Goal: Task Accomplishment & Management: Use online tool/utility

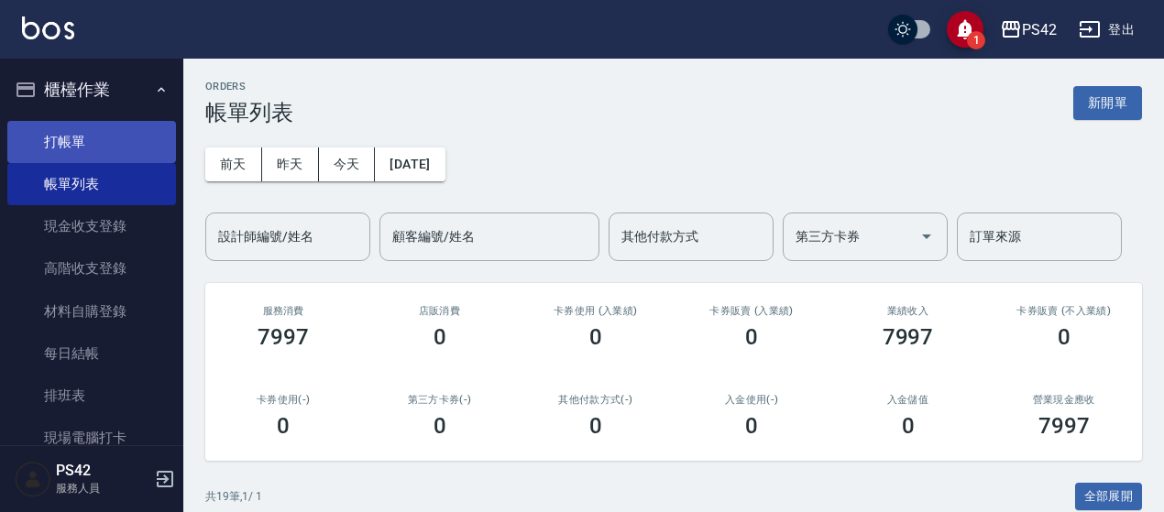
click at [78, 138] on link "打帳單" at bounding box center [91, 142] width 169 height 42
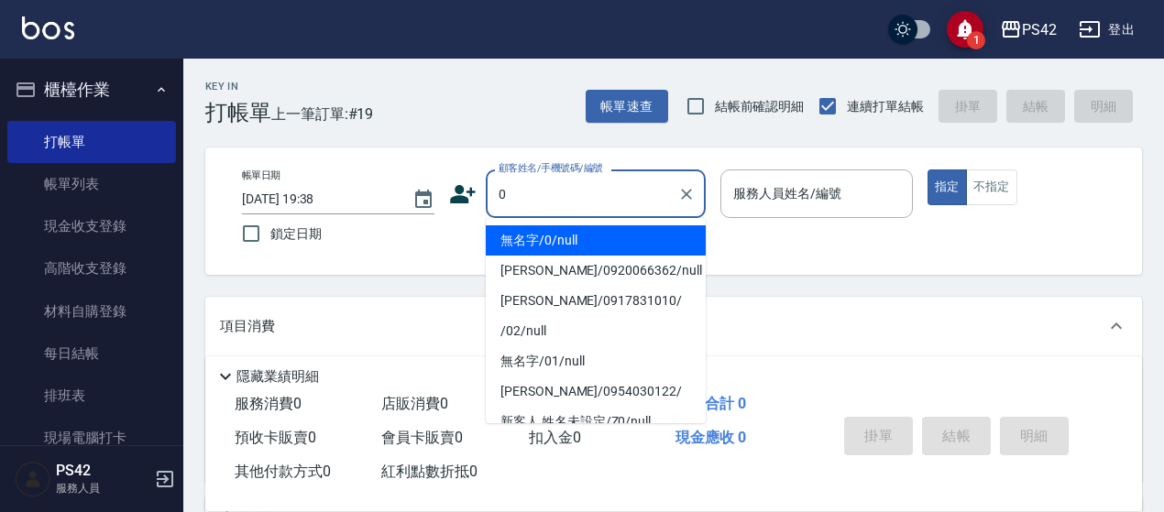
type input "無名字/0/null"
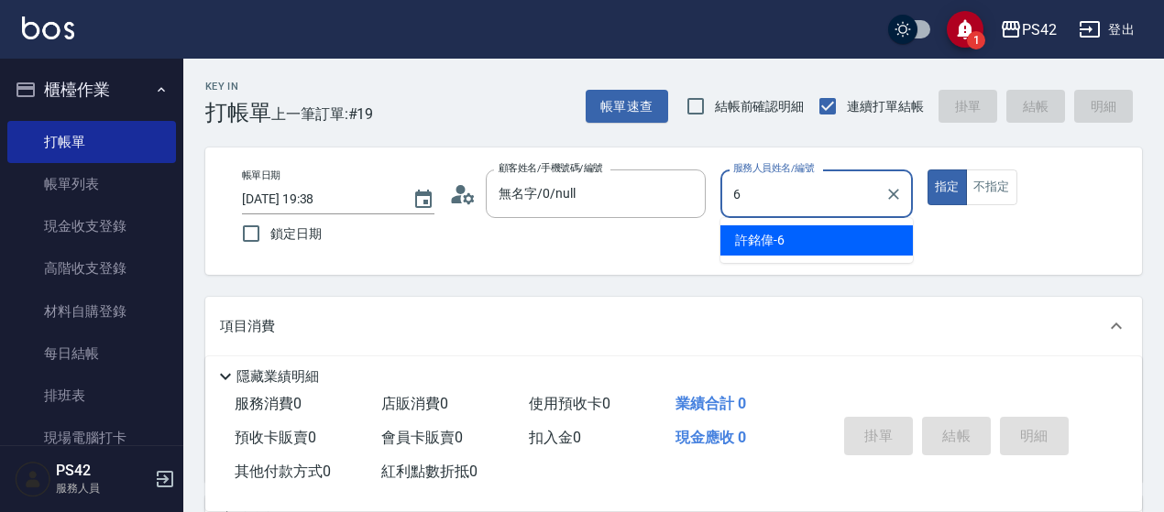
type input "[PERSON_NAME]-6"
type button "true"
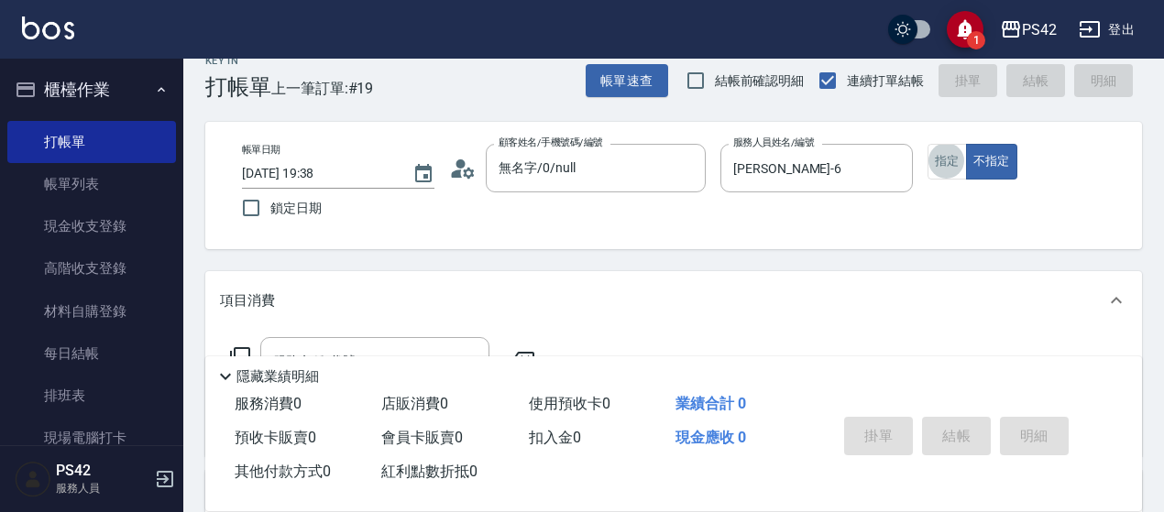
scroll to position [92, 0]
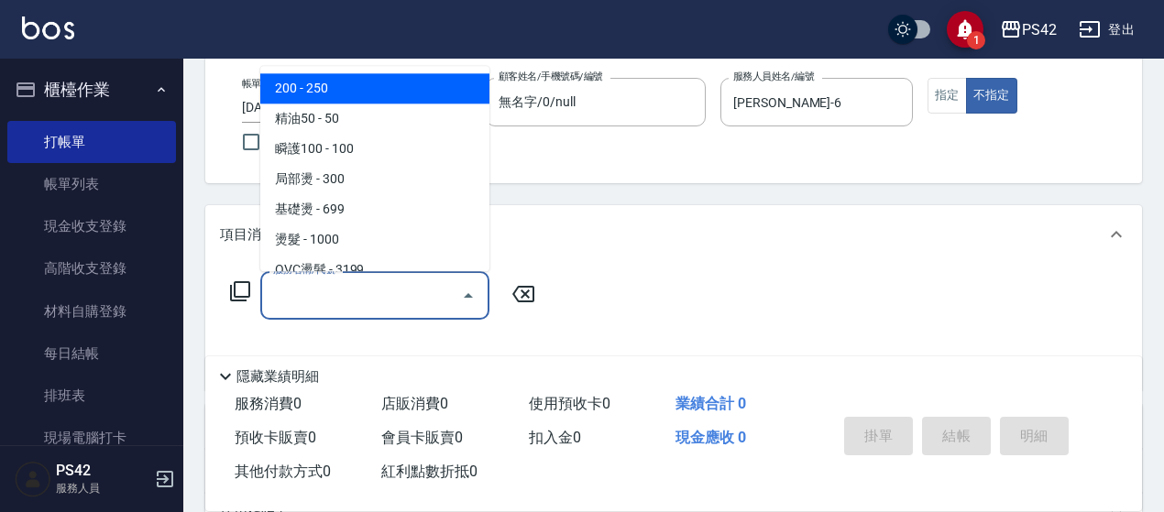
click at [317, 290] on div "服務名稱/代號 服務名稱/代號" at bounding box center [374, 295] width 229 height 49
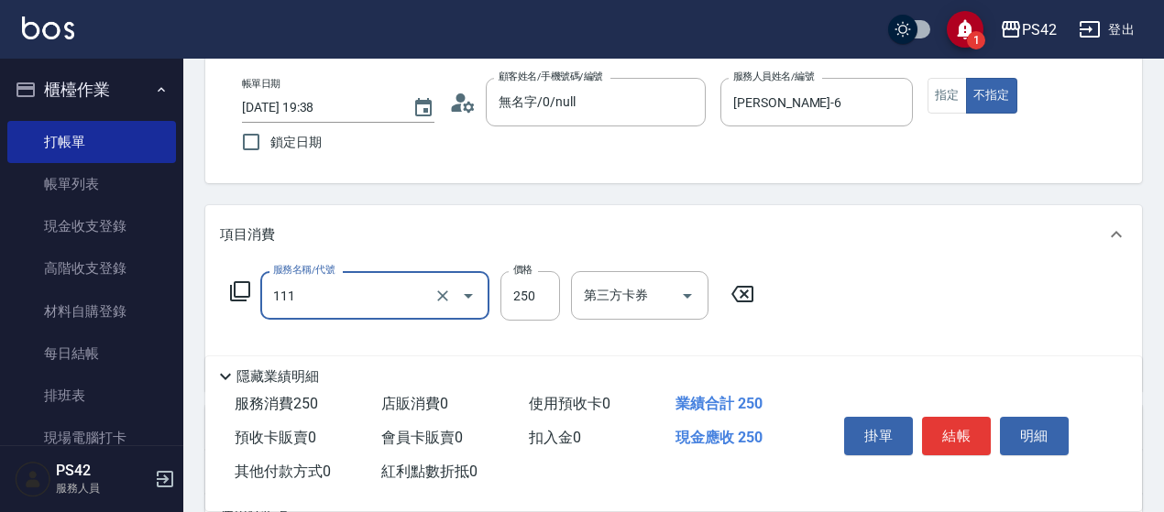
type input "200(111)"
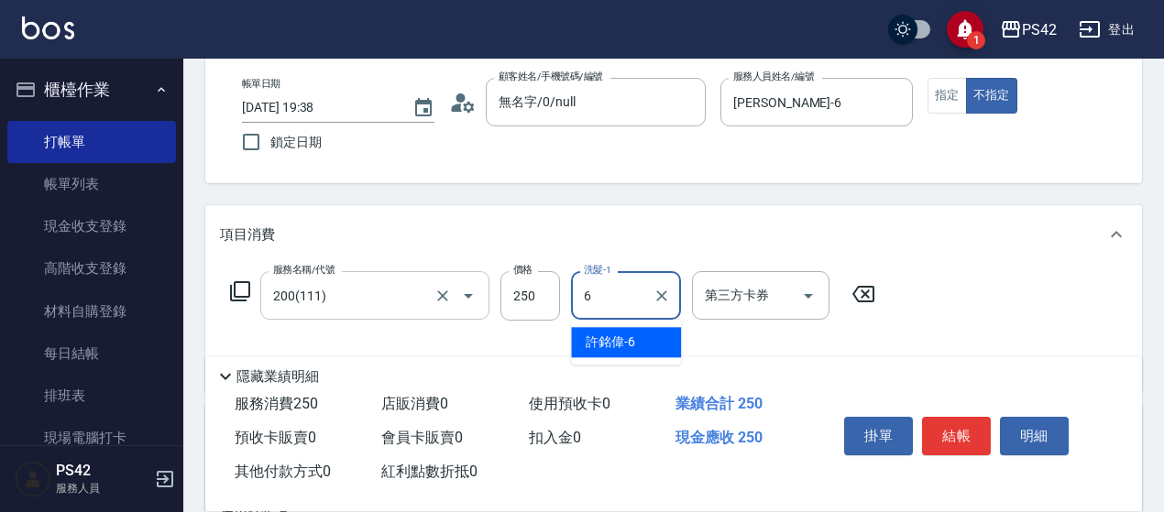
type input "[PERSON_NAME]-6"
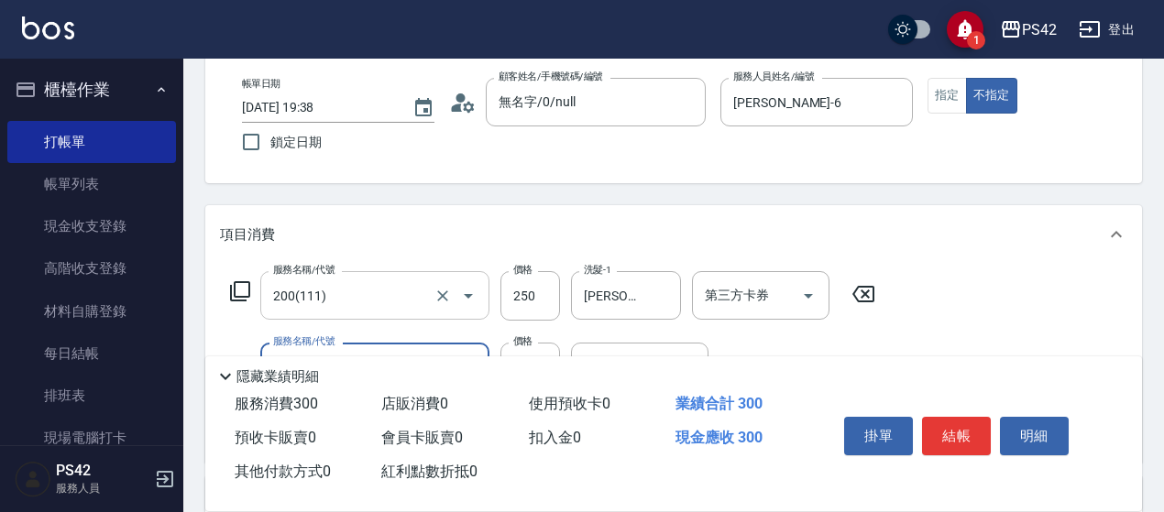
type input "精油50(112)"
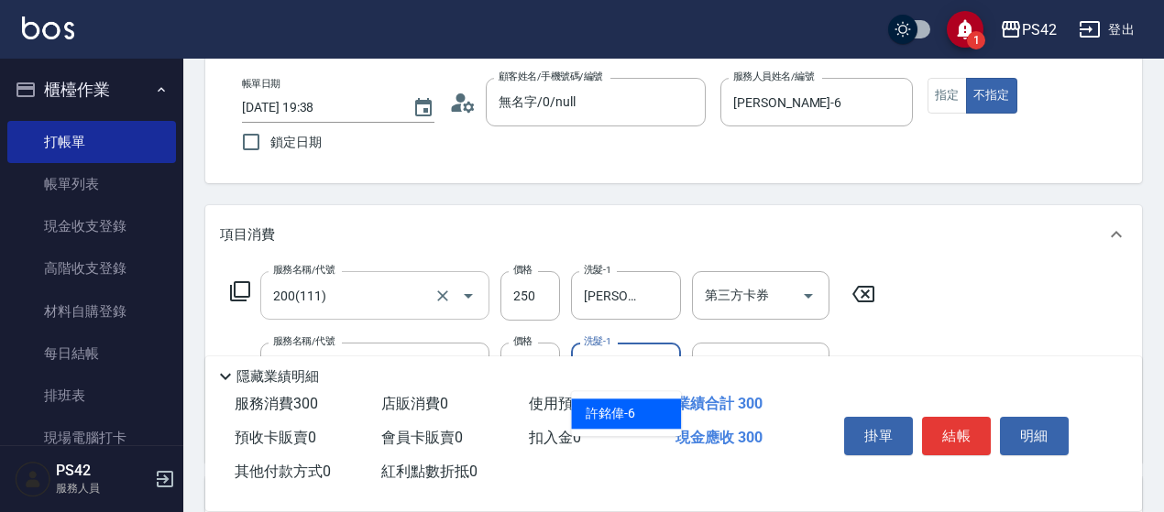
type input "[PERSON_NAME]-6"
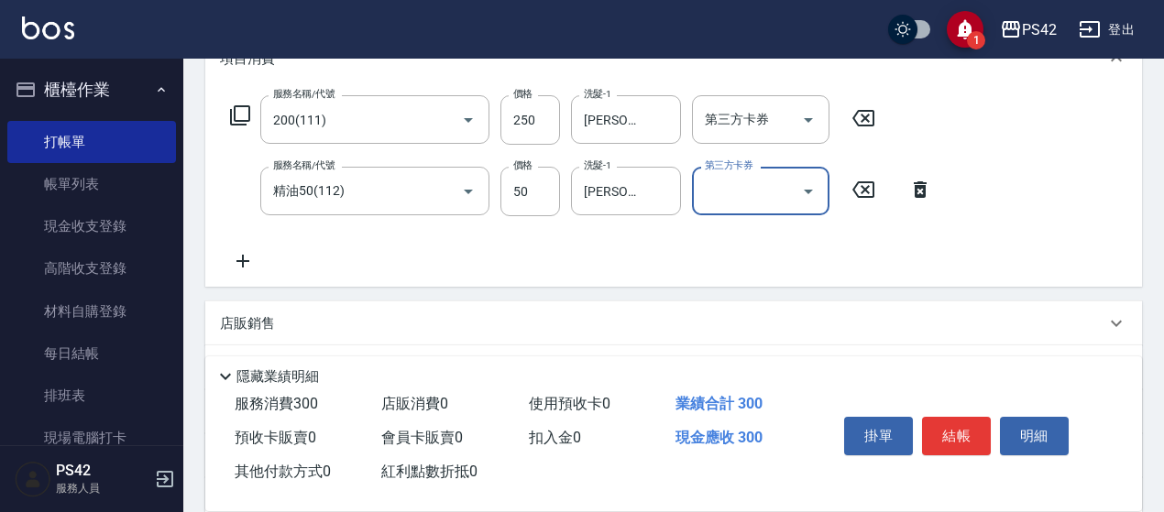
scroll to position [275, 0]
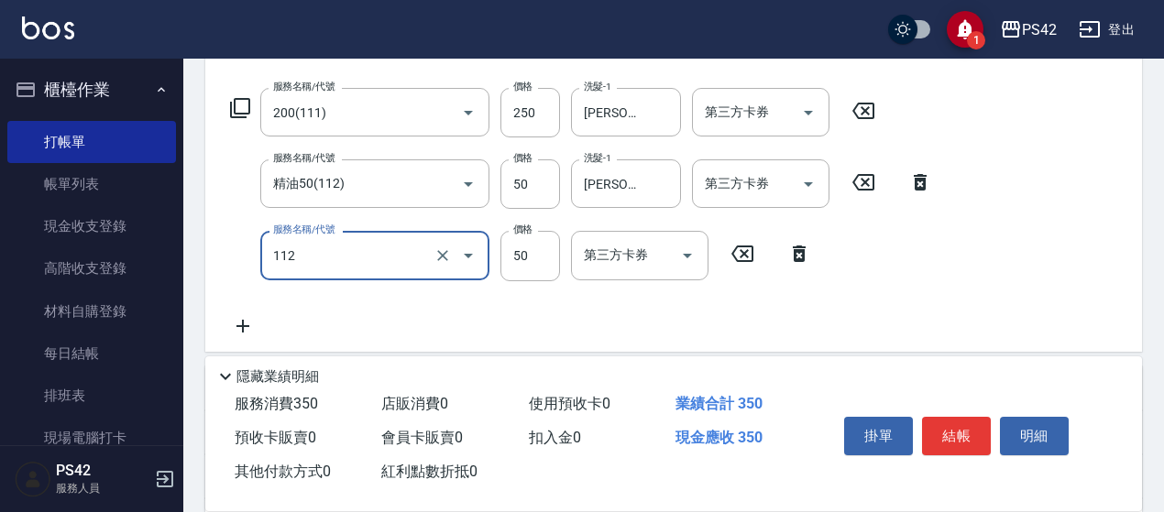
type input "精油50(112)"
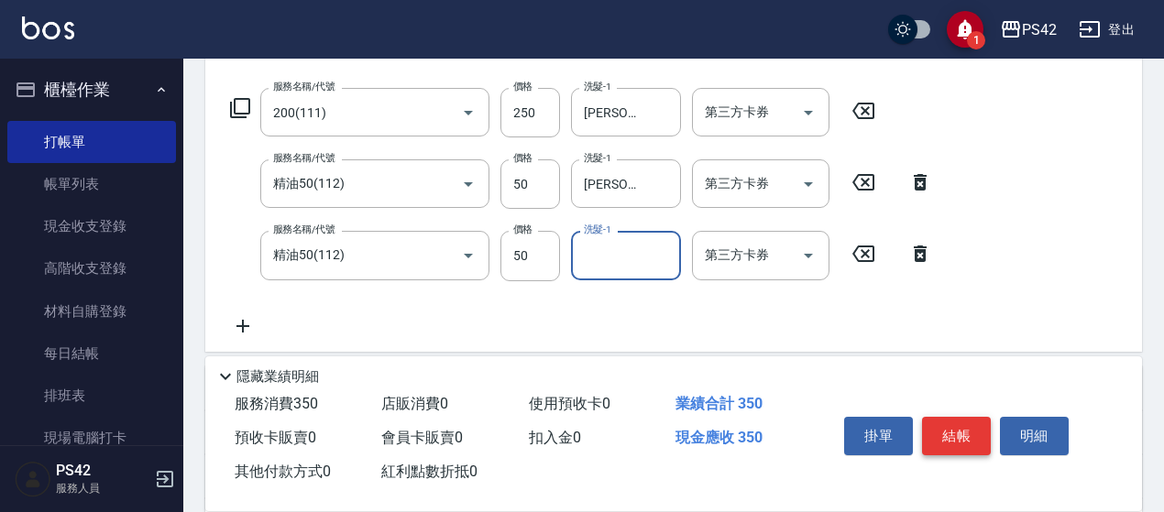
click at [955, 437] on button "結帳" at bounding box center [956, 436] width 69 height 38
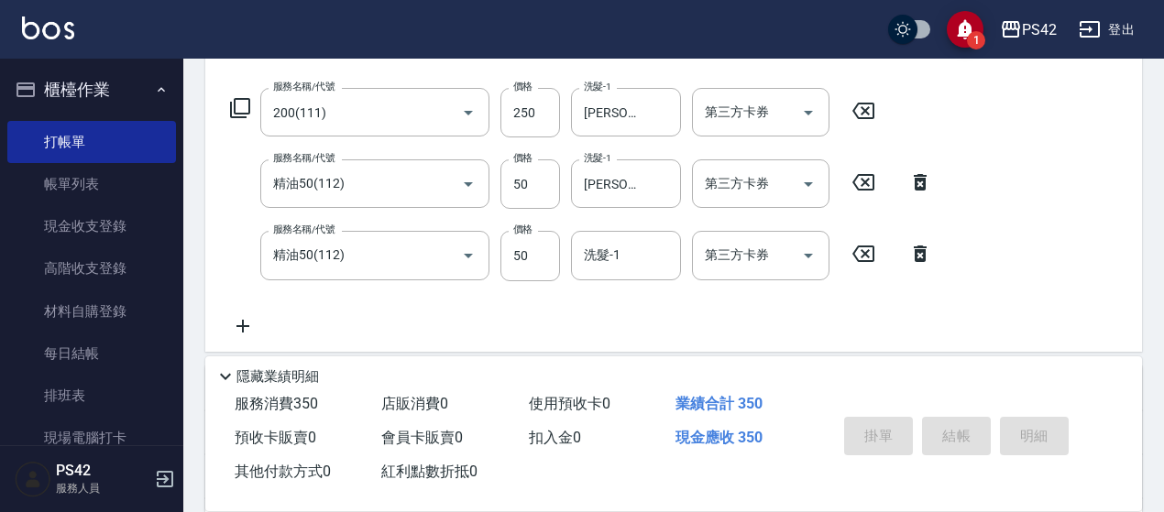
type input "[DATE] 19:39"
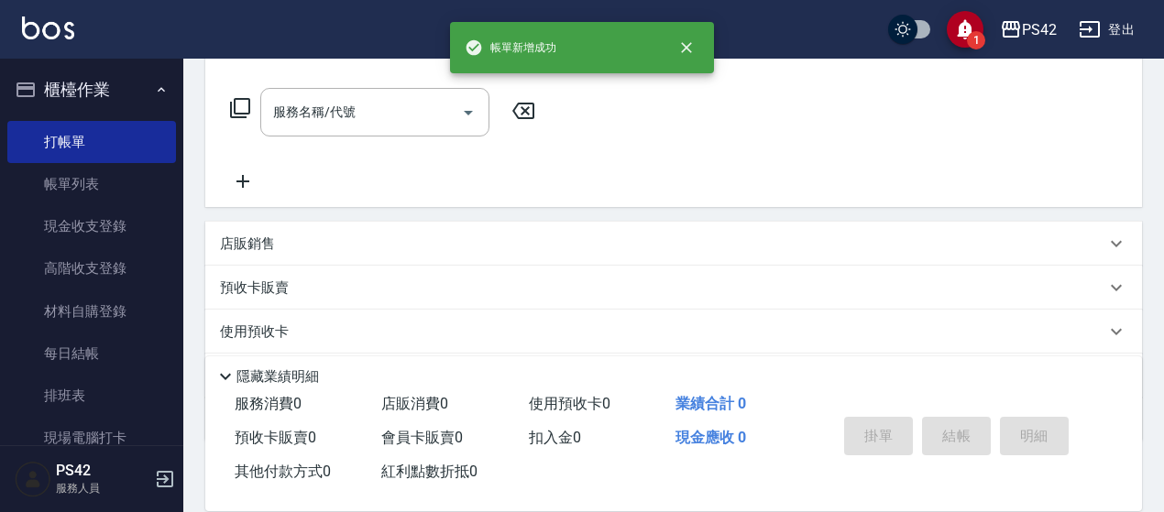
scroll to position [0, 0]
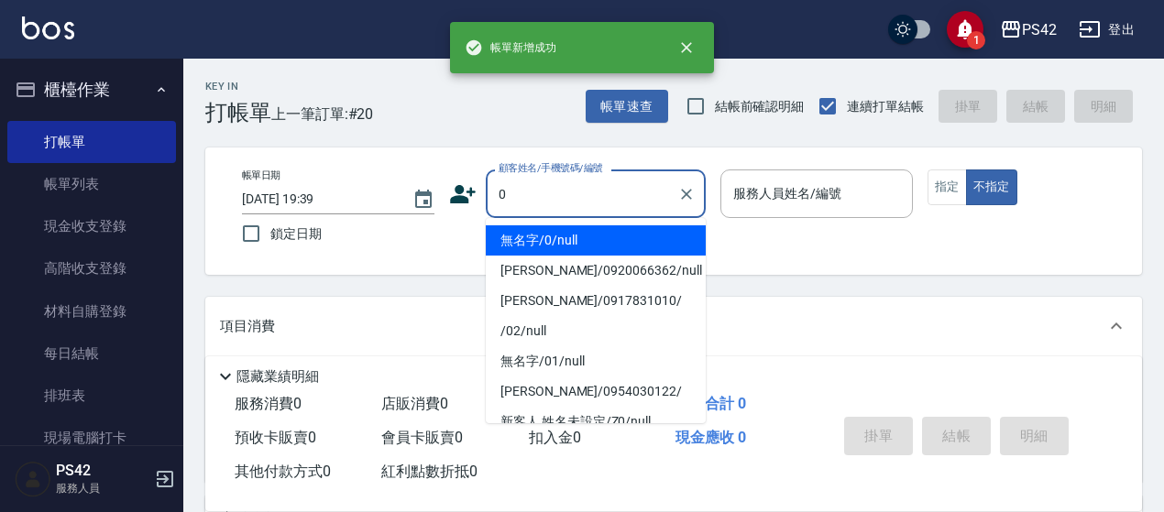
type input "無名字/0/null"
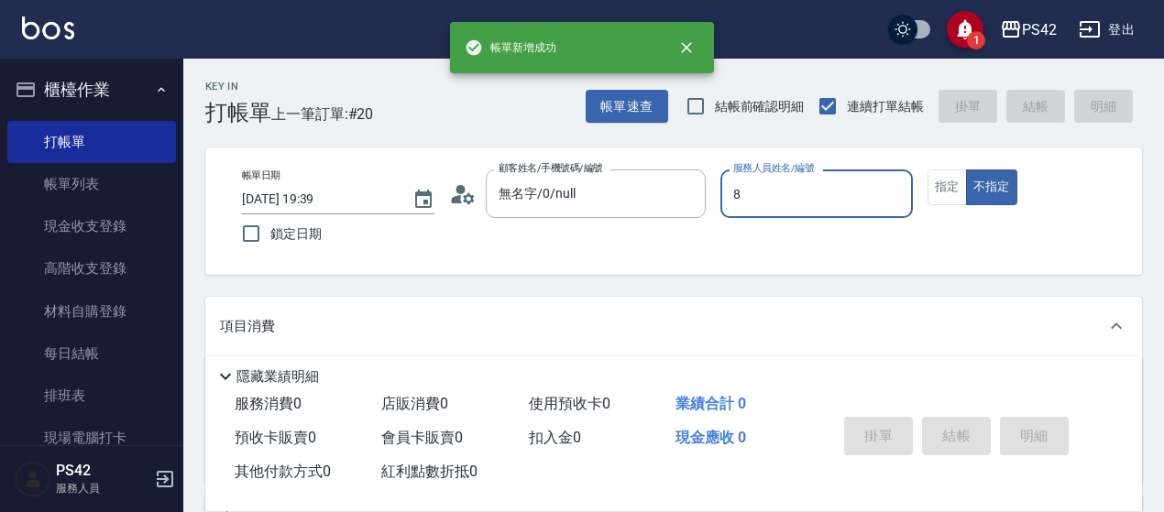
type input "[PERSON_NAME]-8"
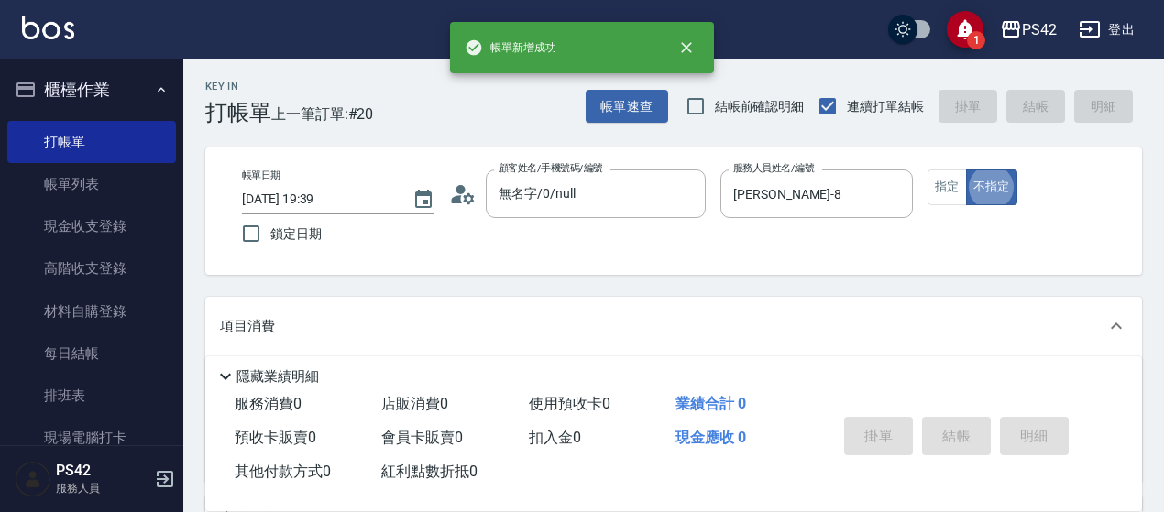
type button "false"
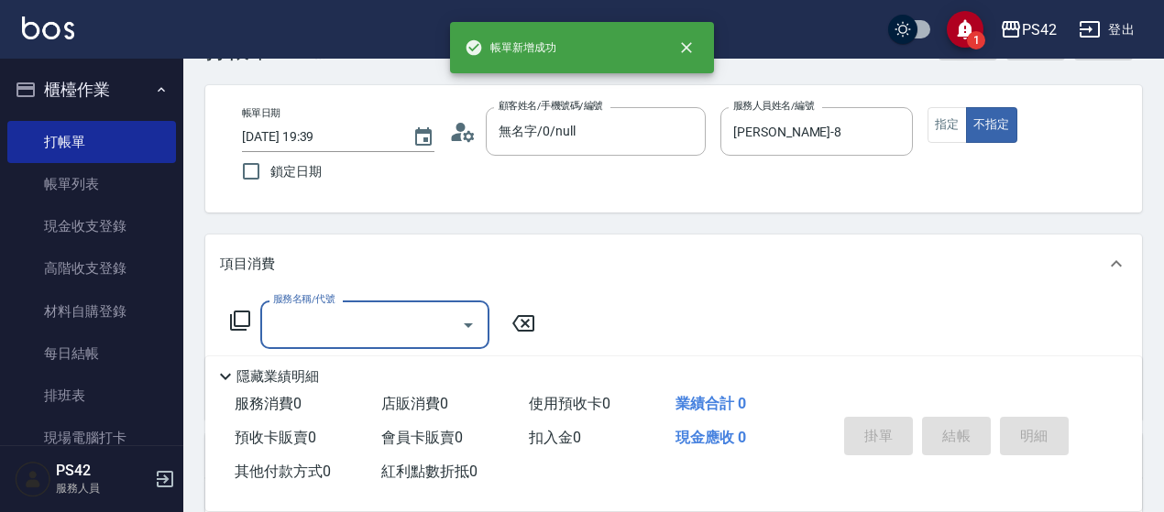
scroll to position [92, 0]
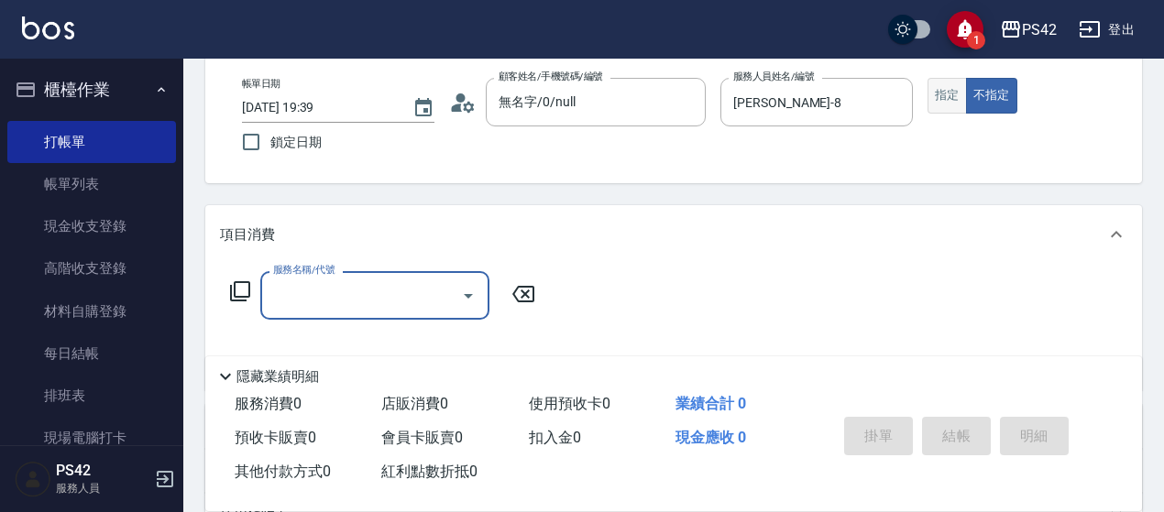
click at [936, 90] on button "指定" at bounding box center [946, 96] width 39 height 36
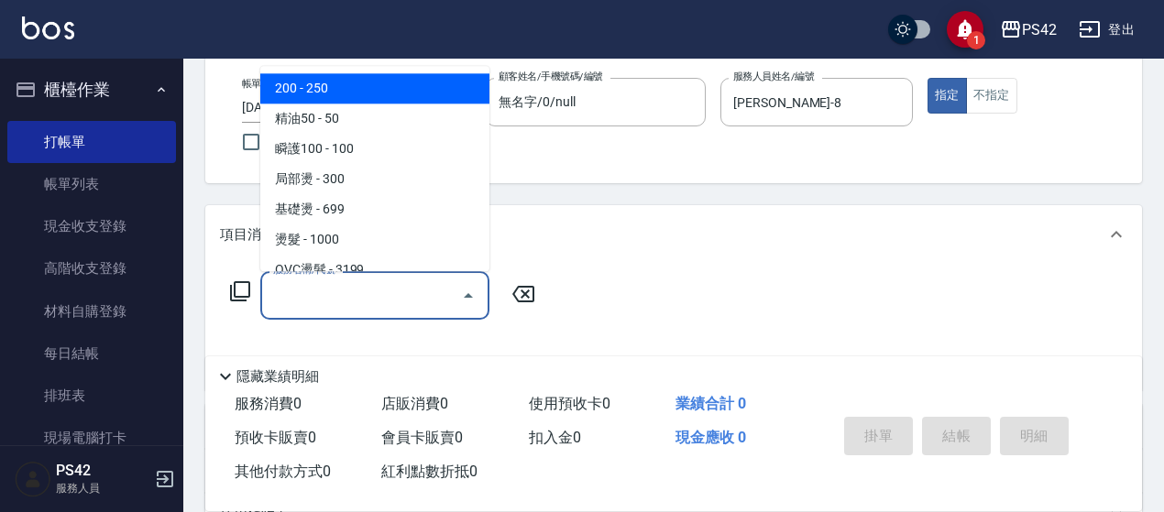
click at [323, 293] on input "服務名稱/代號" at bounding box center [360, 295] width 185 height 32
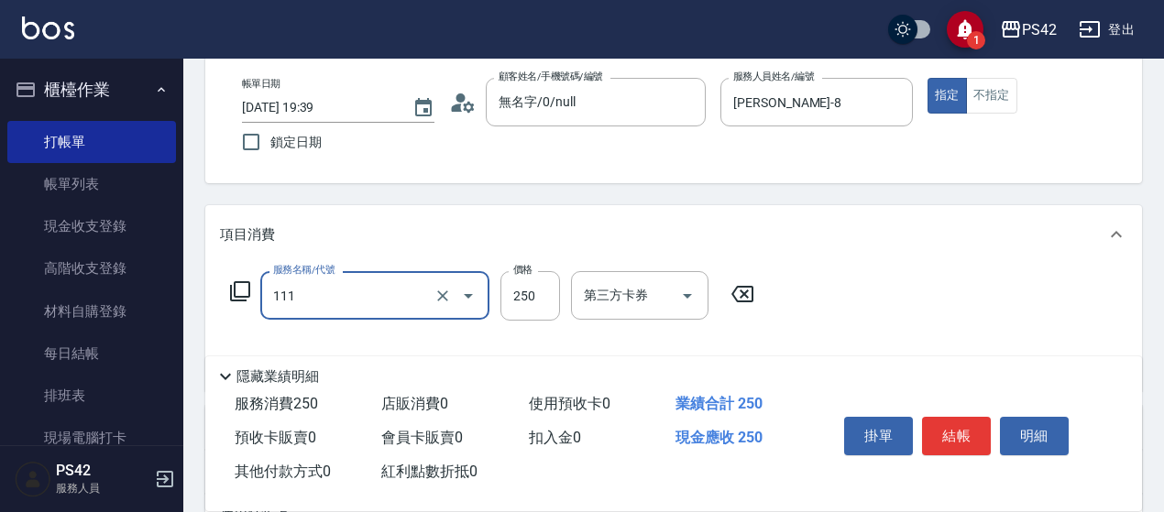
type input "200(111)"
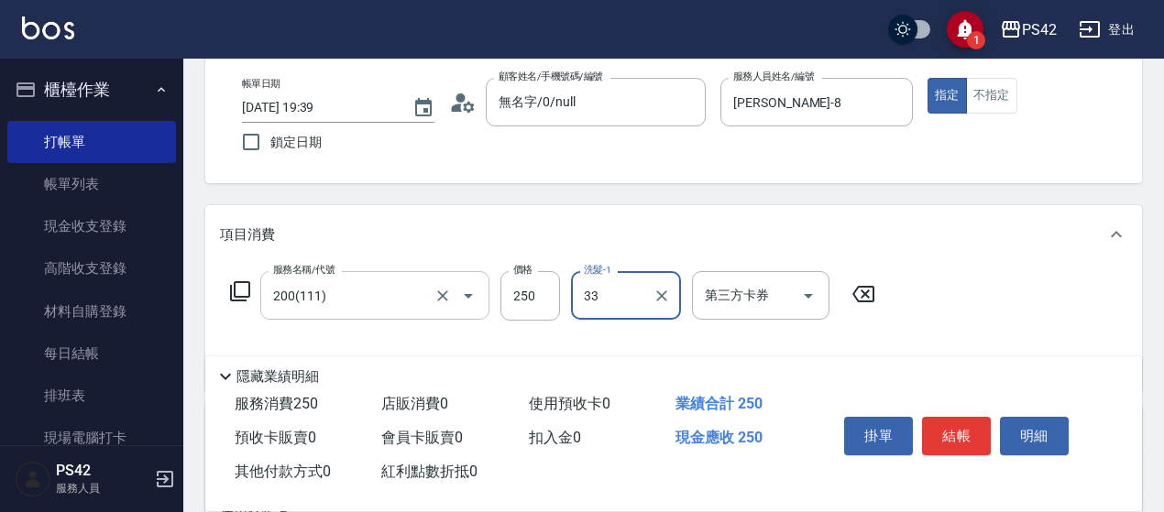
type input "[PERSON_NAME]-33"
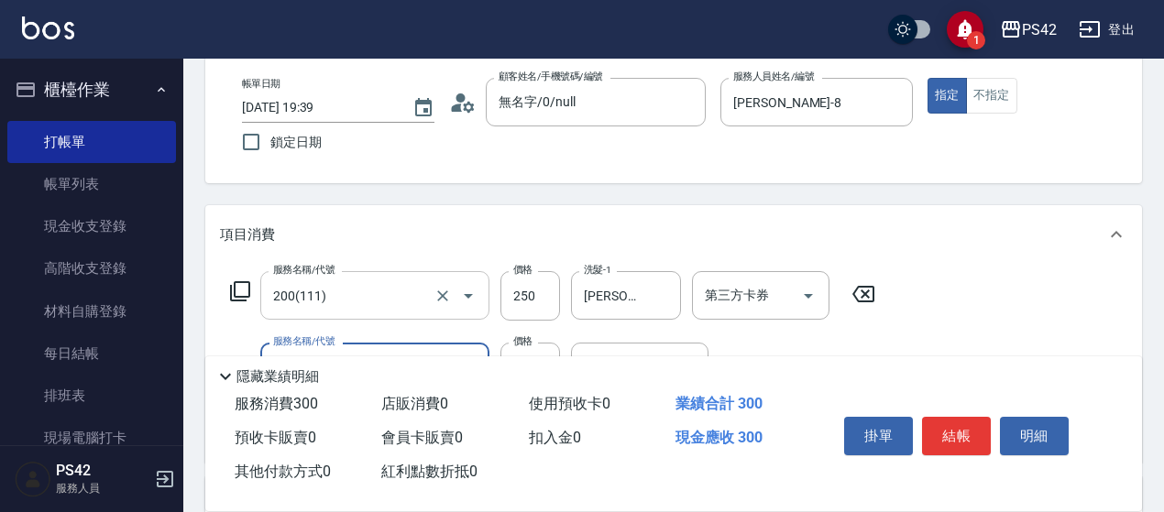
type input "精油50(112)"
type input "[PERSON_NAME]-33"
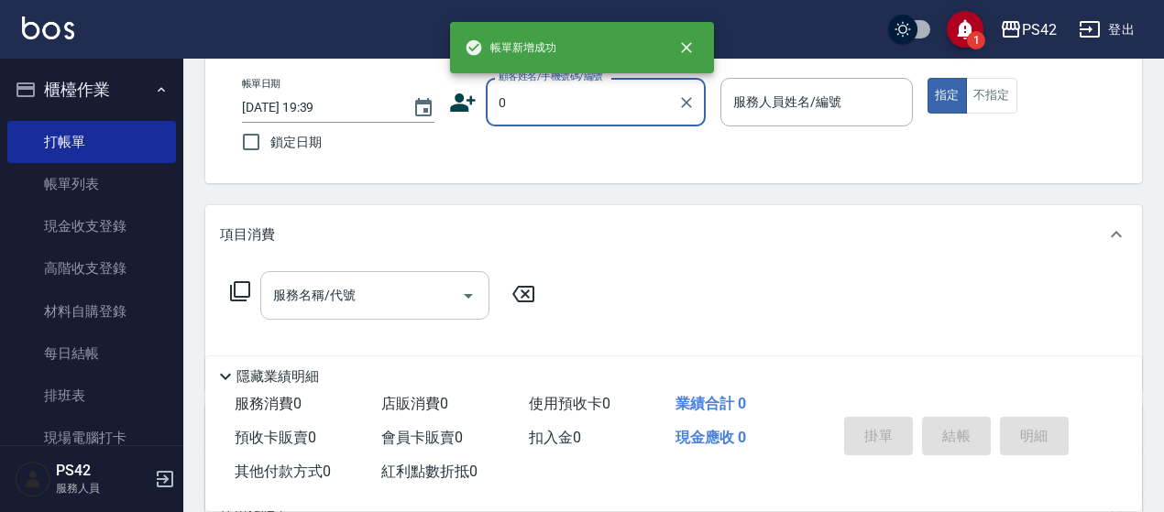
type input "0"
type input "2"
type input "無名字/0/null"
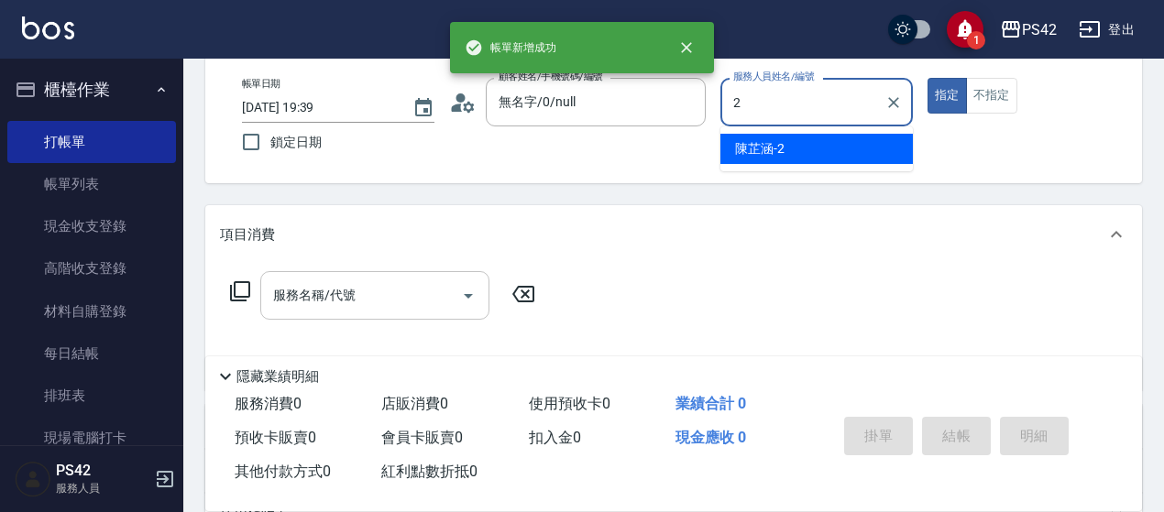
type input "[PERSON_NAME]-2"
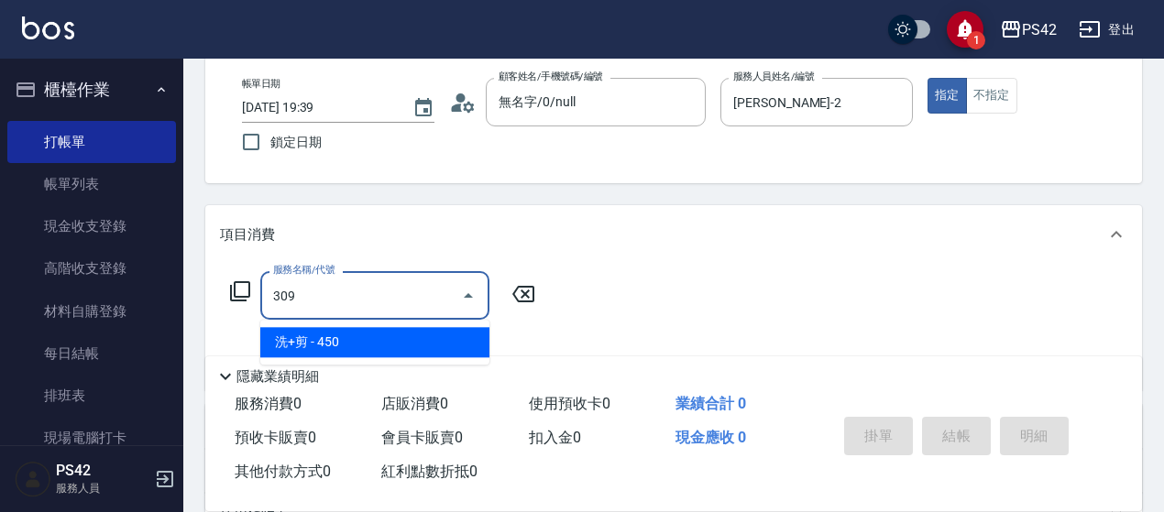
type input "洗+剪(309)"
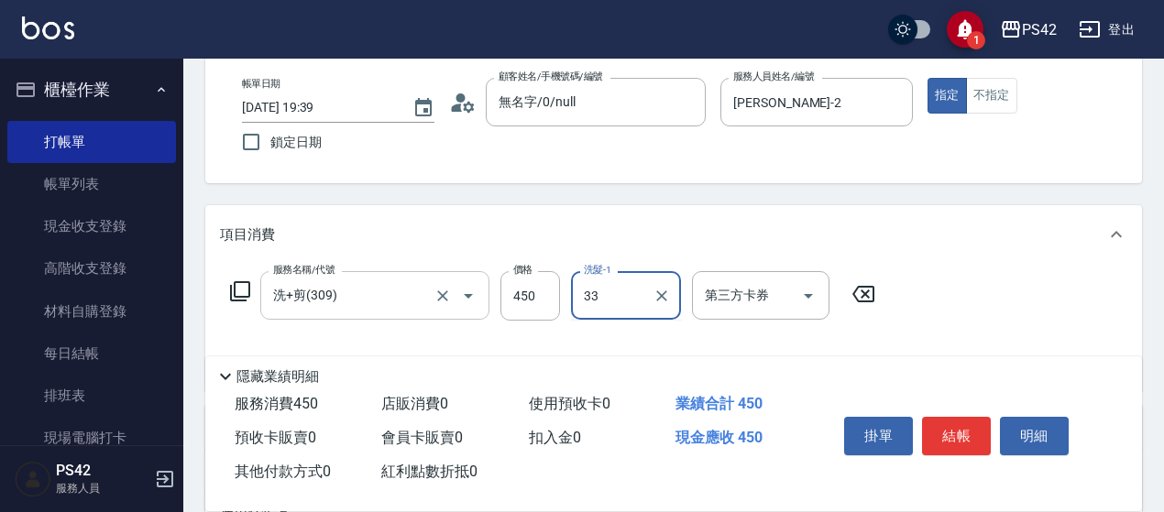
type input "[PERSON_NAME]-33"
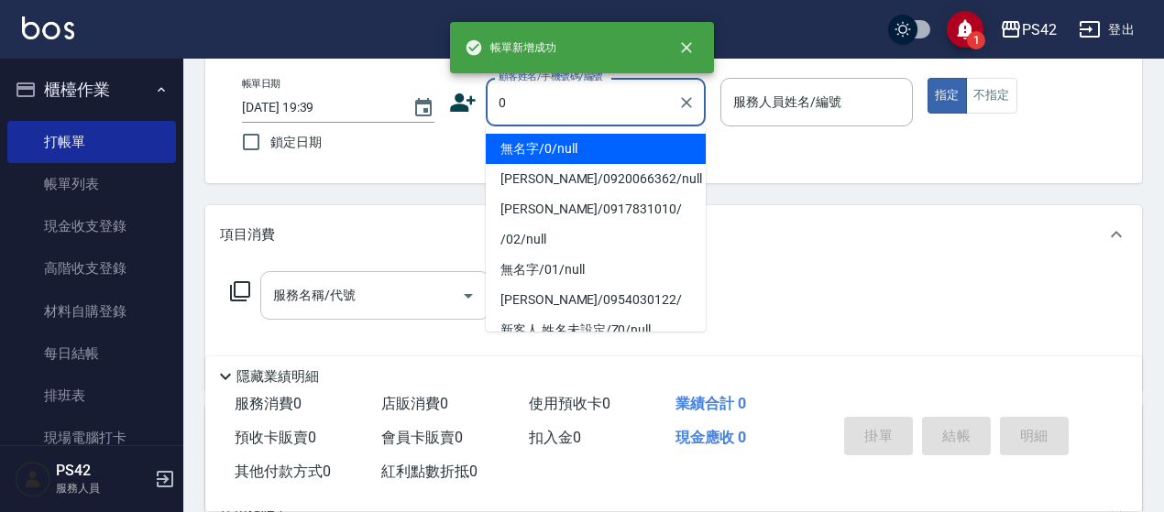
type input "無名字/0/null"
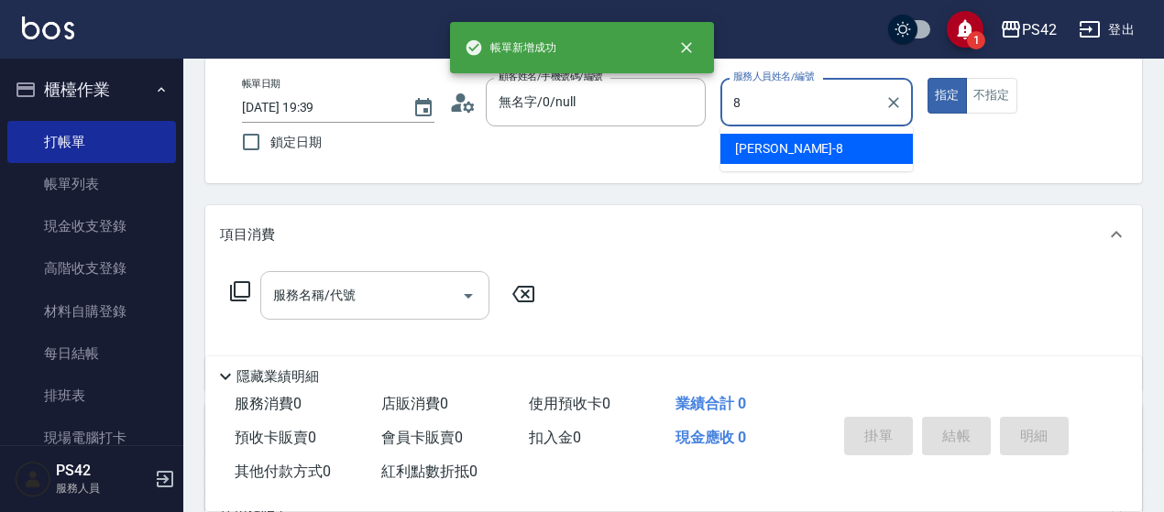
type input "[PERSON_NAME]-8"
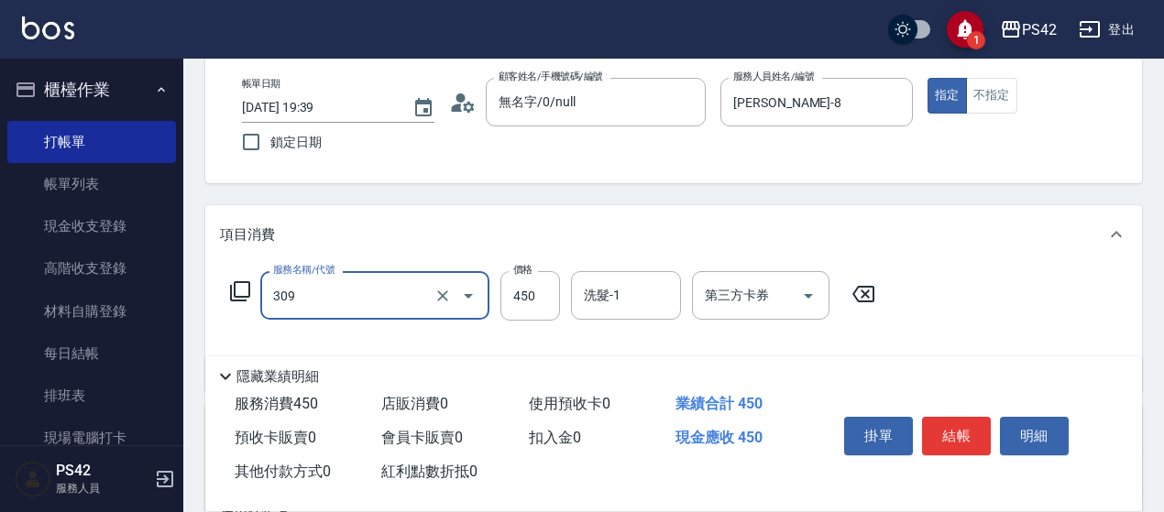
type input "洗+剪(309)"
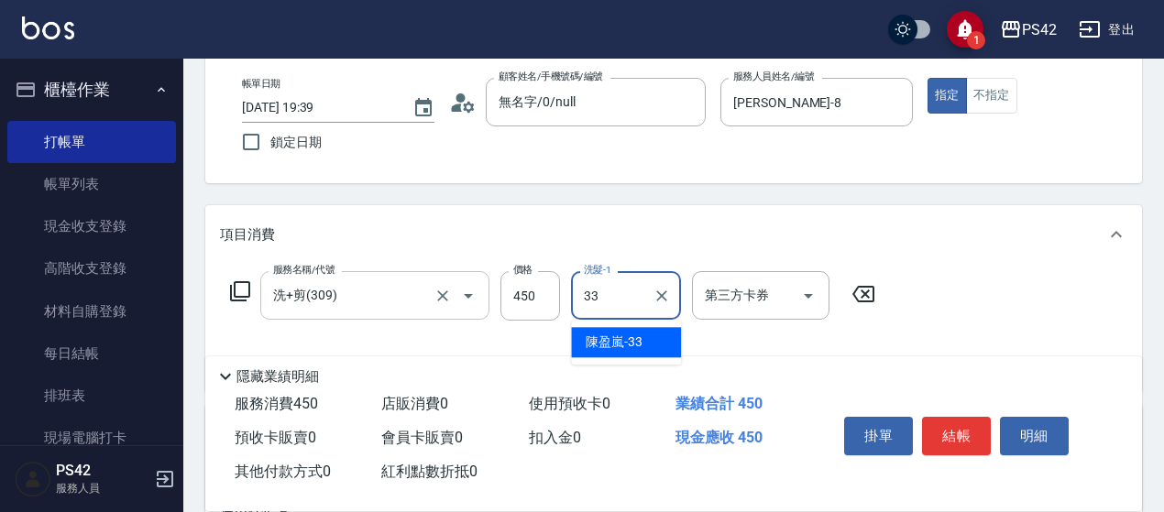
type input "[PERSON_NAME]-33"
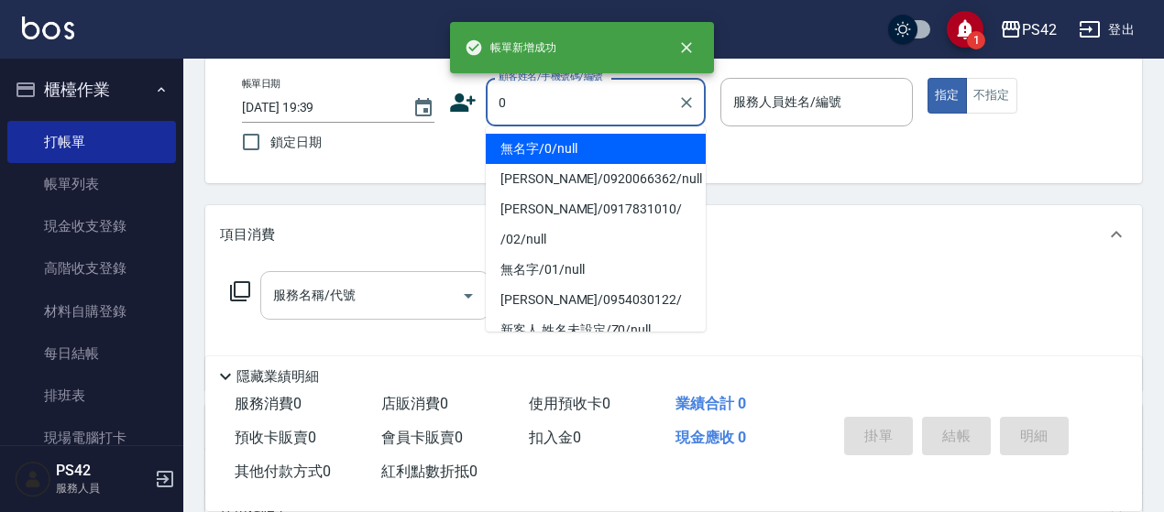
type input "無名字/0/null"
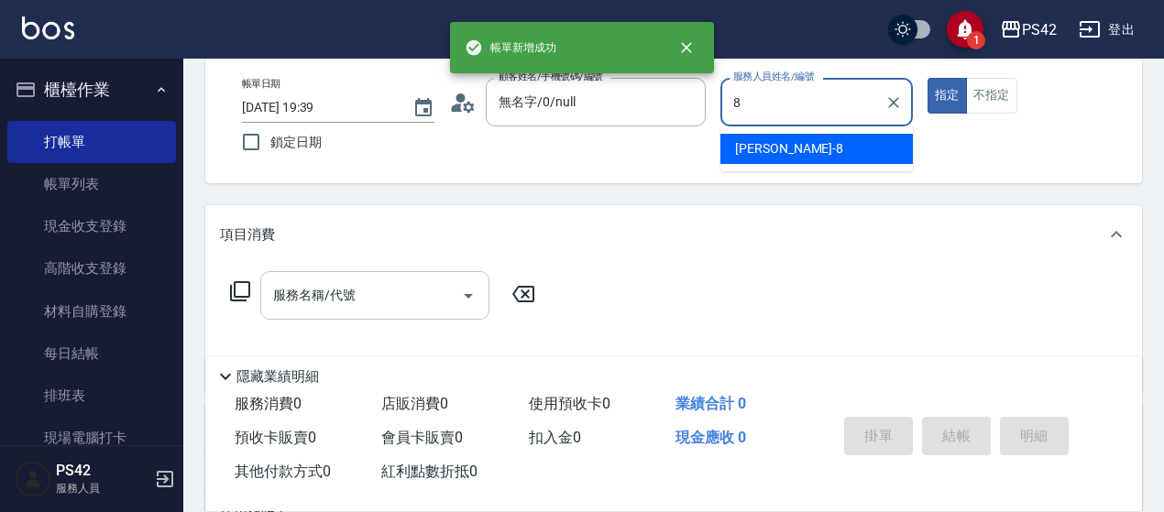
type input "[PERSON_NAME]-8"
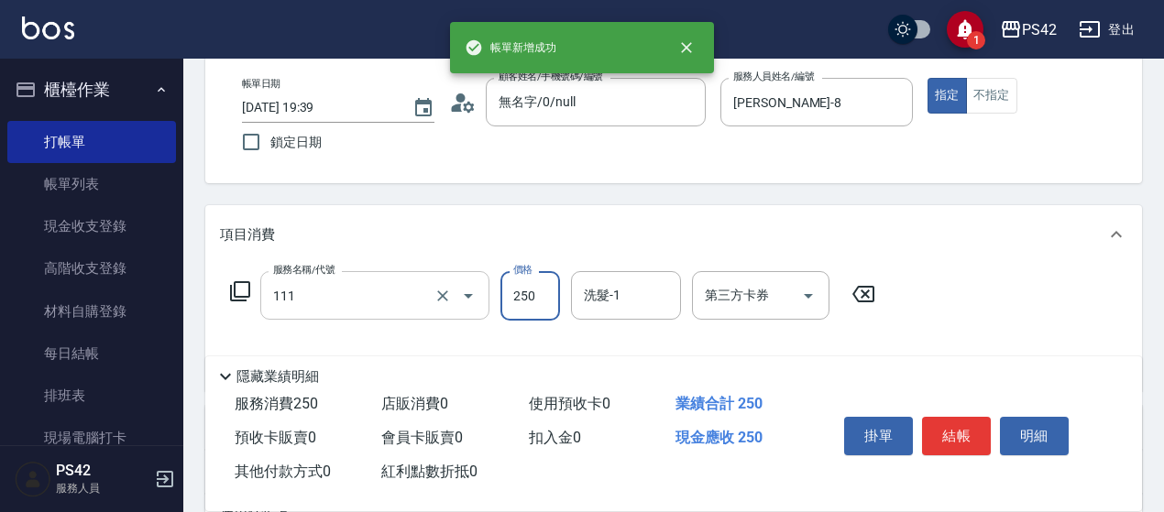
type input "200(111)"
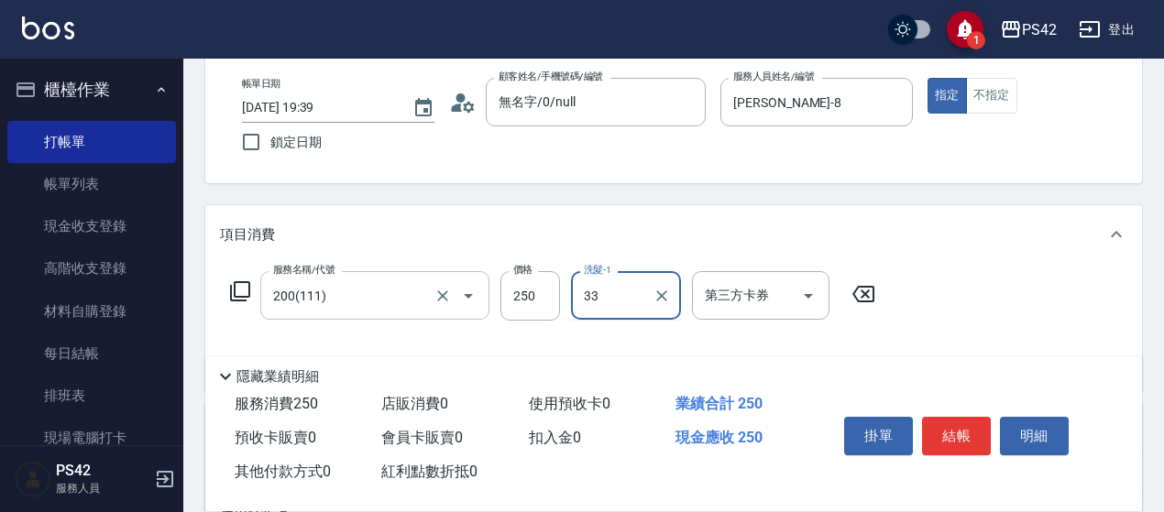
type input "[PERSON_NAME]-33"
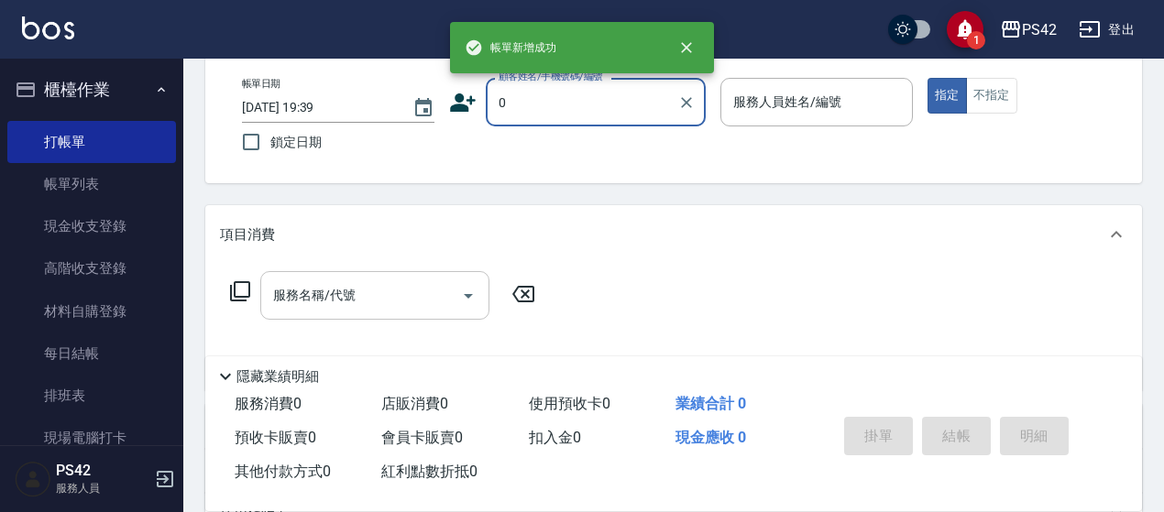
type input "無名字/0/null"
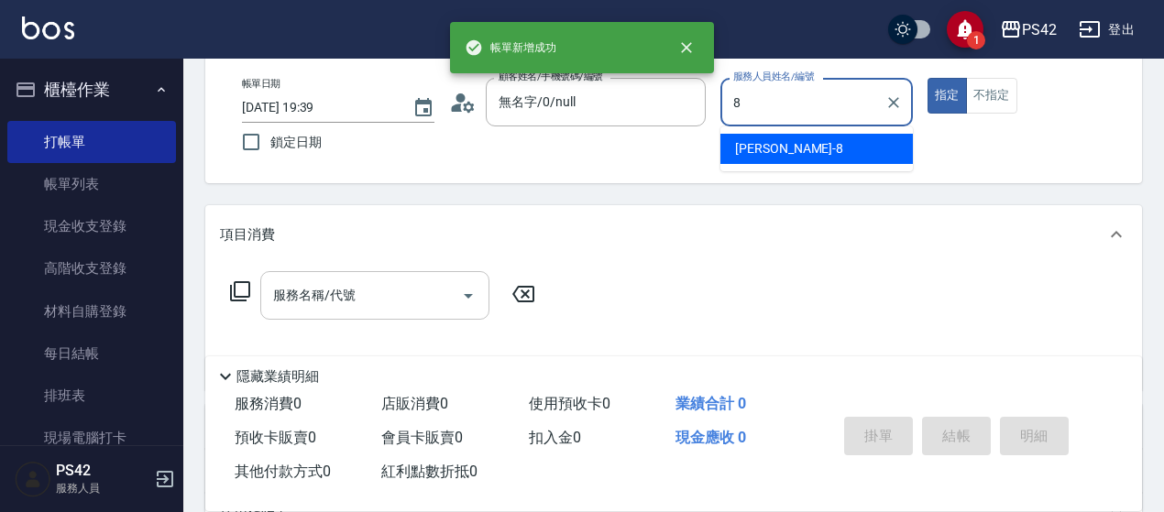
type input "[PERSON_NAME]-8"
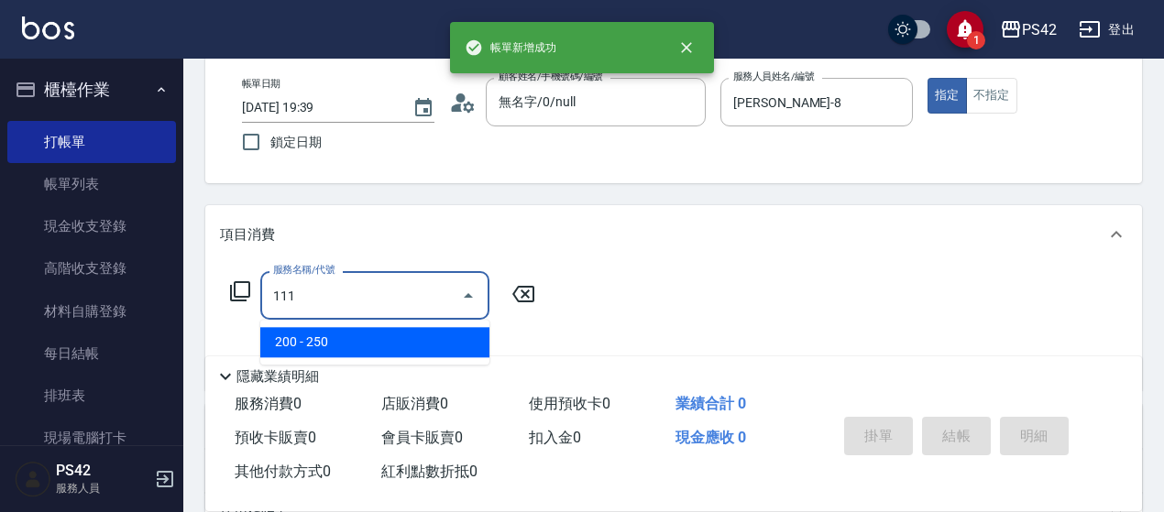
type input "200(111)"
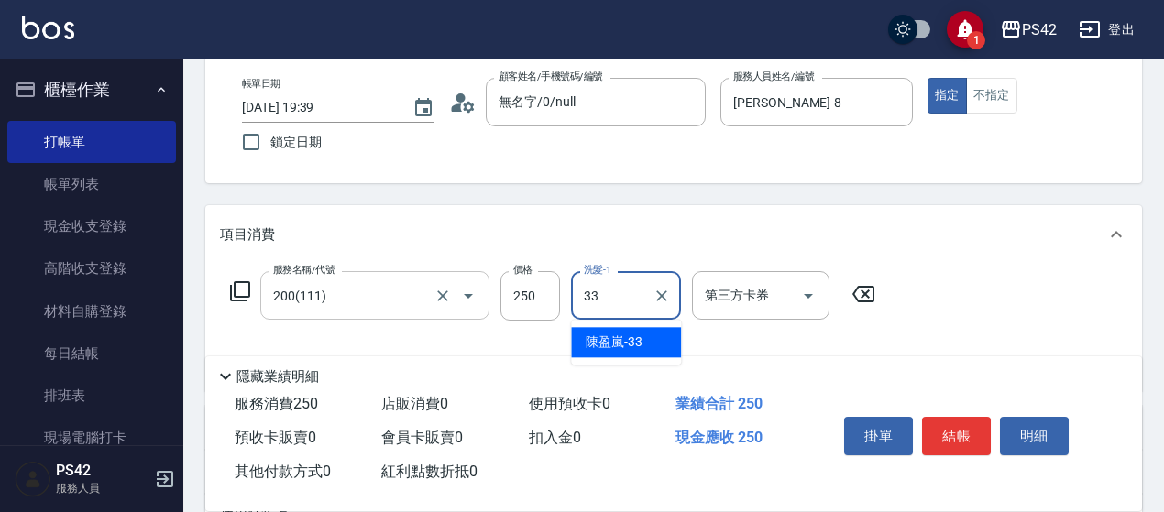
type input "[PERSON_NAME]-33"
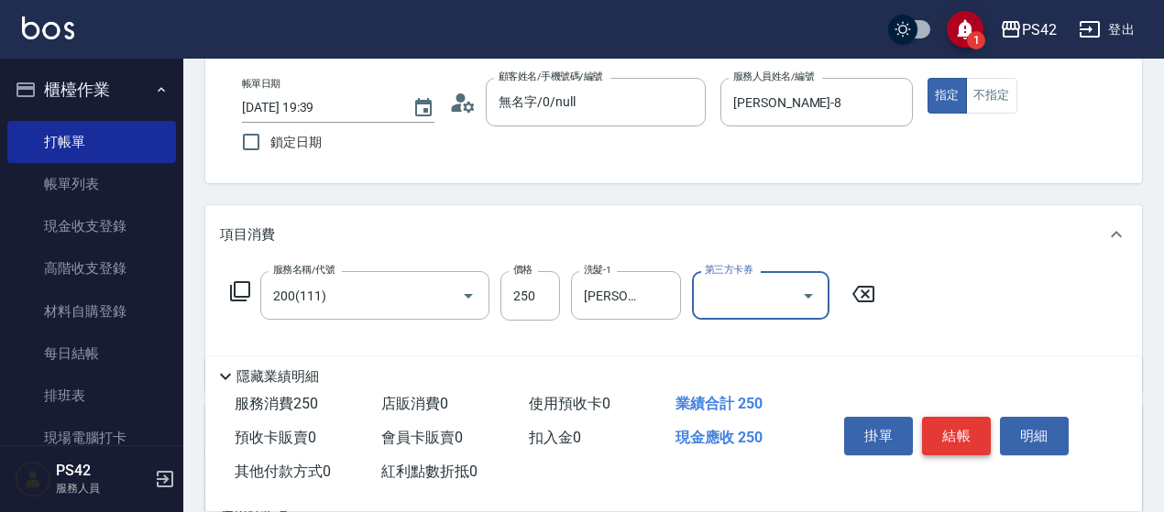
click at [974, 433] on button "結帳" at bounding box center [956, 436] width 69 height 38
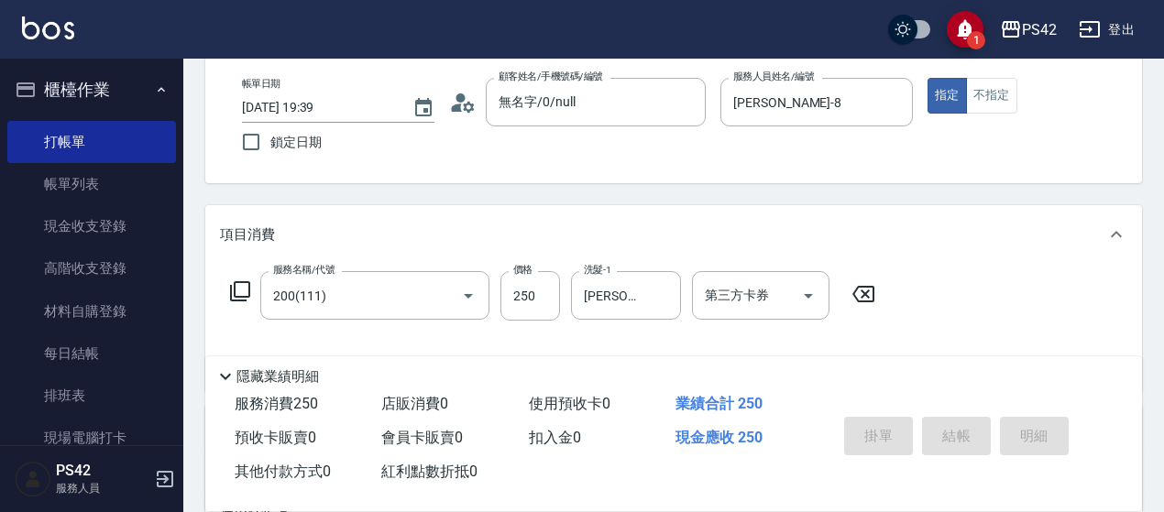
type input "[DATE] 19:40"
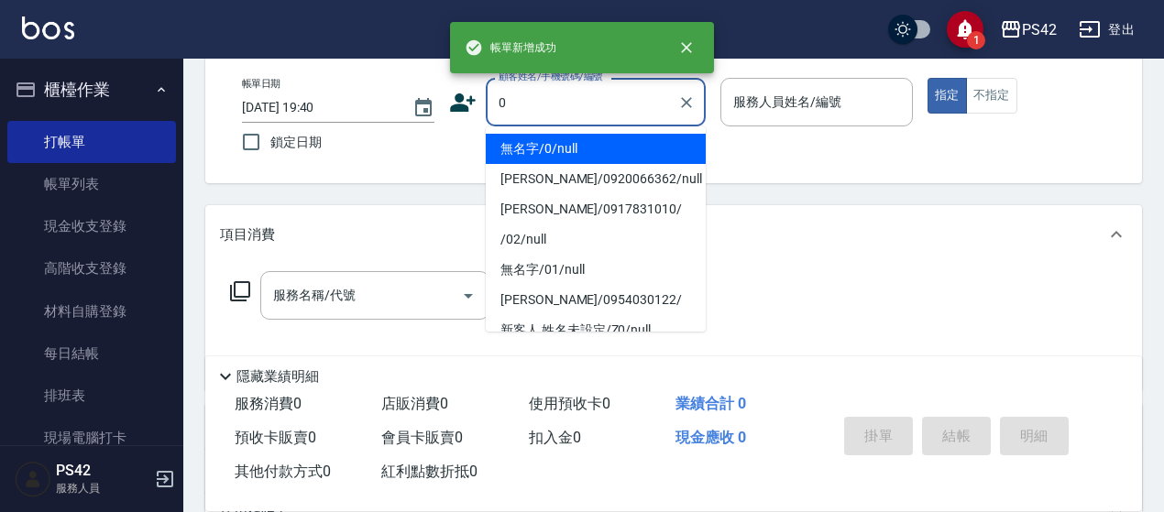
type input "無名字/0/null"
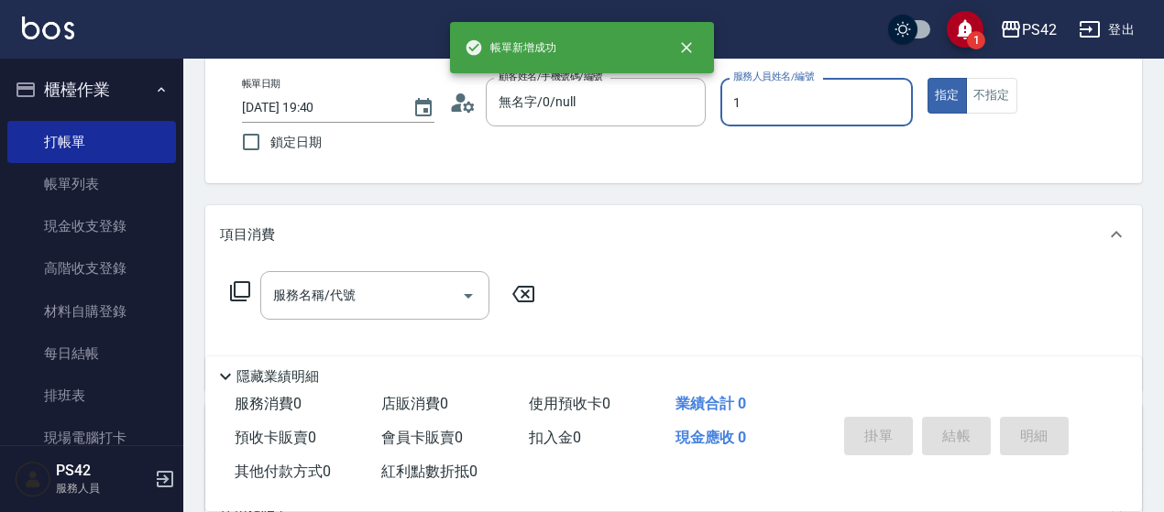
type input "[PERSON_NAME]-1"
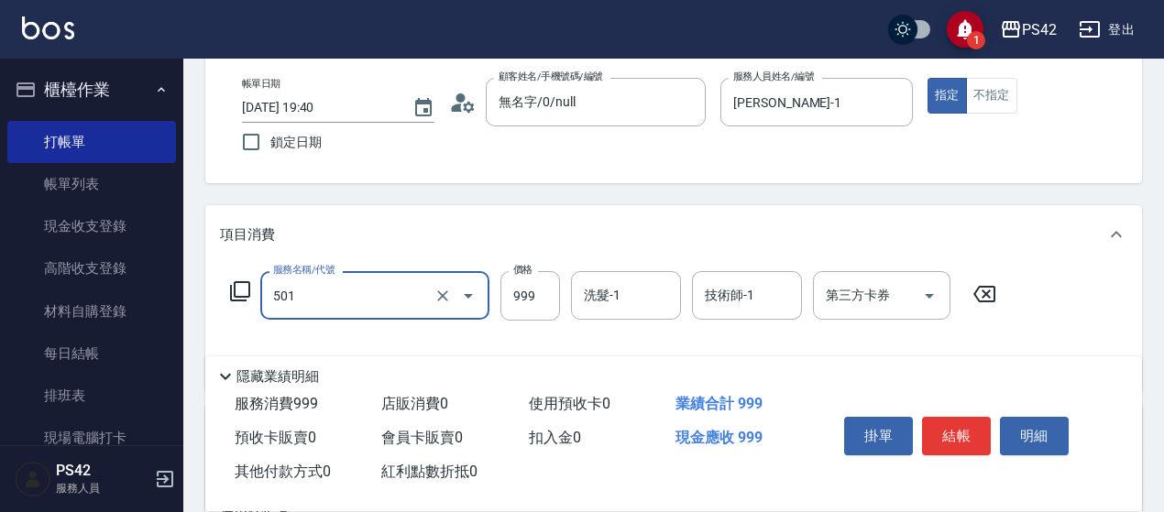
type input "染髮(501)"
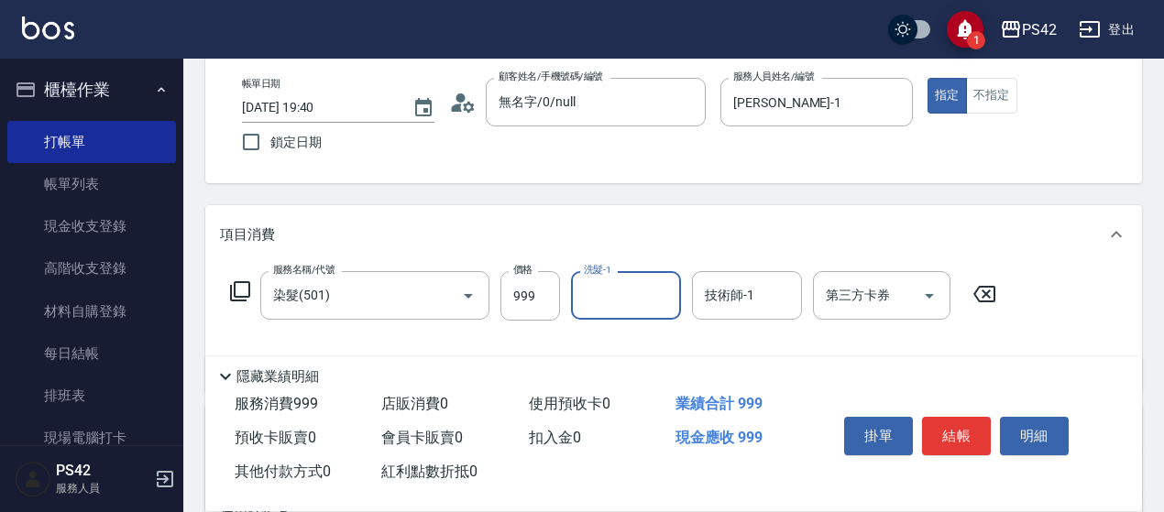
type input "1"
type input "[PERSON_NAME]-23"
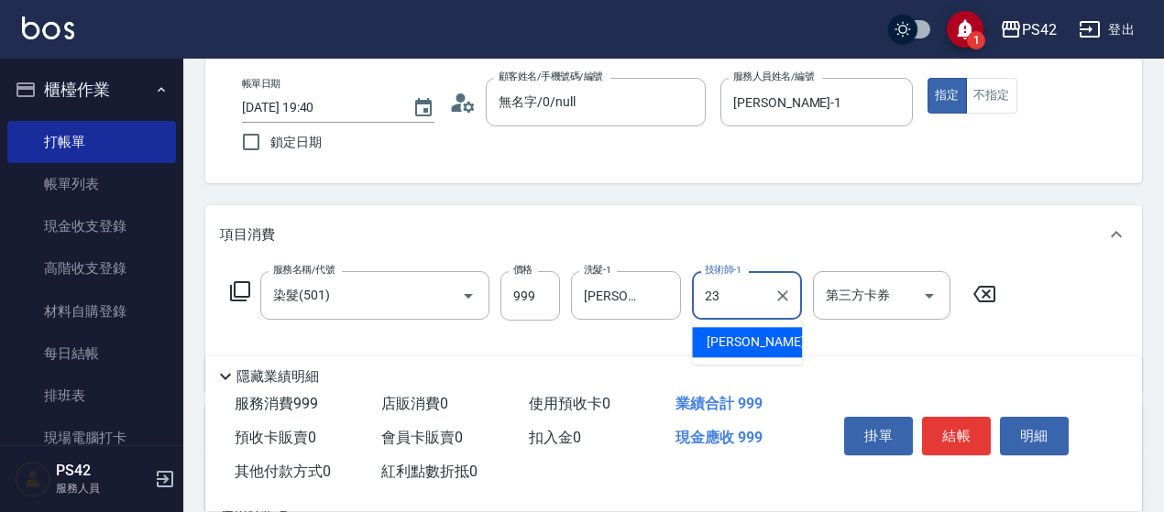
type input "[PERSON_NAME]-23"
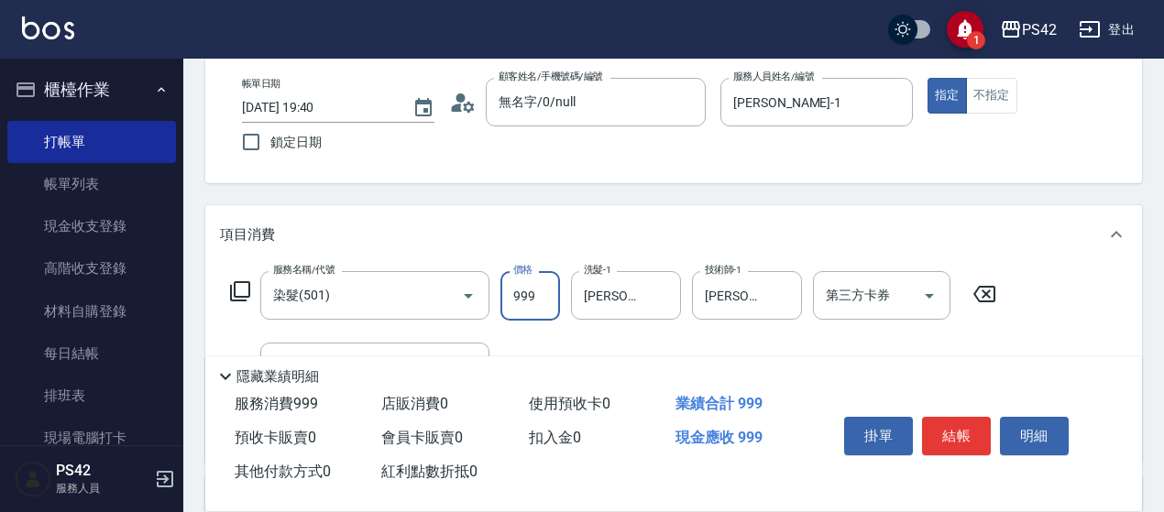
click at [533, 286] on input "999" at bounding box center [530, 295] width 60 height 49
type input "1400"
click at [946, 430] on button "結帳" at bounding box center [956, 436] width 69 height 38
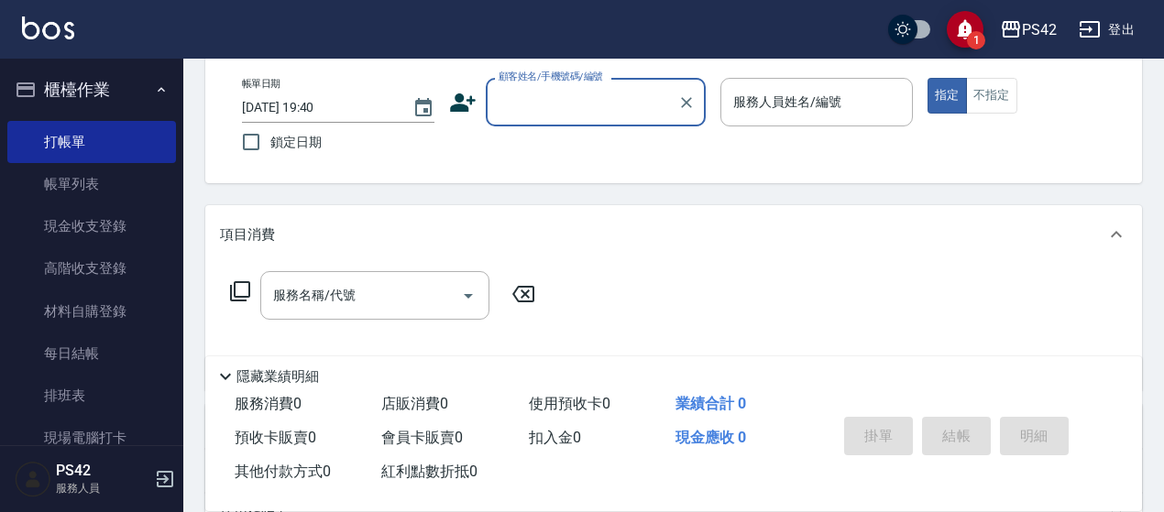
scroll to position [0, 0]
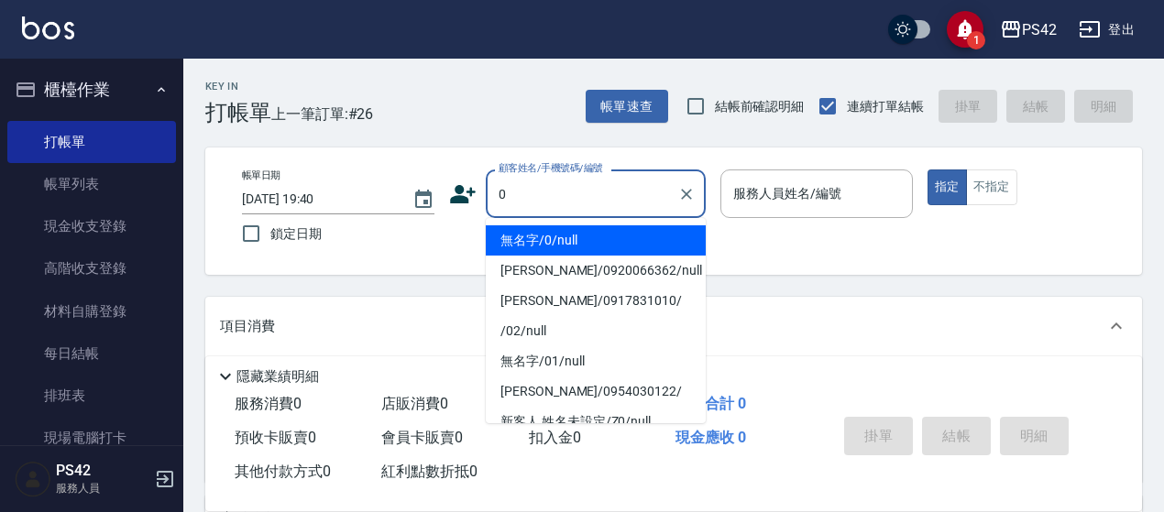
type input "無名字/0/null"
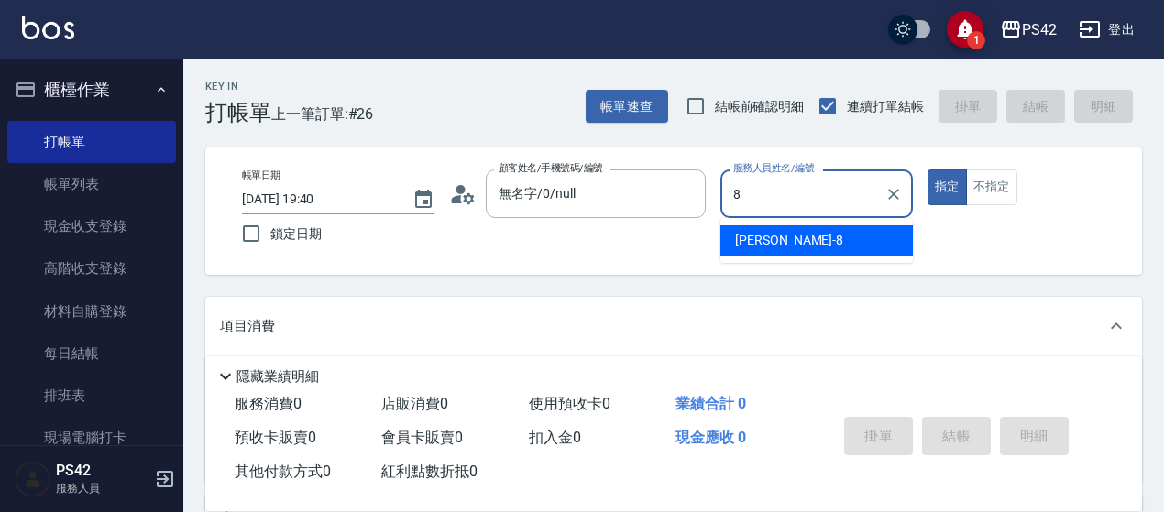
type input "[PERSON_NAME]-8"
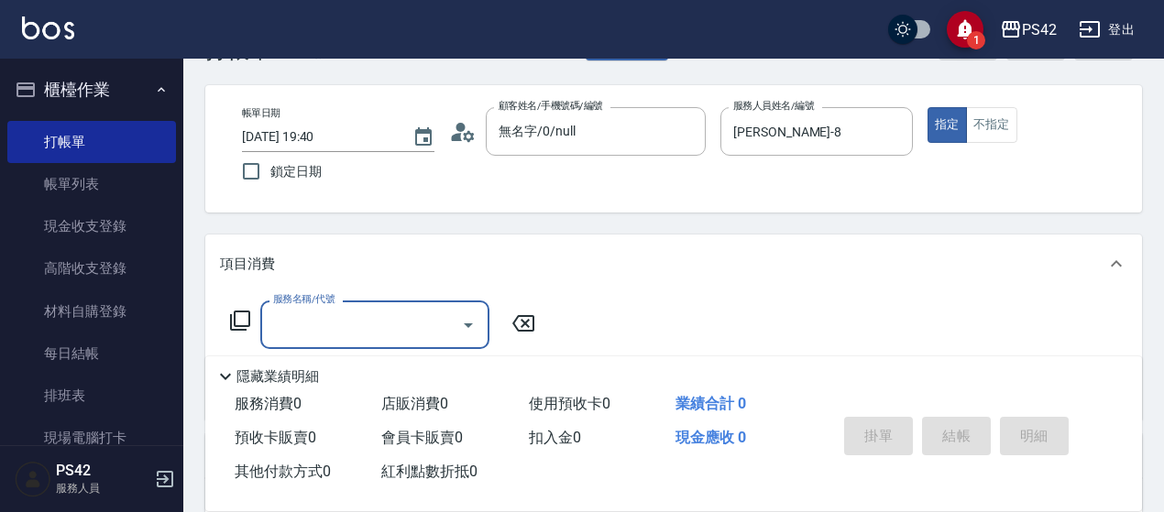
scroll to position [92, 0]
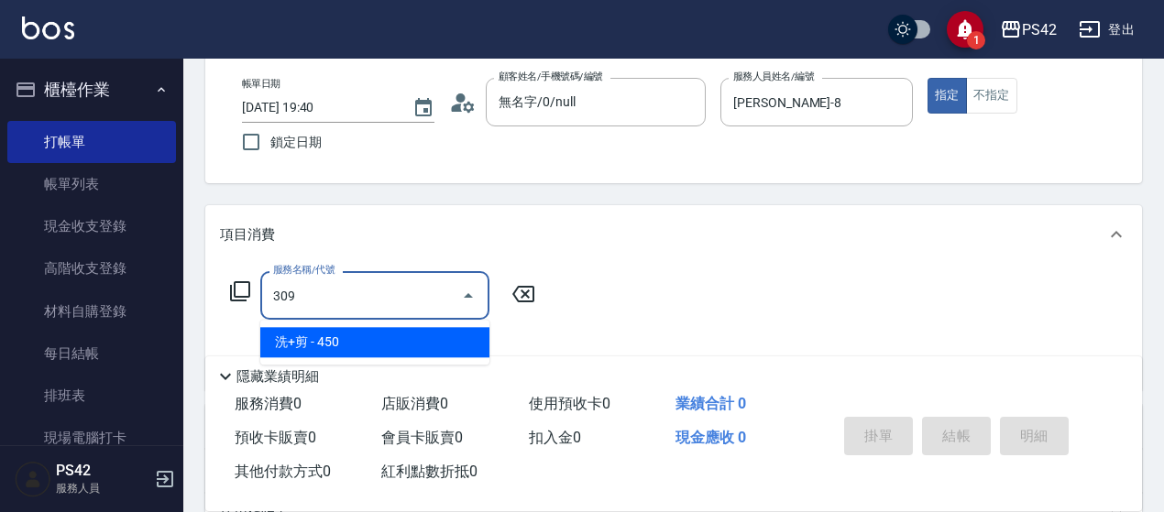
type input "洗+剪(309)"
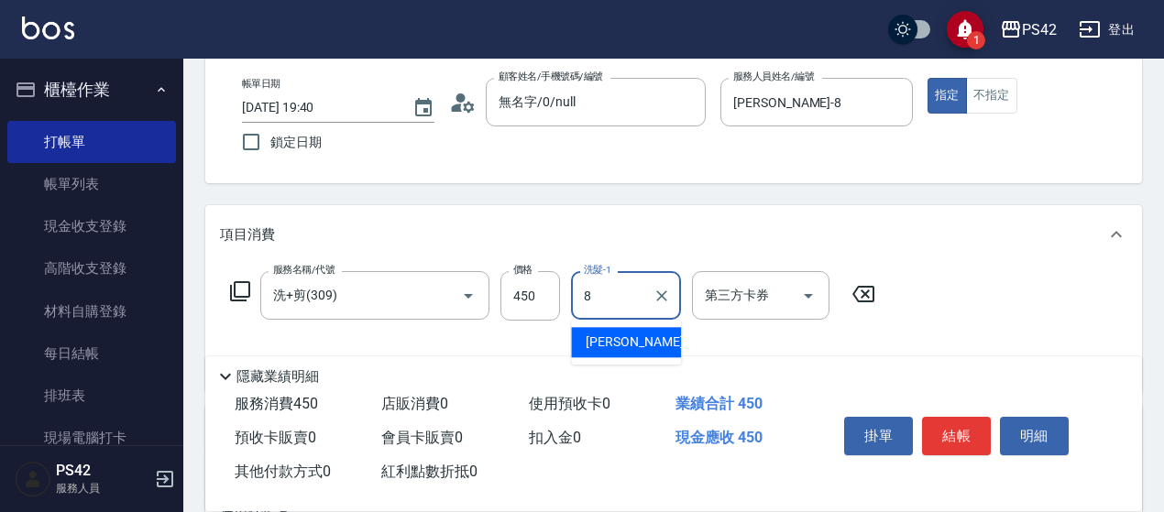
type input "[PERSON_NAME]-8"
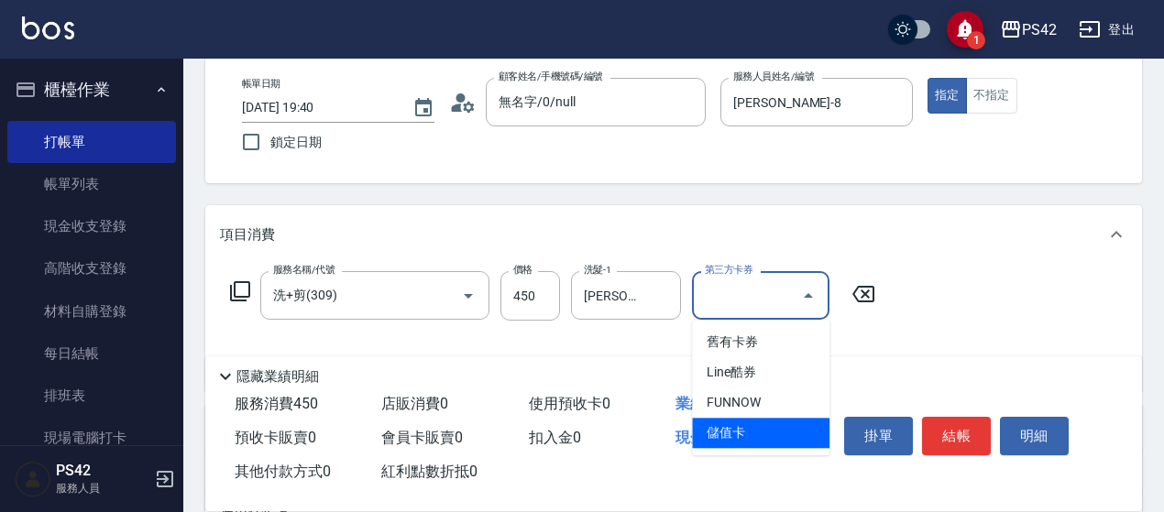
type input "儲值卡"
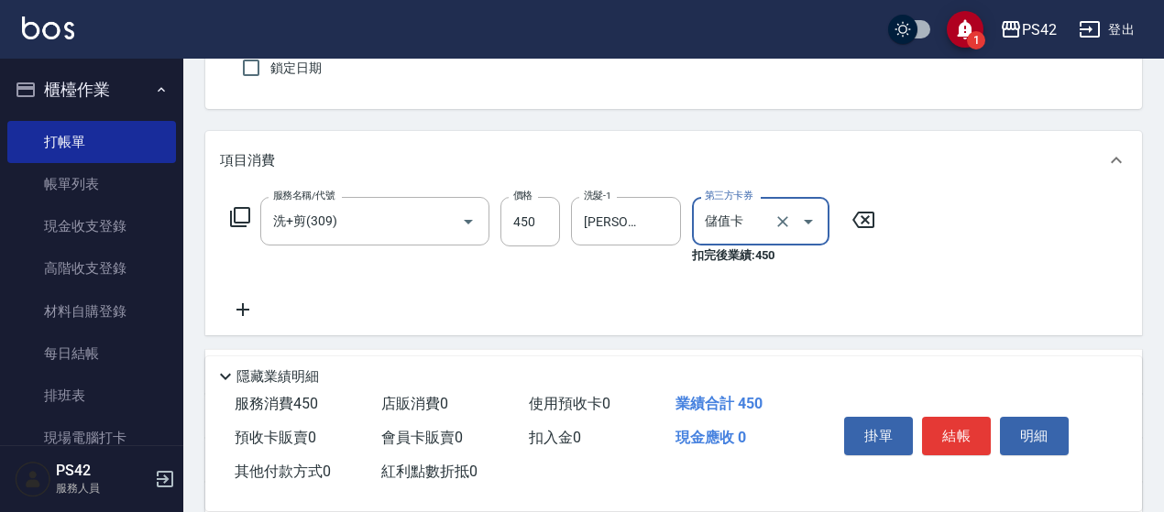
scroll to position [183, 0]
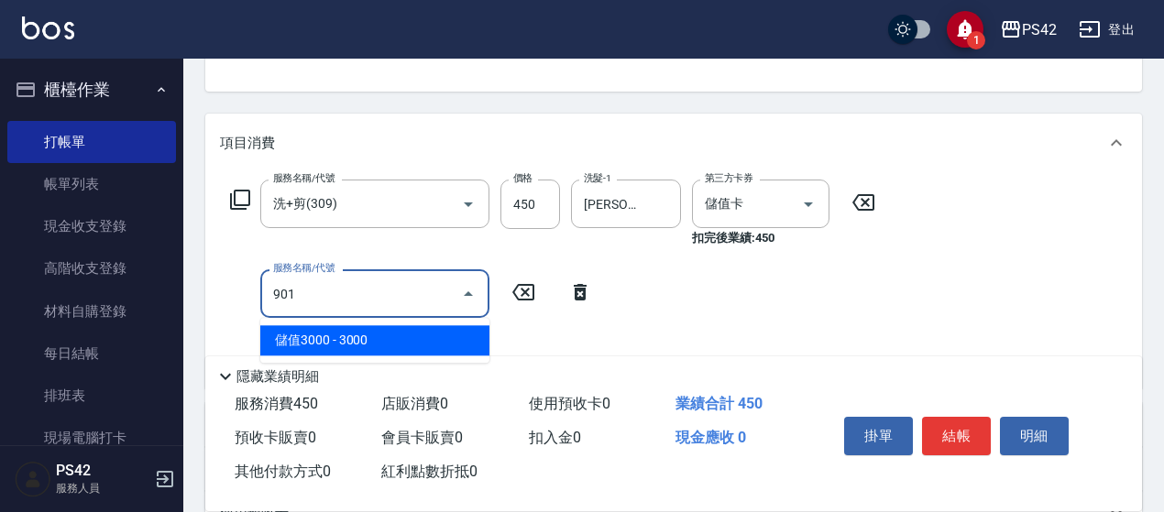
type input "儲值3000(901)"
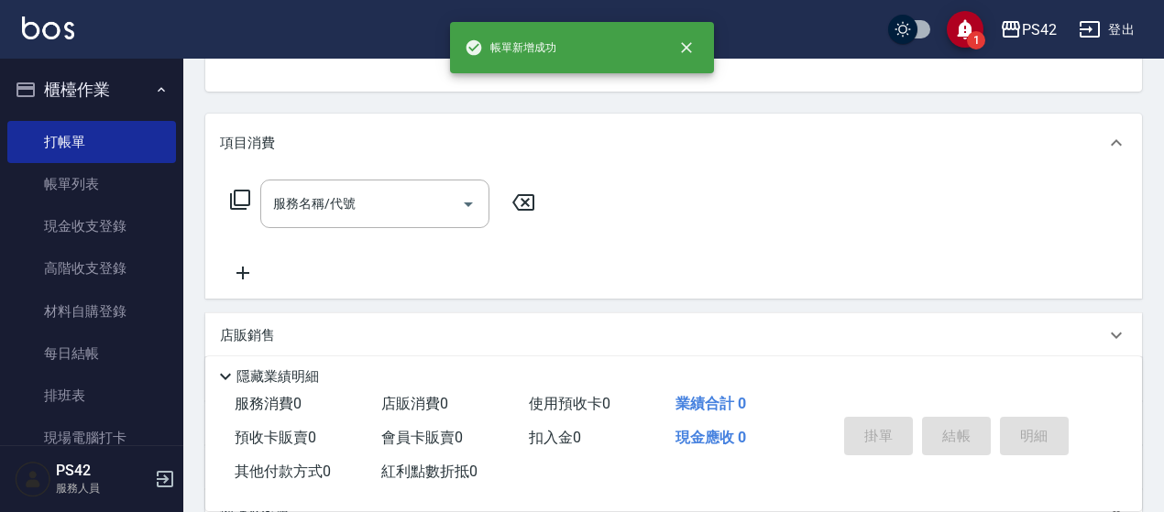
scroll to position [178, 0]
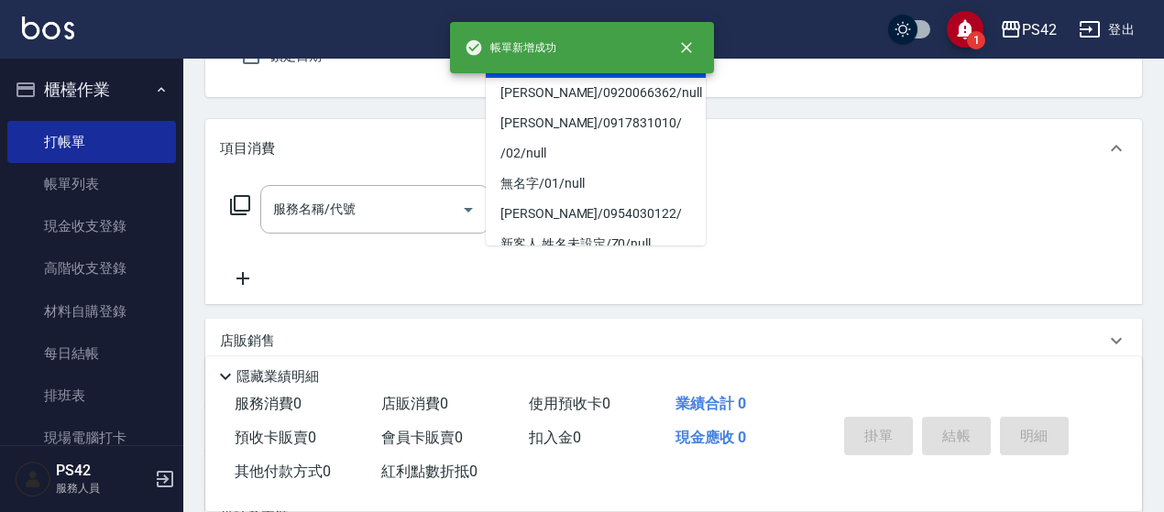
type input "無名字/0/null"
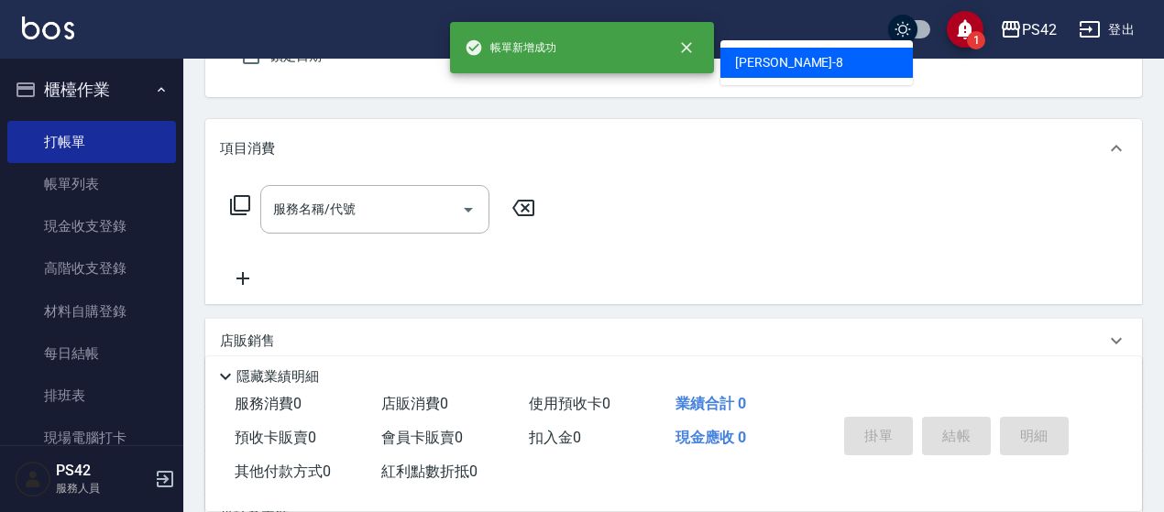
type input "[PERSON_NAME]-8"
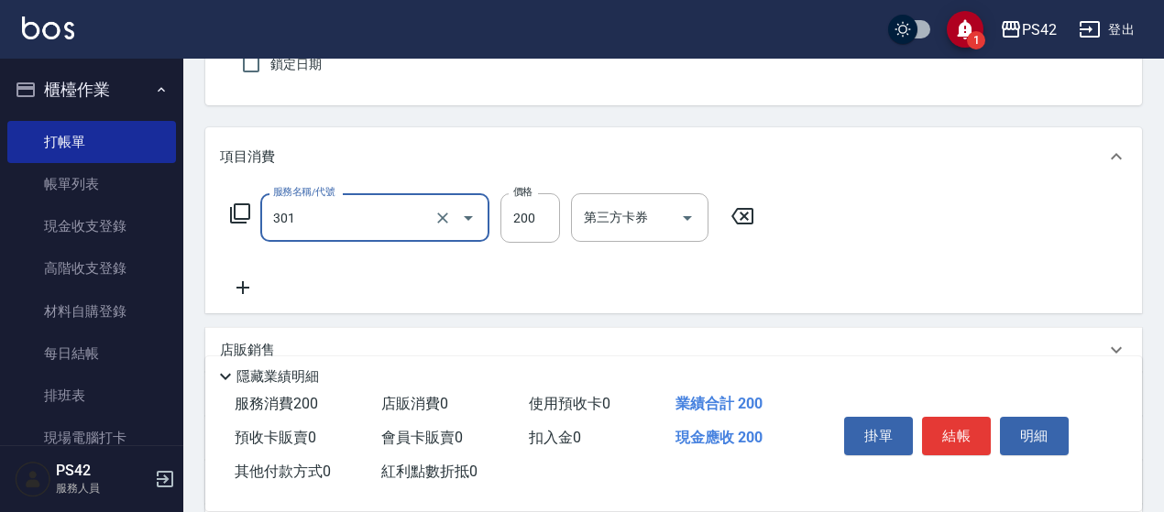
type input "剪髮(301)"
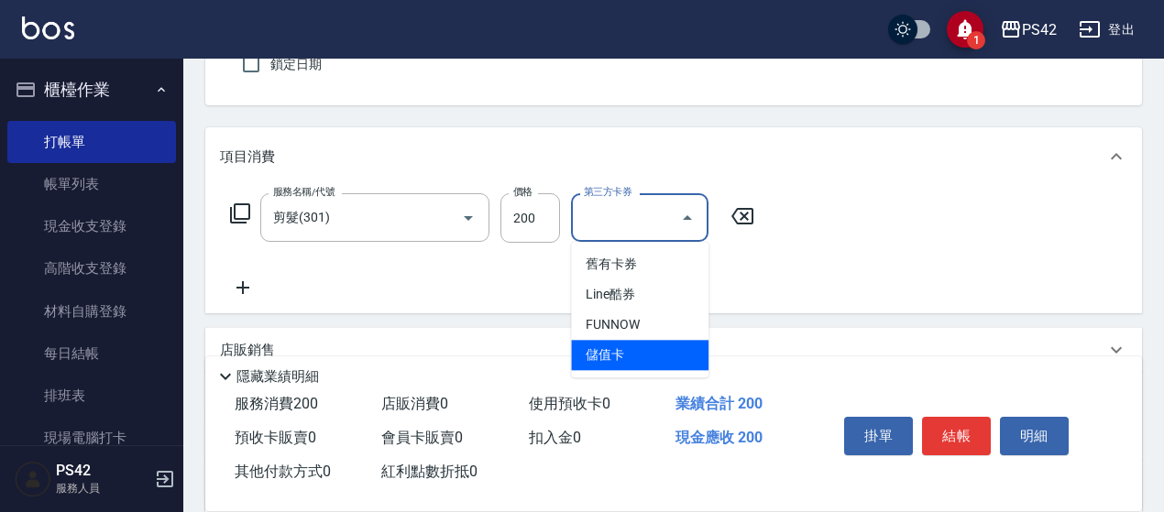
type input "儲值卡"
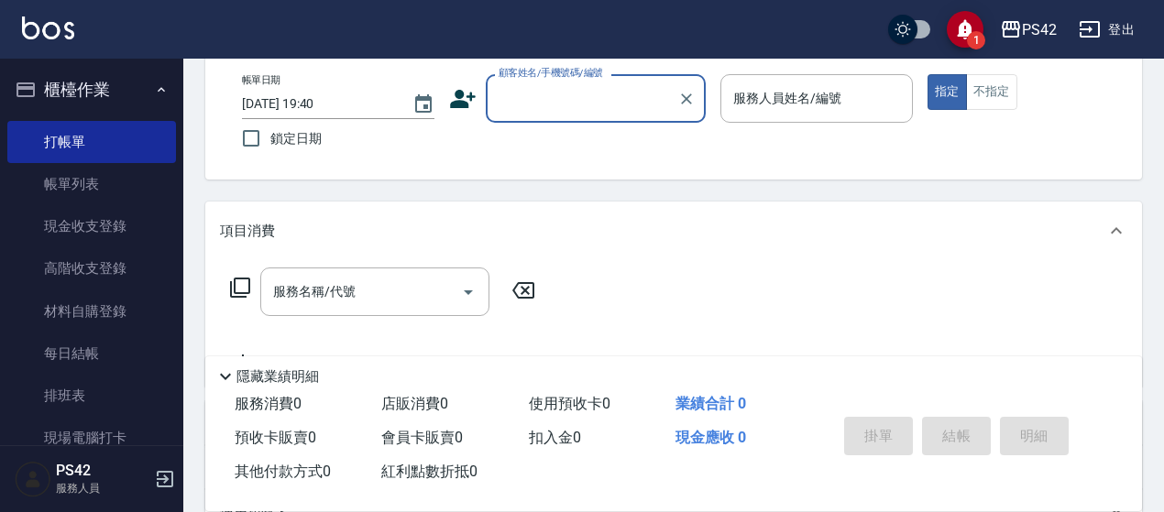
scroll to position [0, 0]
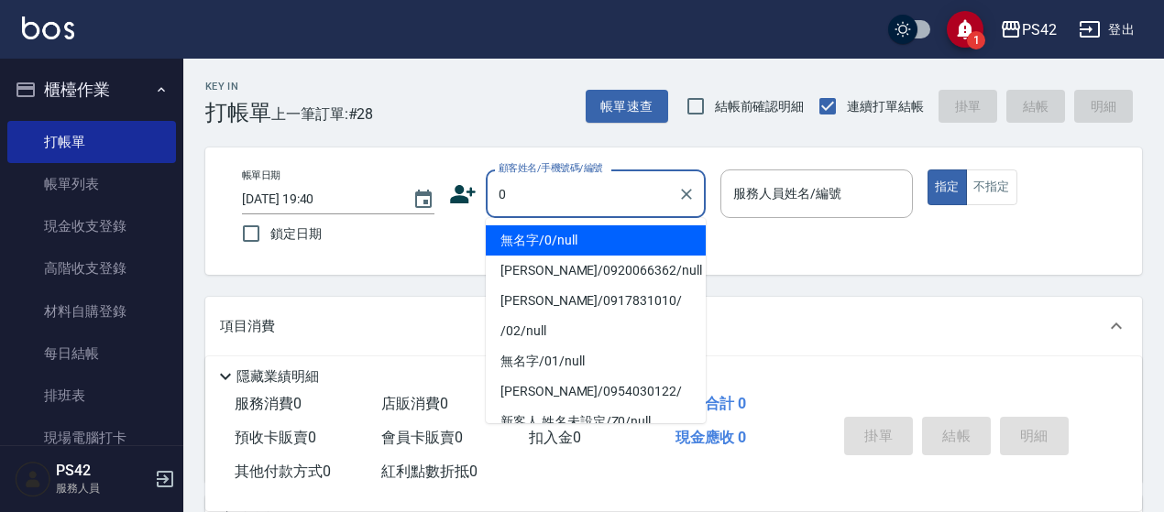
type input "無名字/0/null"
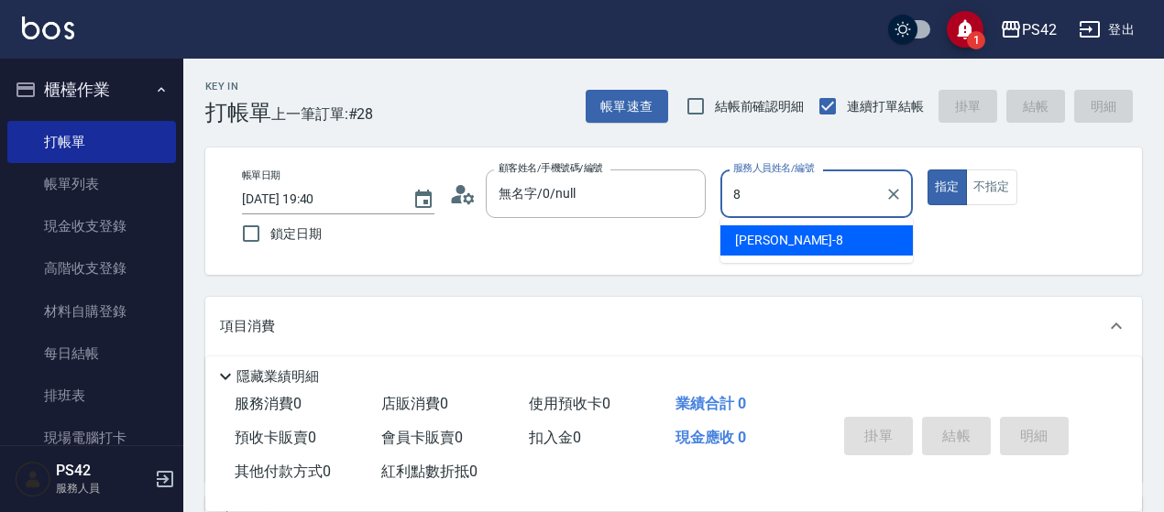
type input "[PERSON_NAME]-8"
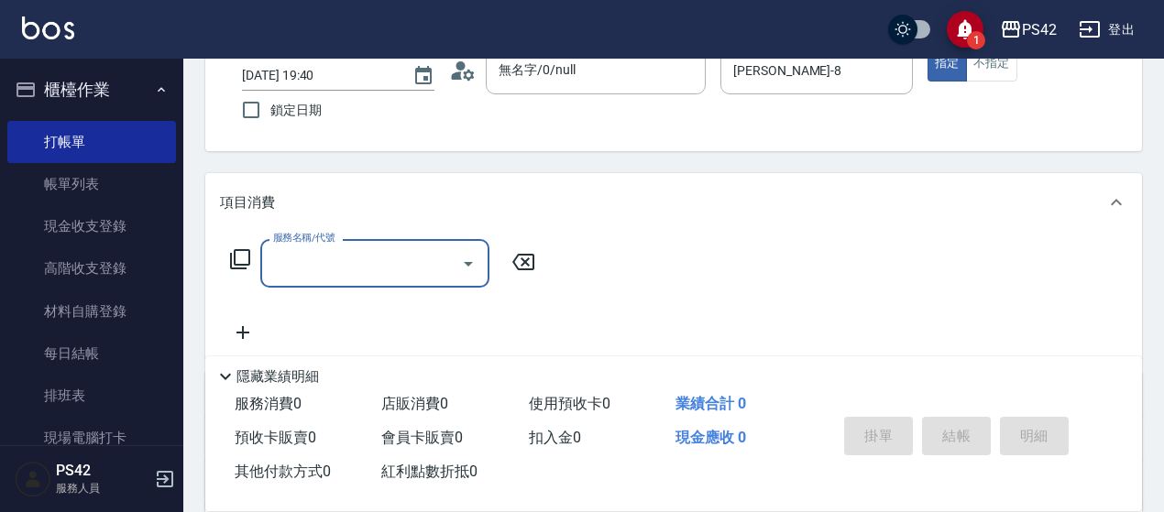
scroll to position [183, 0]
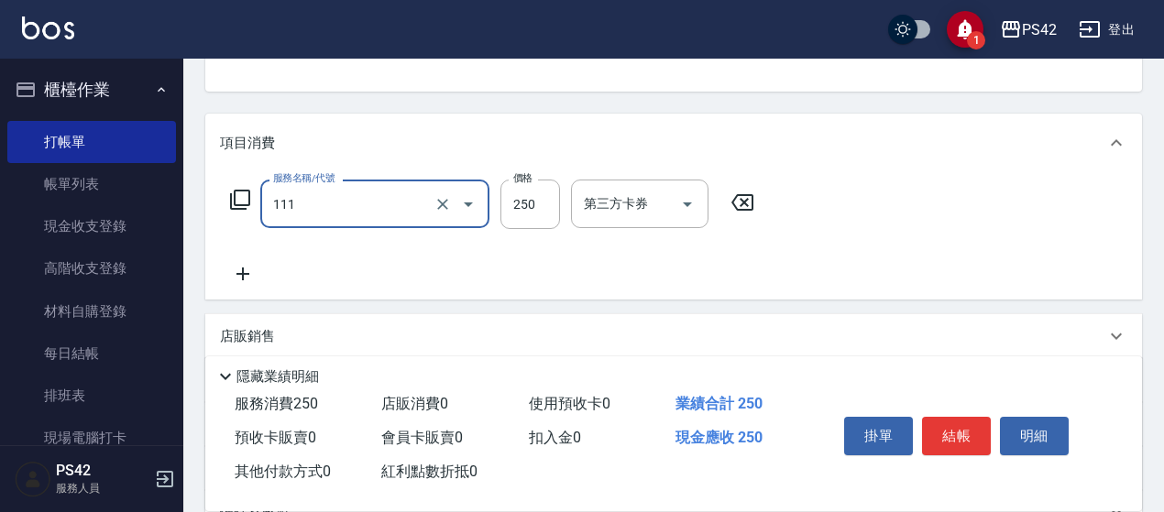
type input "200(111)"
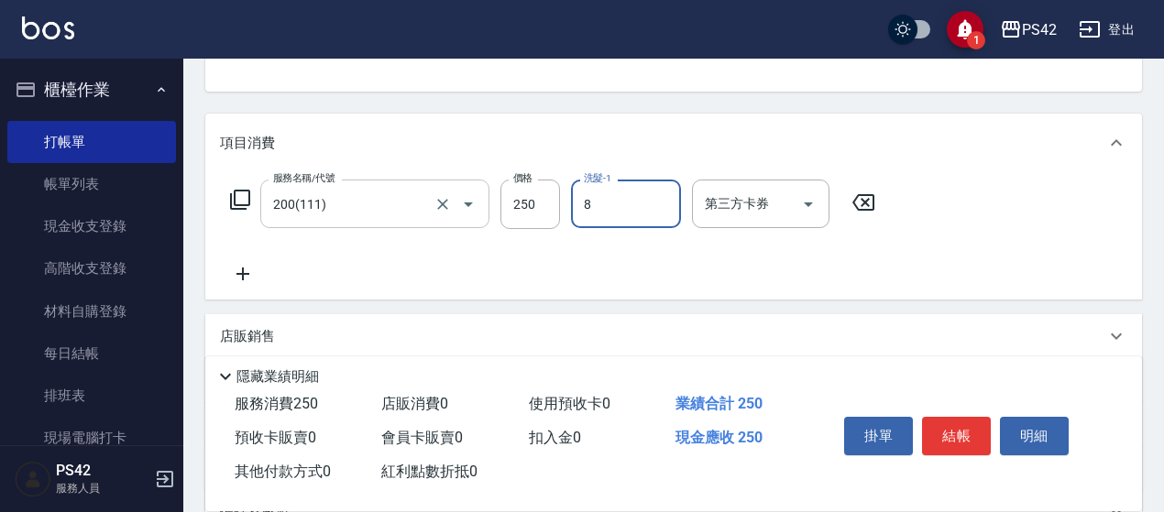
type input "[PERSON_NAME]-8"
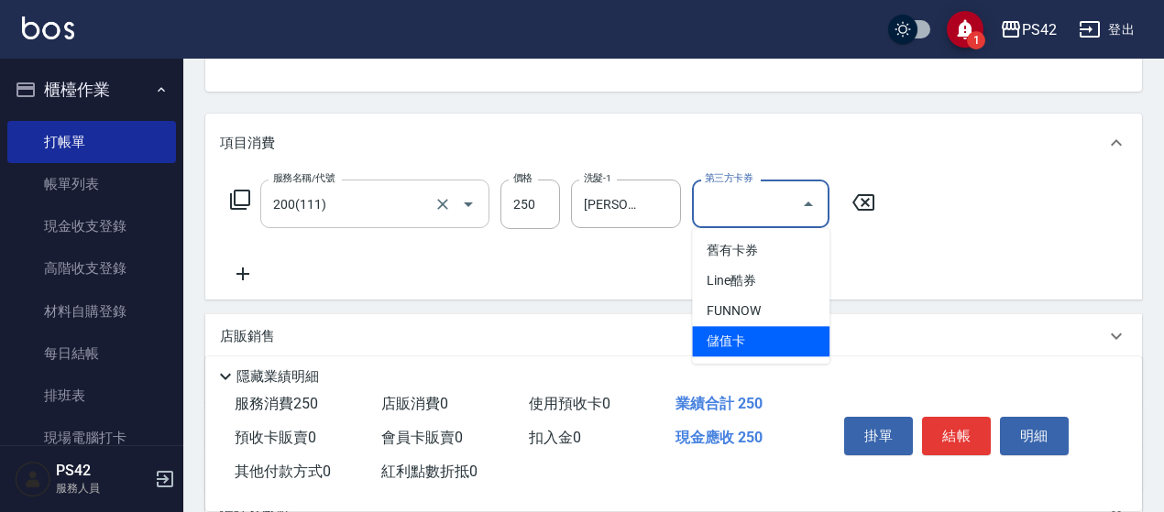
type input "儲值卡"
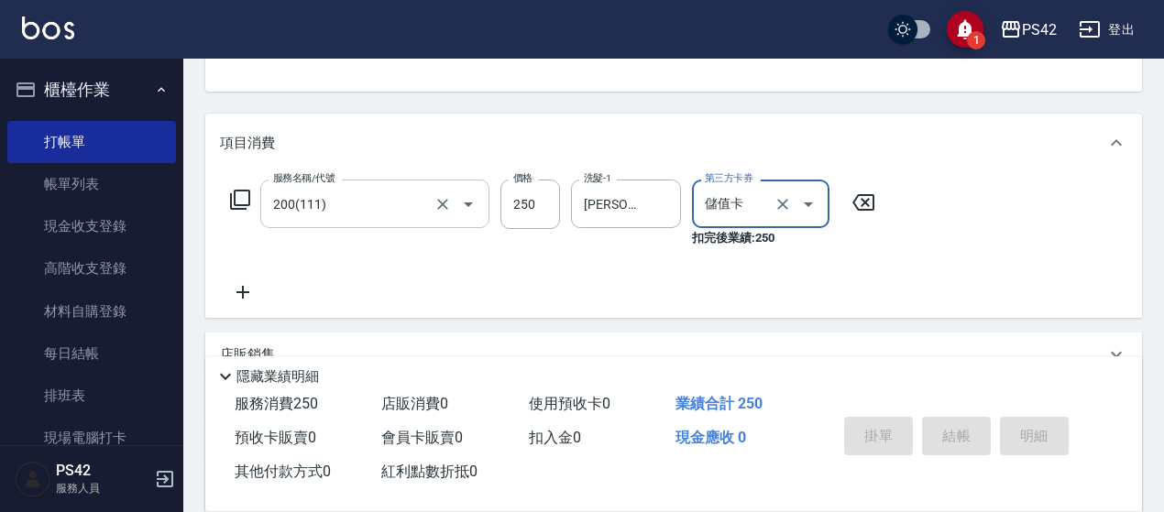
type input "[DATE] 19:41"
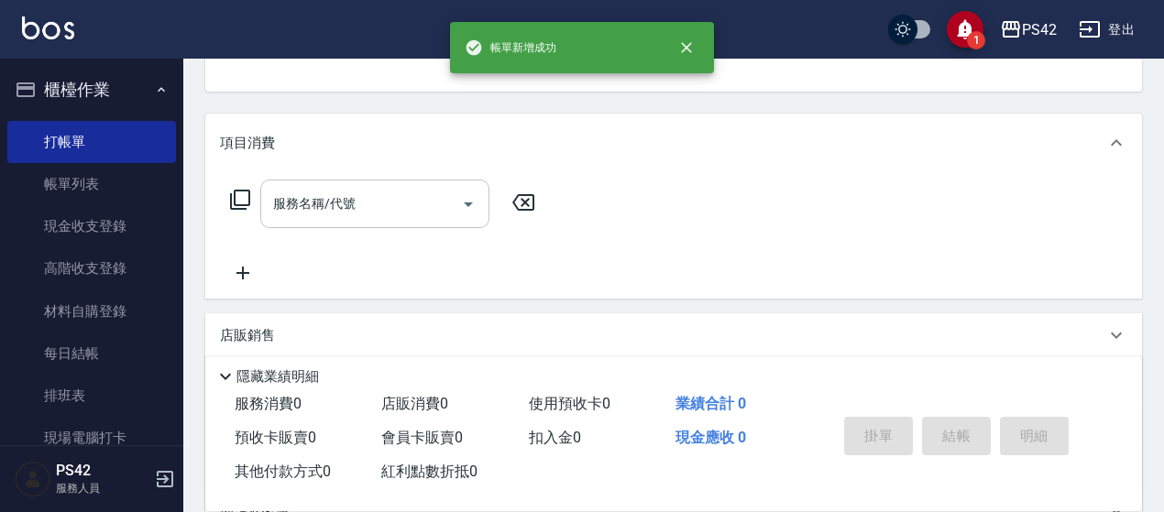
scroll to position [178, 0]
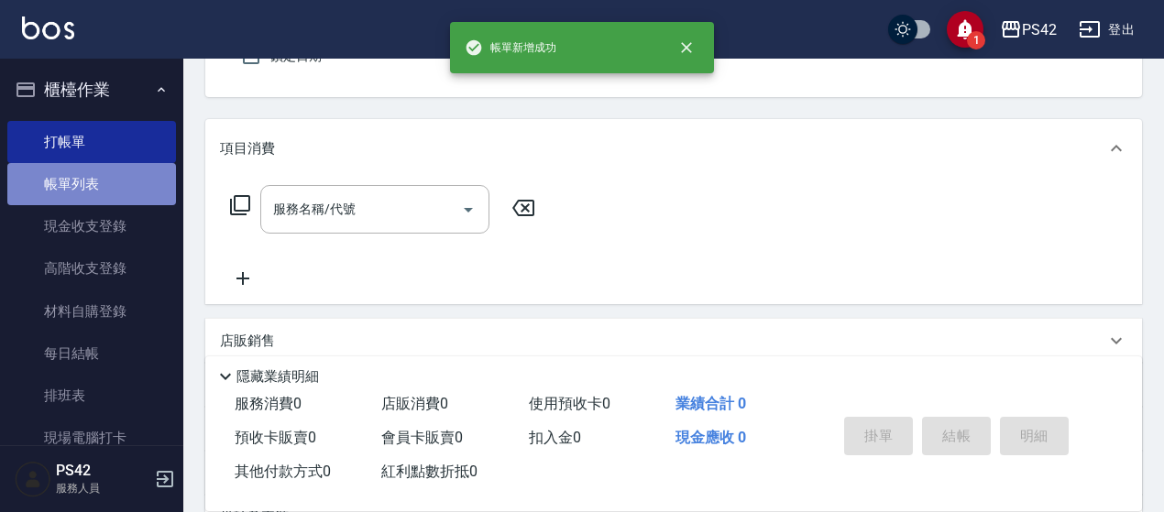
click at [104, 197] on link "帳單列表" at bounding box center [91, 184] width 169 height 42
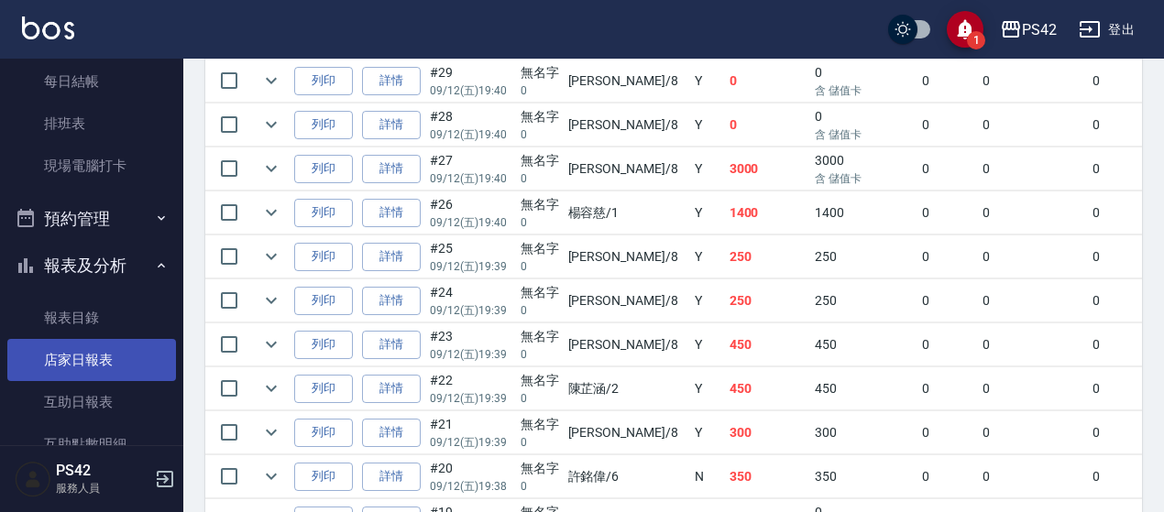
scroll to position [275, 0]
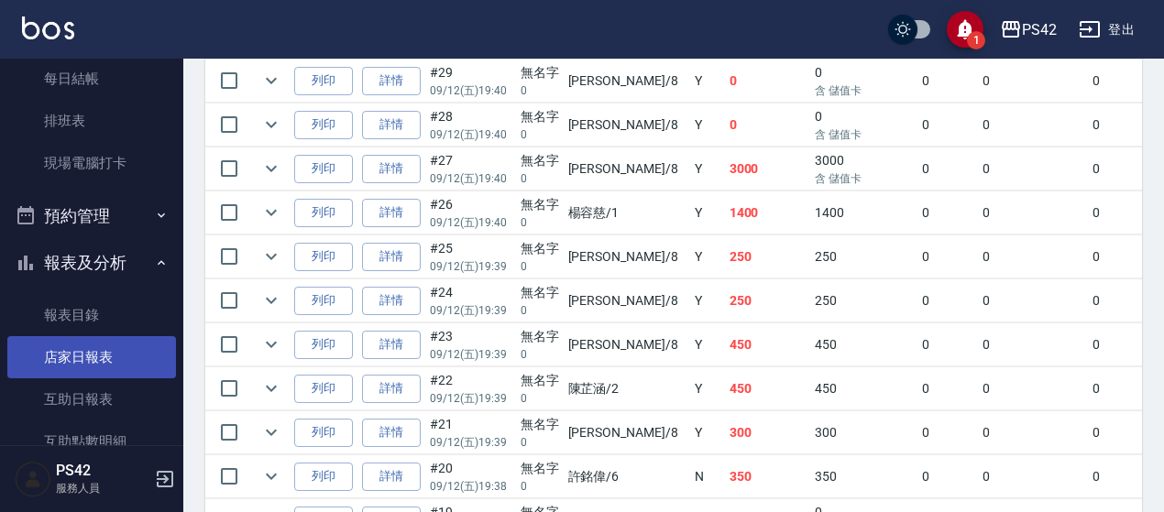
click at [96, 358] on link "店家日報表" at bounding box center [91, 357] width 169 height 42
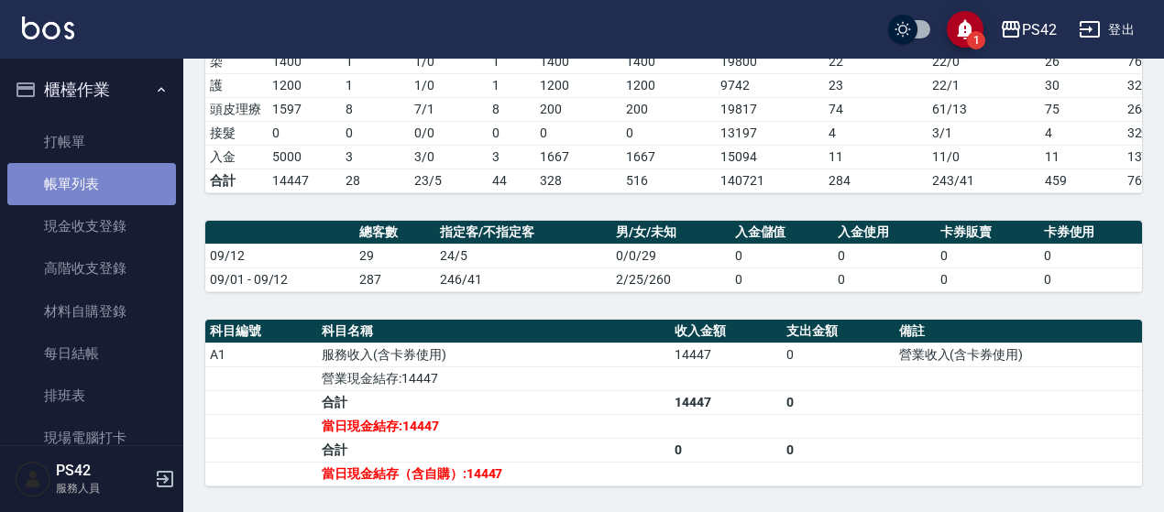
click at [117, 177] on link "帳單列表" at bounding box center [91, 184] width 169 height 42
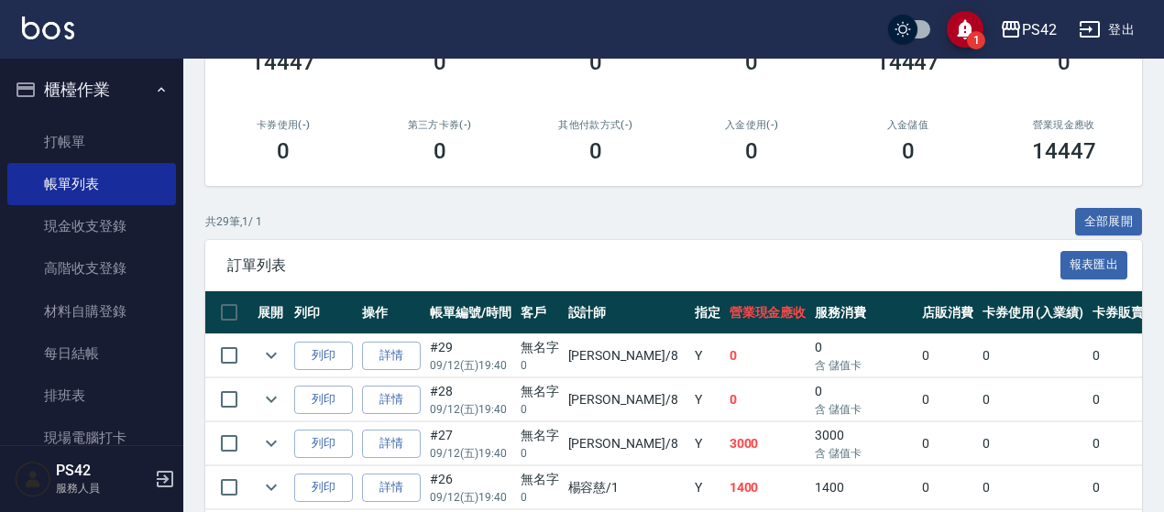
scroll to position [366, 0]
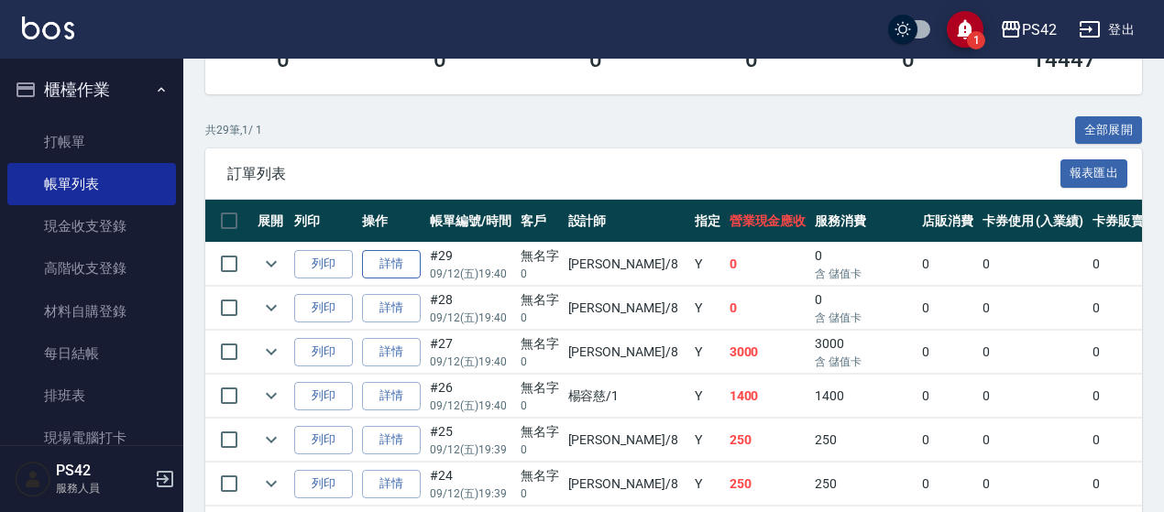
click at [388, 268] on link "詳情" at bounding box center [391, 264] width 59 height 28
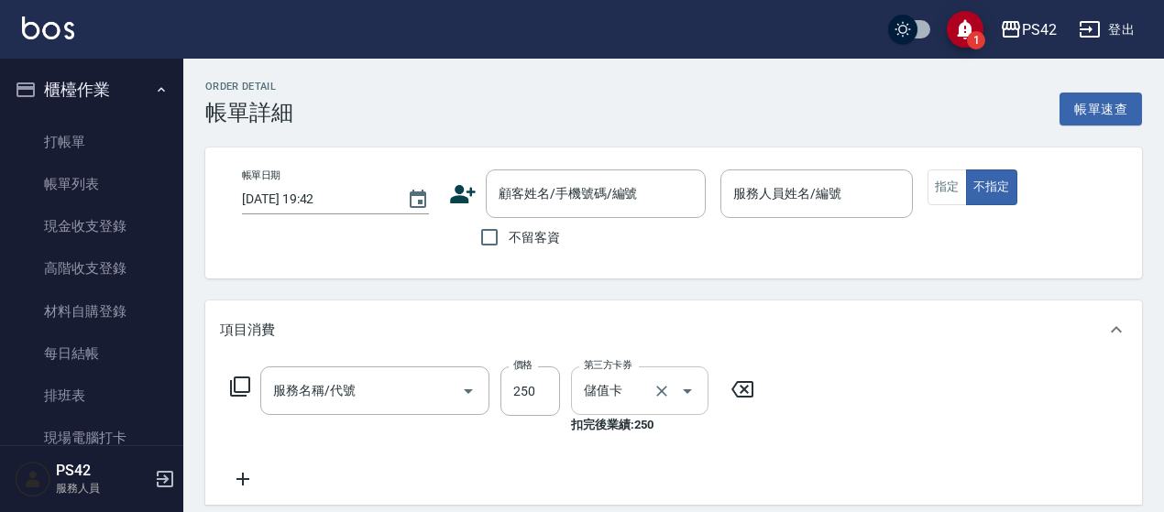
type input "[DATE] 19:40"
type input "[PERSON_NAME]-8"
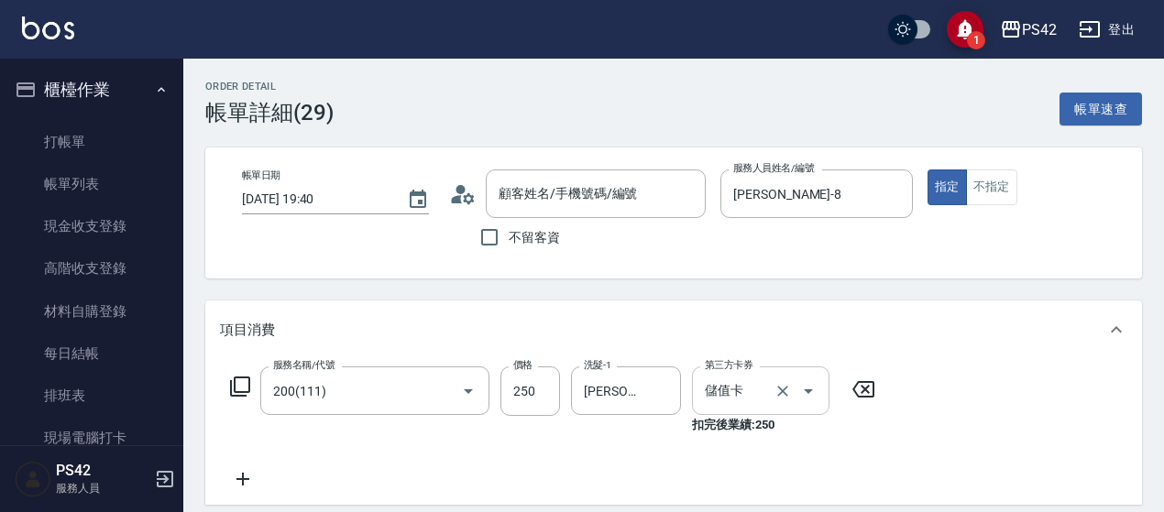
type input "200(111)"
type input "無名字/0/null"
click at [652, 392] on icon "Clear" at bounding box center [661, 391] width 18 height 18
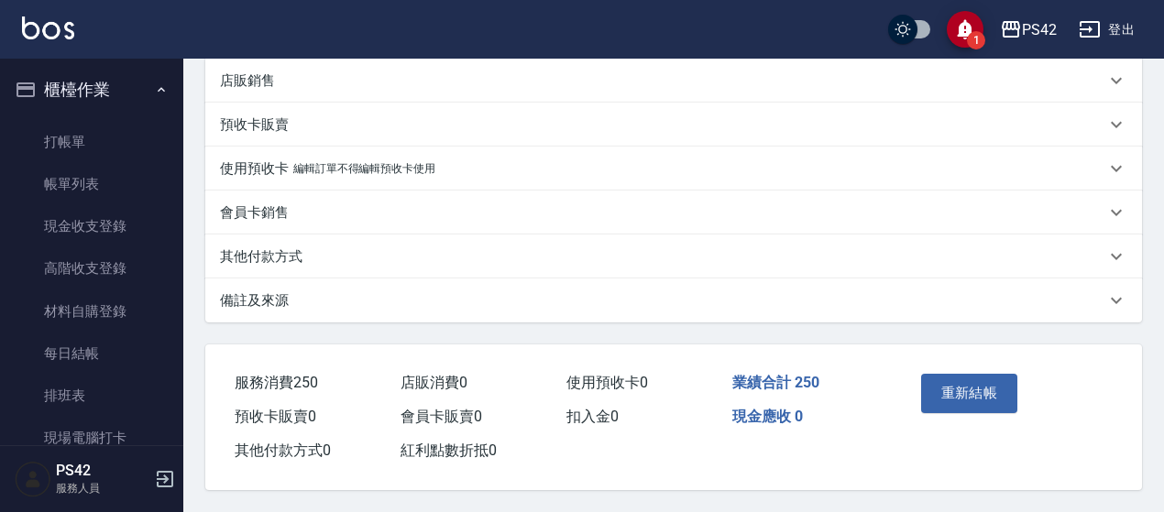
scroll to position [467, 0]
click at [931, 386] on button "重新結帳" at bounding box center [969, 393] width 97 height 38
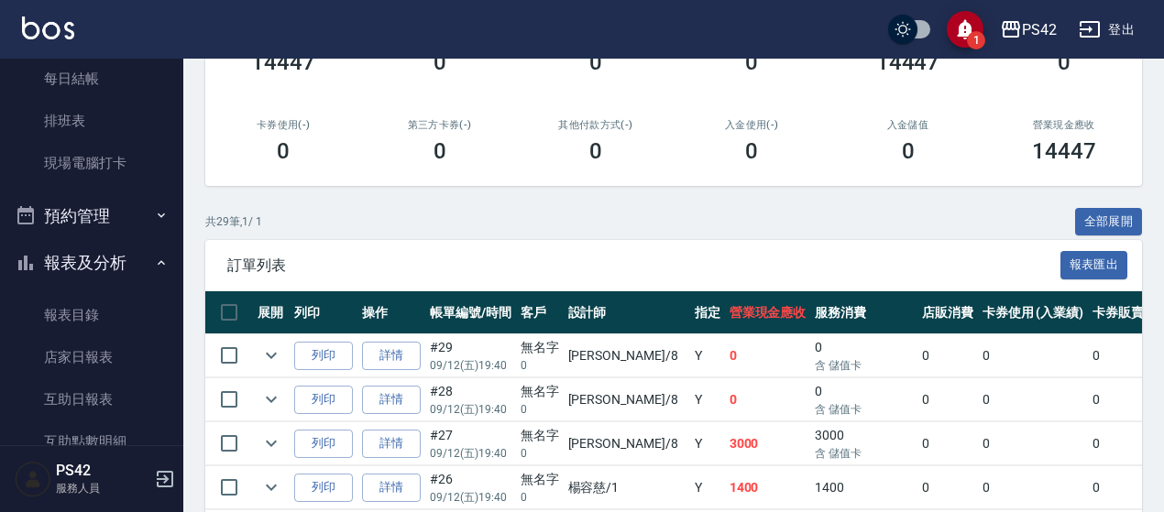
scroll to position [366, 0]
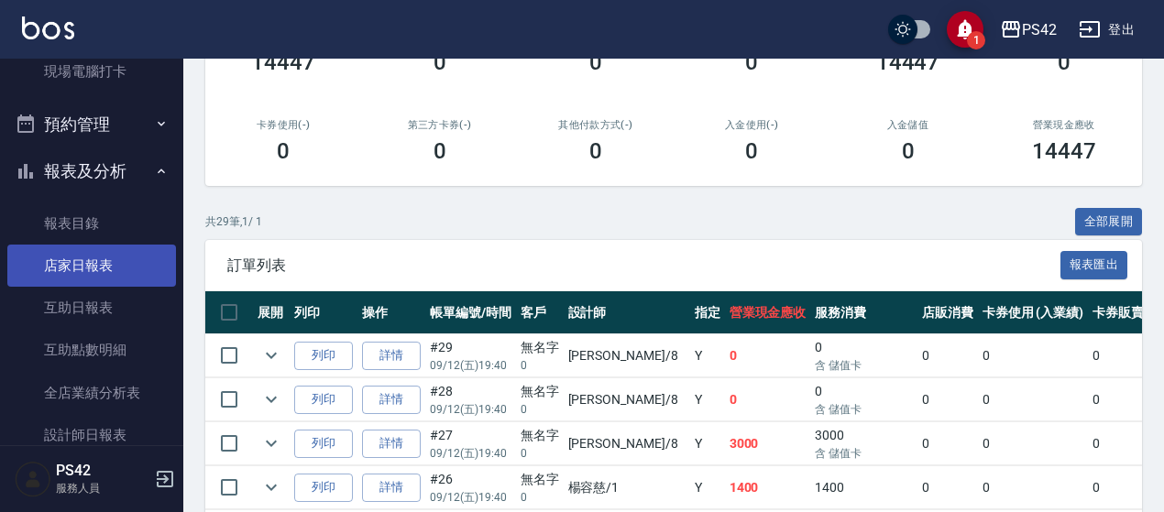
click at [136, 275] on link "店家日報表" at bounding box center [91, 266] width 169 height 42
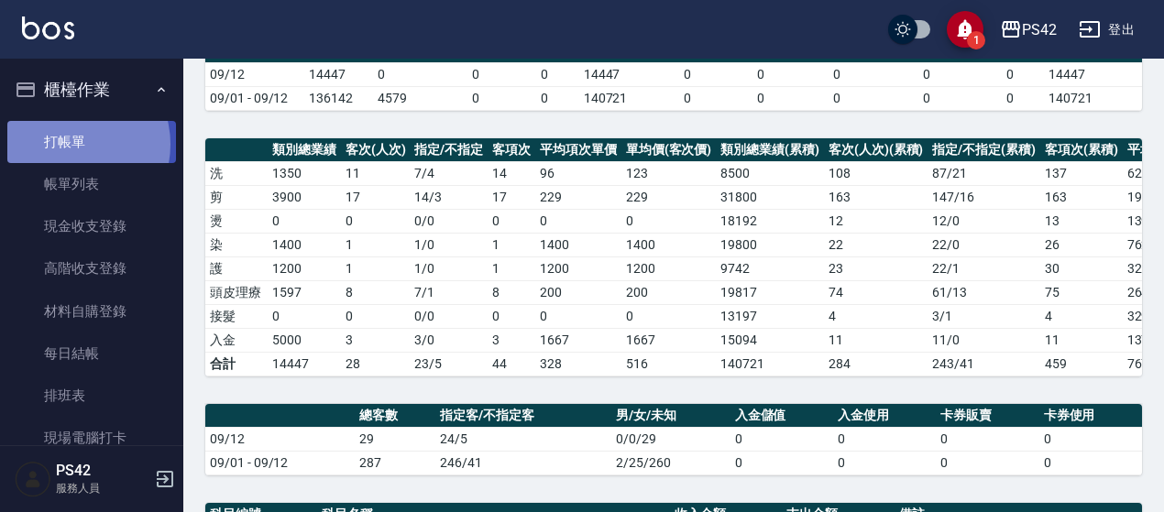
click at [72, 144] on link "打帳單" at bounding box center [91, 142] width 169 height 42
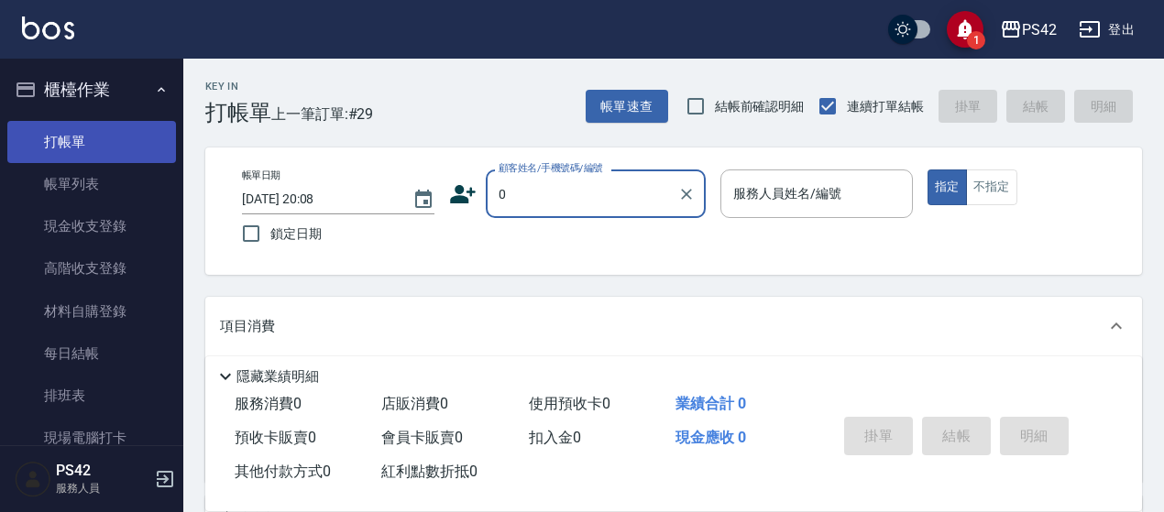
type input "無名字/0/null"
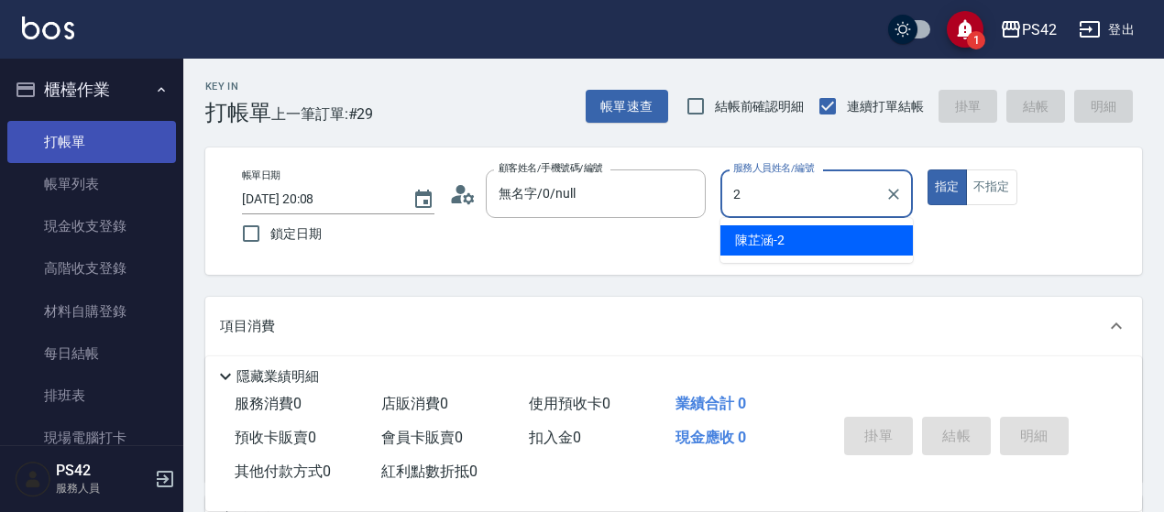
type input "[PERSON_NAME]-2"
type button "true"
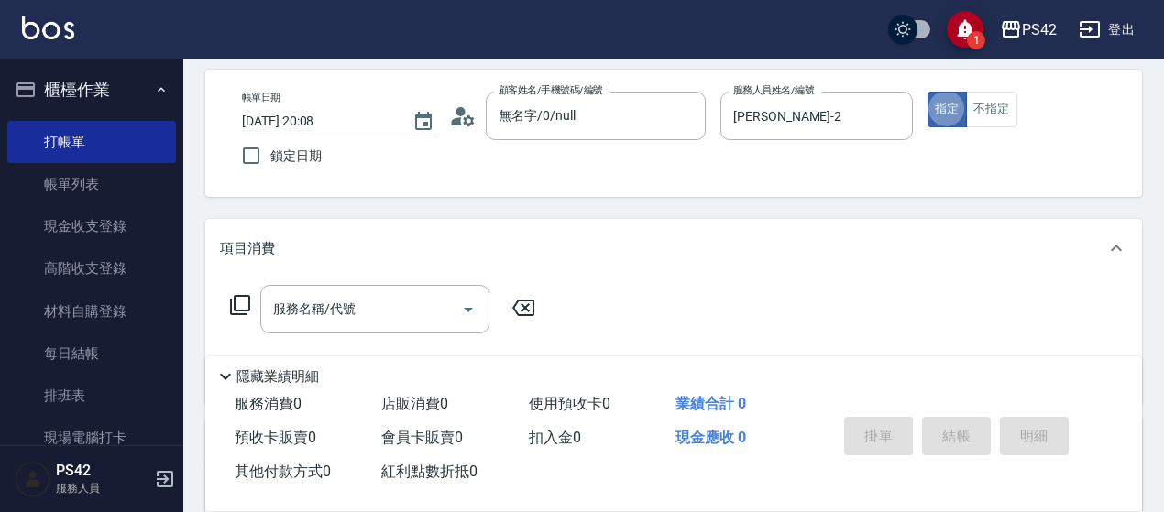
scroll to position [183, 0]
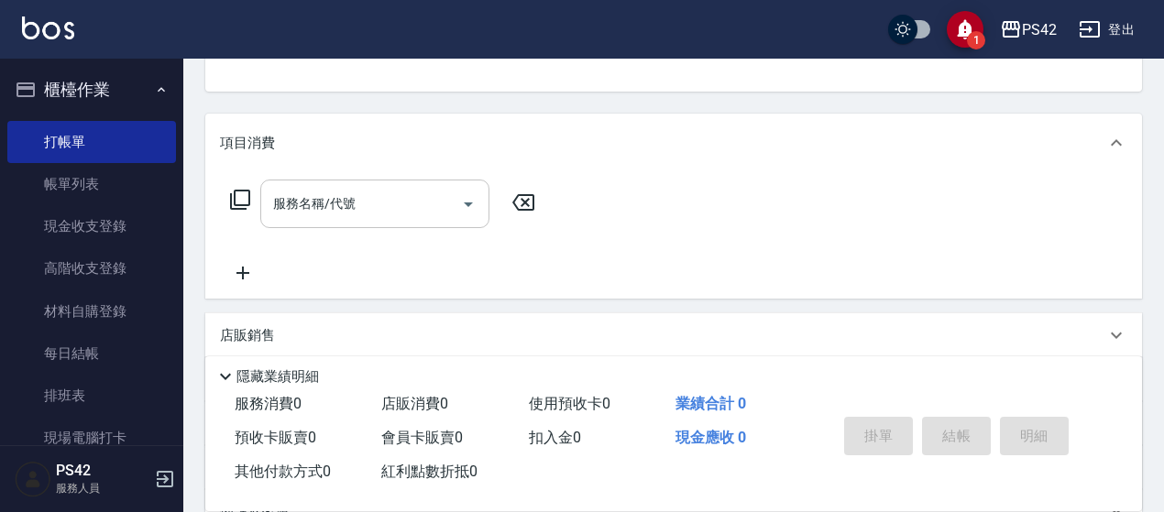
click at [346, 196] on input "服務名稱/代號" at bounding box center [360, 204] width 185 height 32
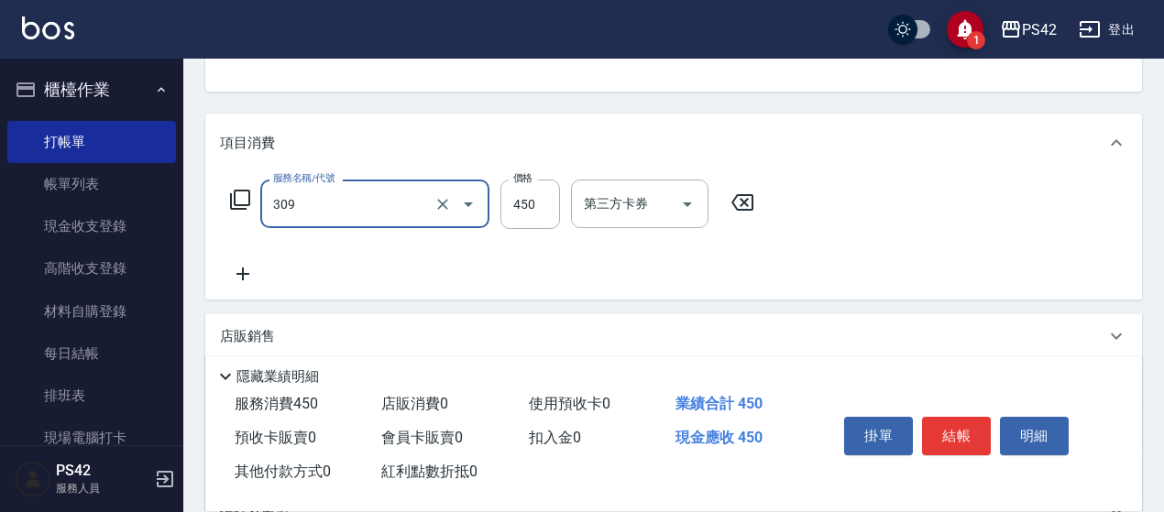
type input "洗+剪(309)"
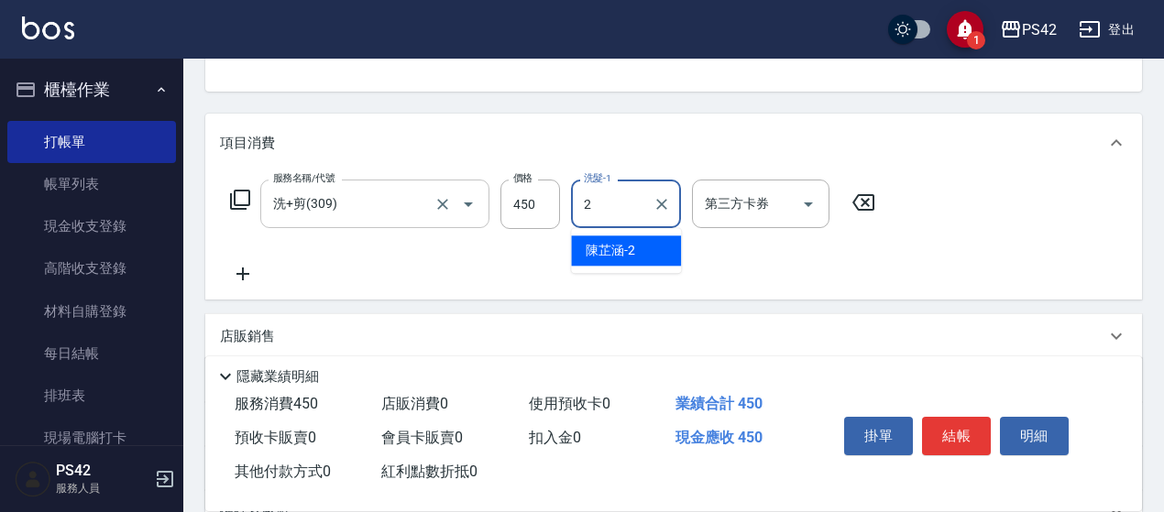
type input "[PERSON_NAME]-2"
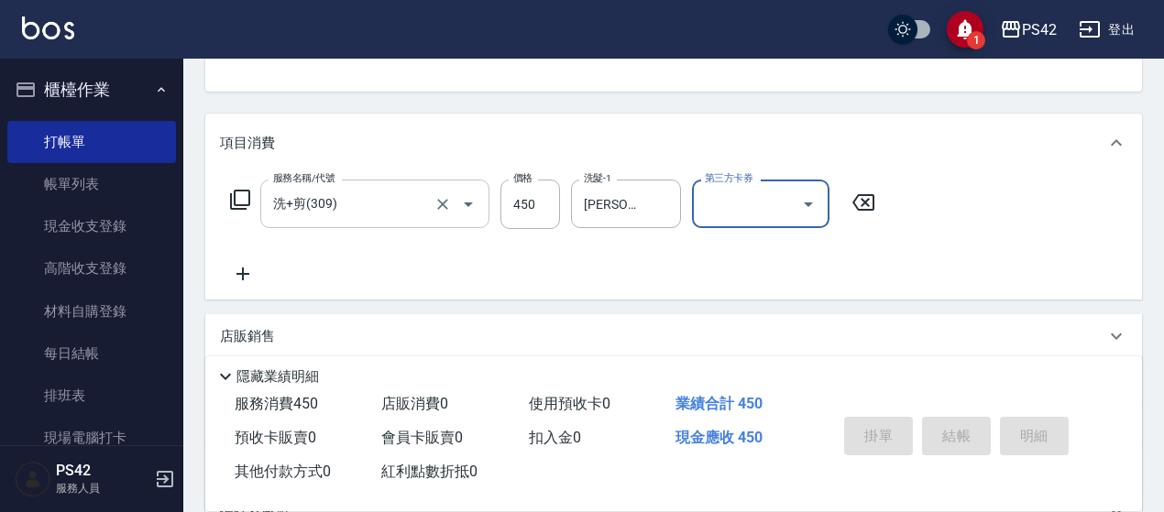
type input "[DATE] 20:09"
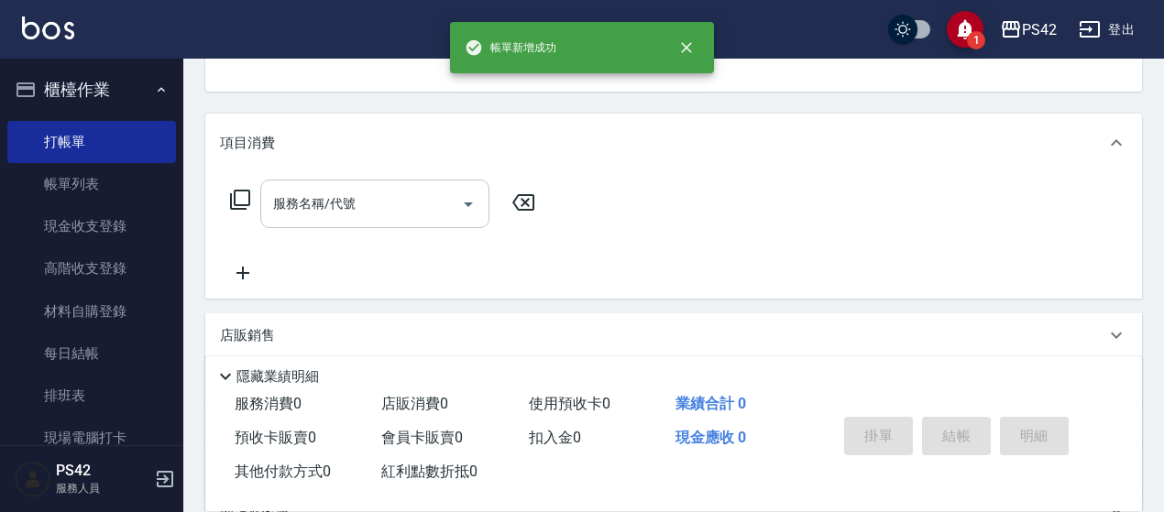
scroll to position [178, 0]
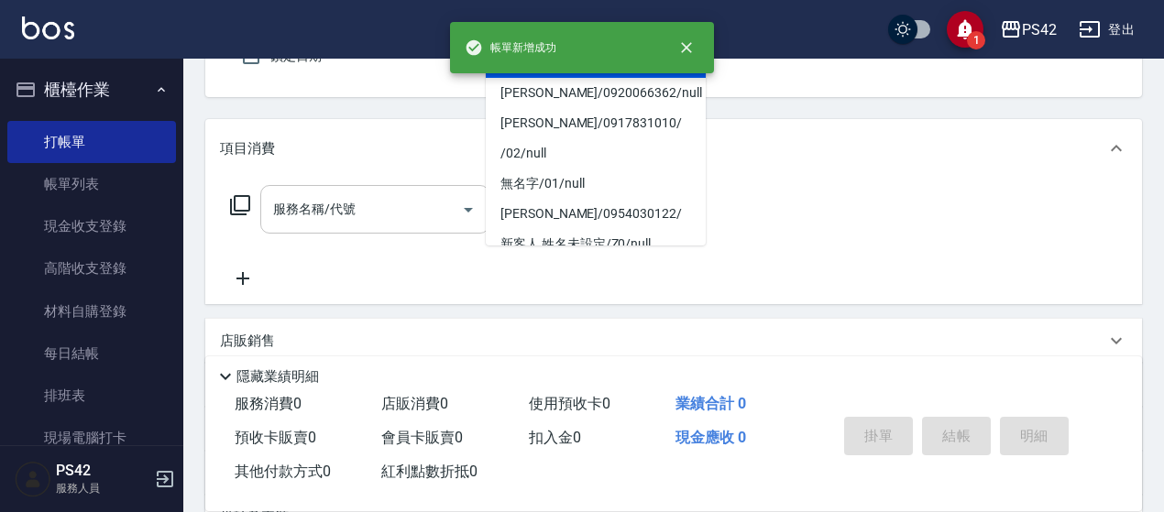
type input "無名字/0/null"
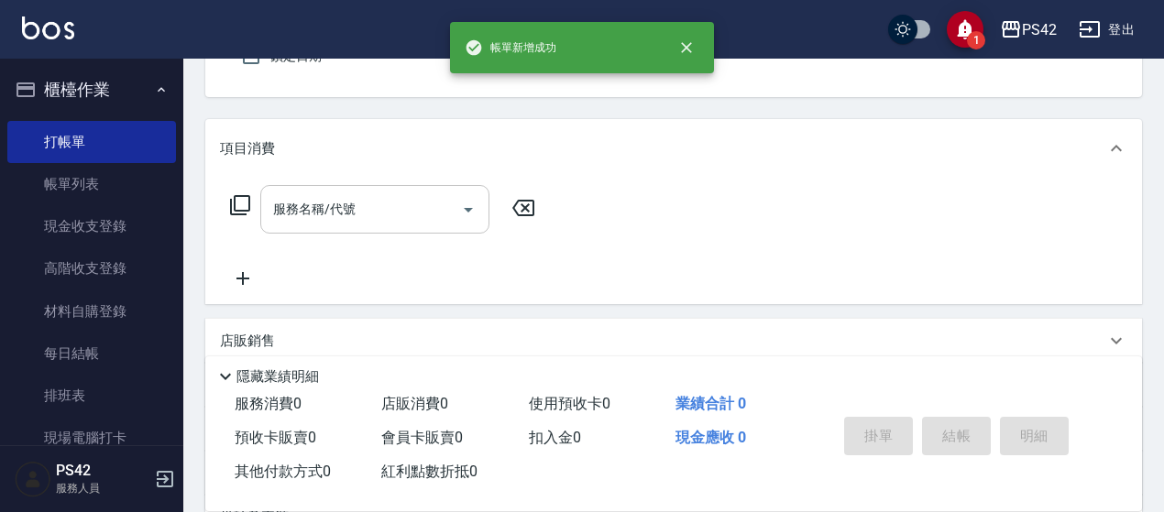
type input "[PERSON_NAME]-8"
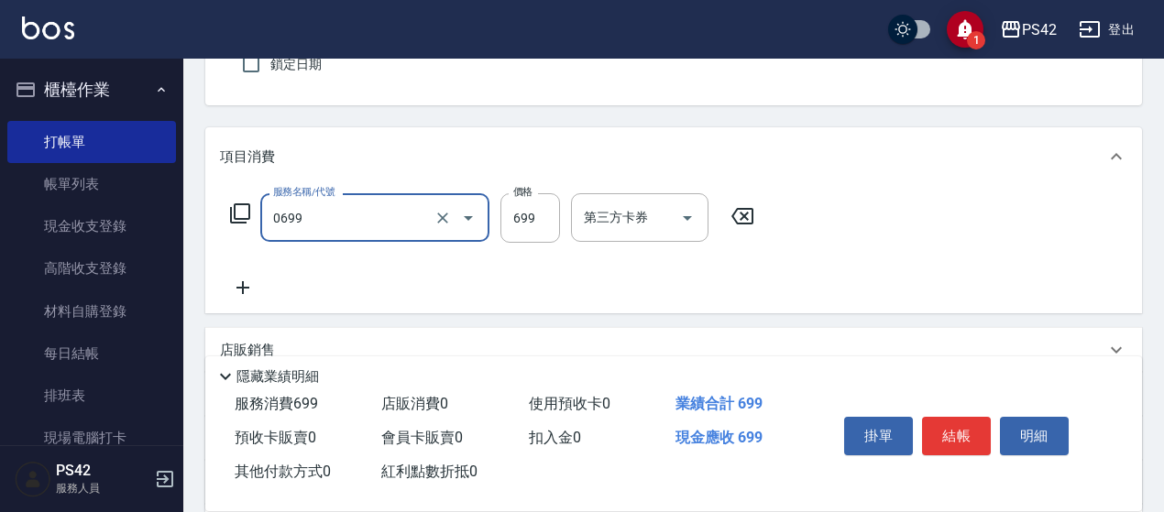
type input "精油SPA(0699)"
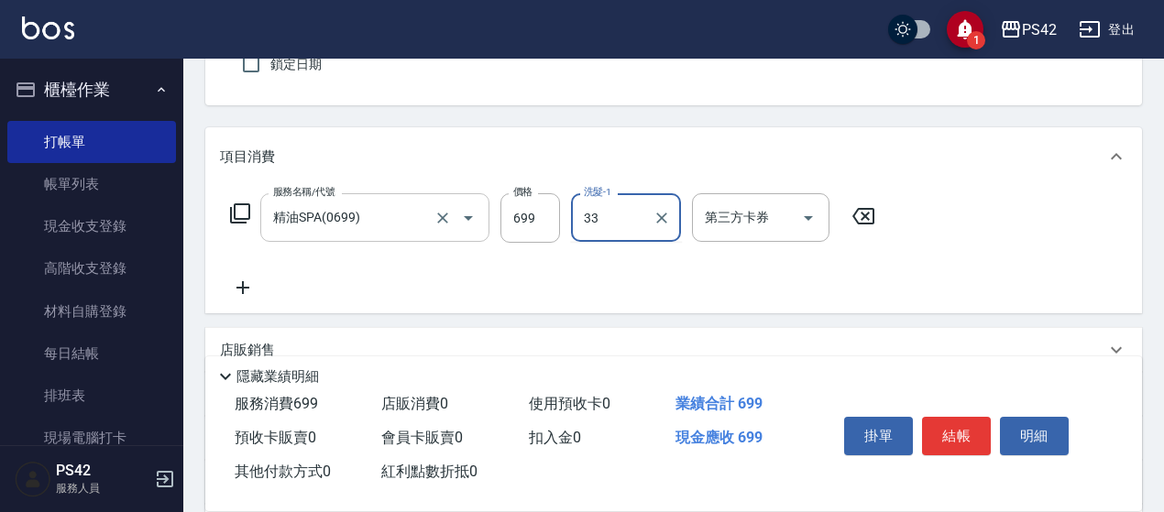
type input "[PERSON_NAME]-33"
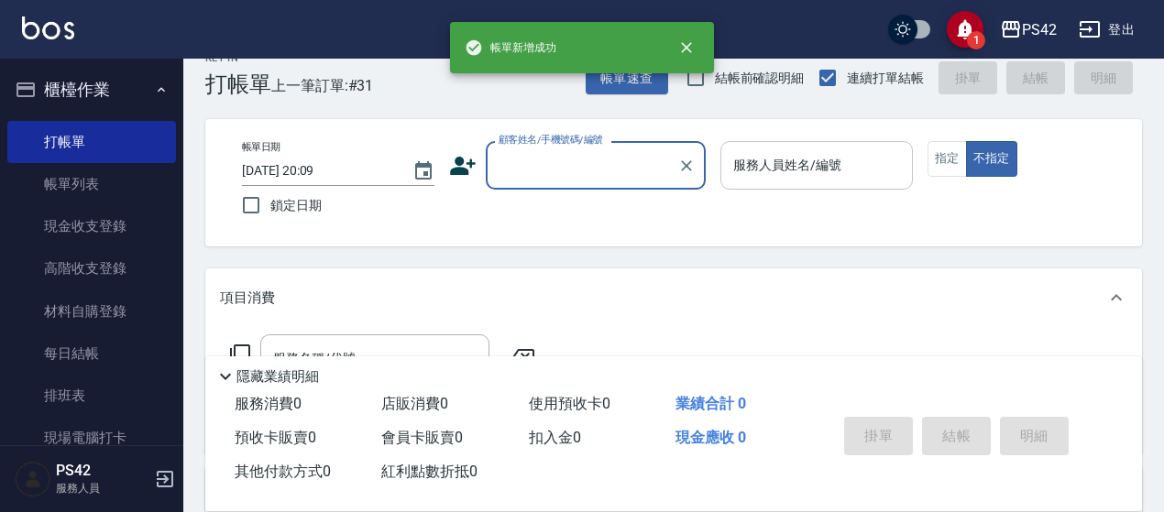
scroll to position [0, 0]
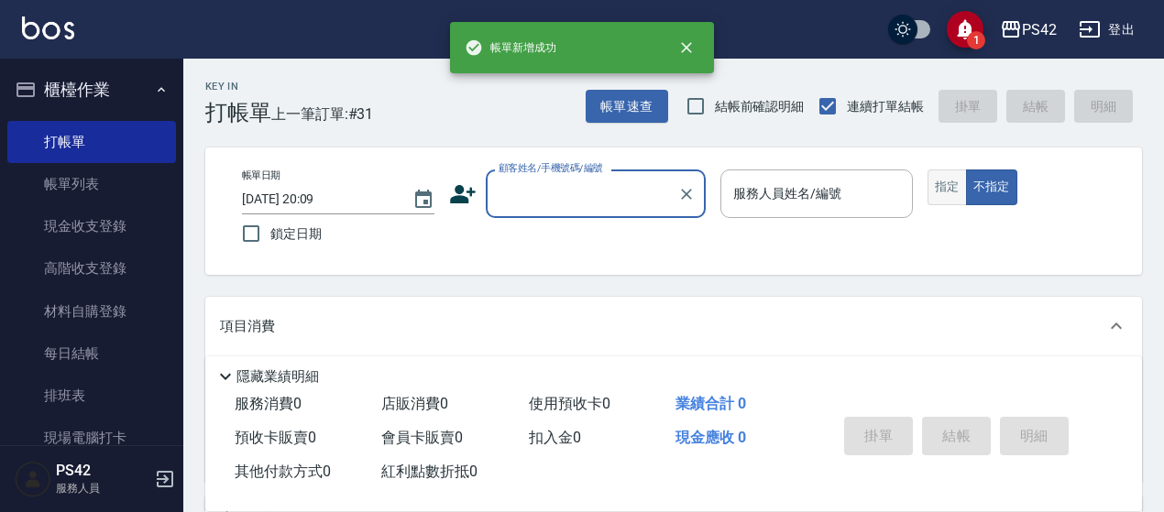
click at [962, 183] on button "指定" at bounding box center [946, 188] width 39 height 36
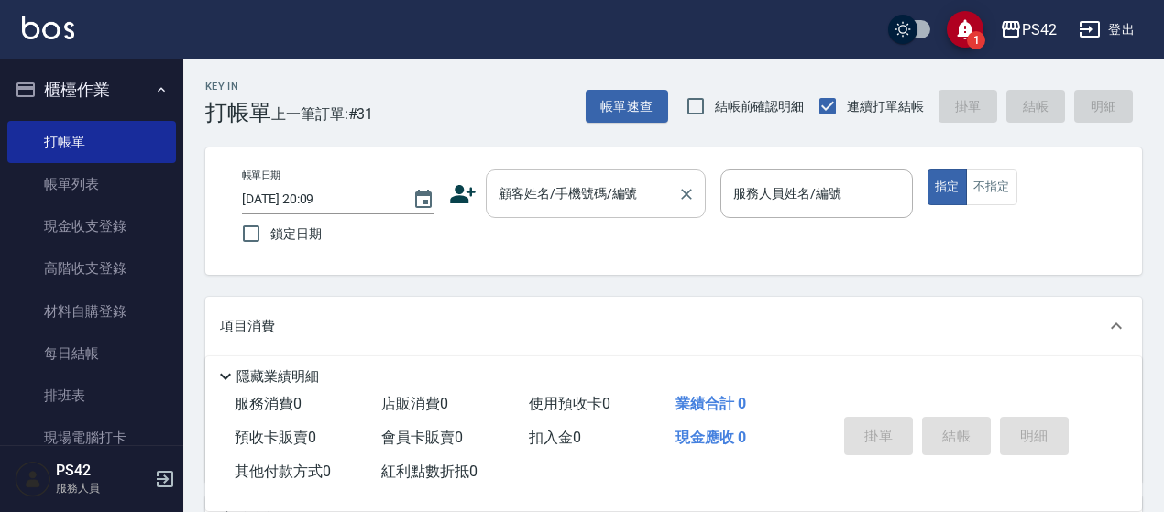
click at [572, 208] on input "顧客姓名/手機號碼/編號" at bounding box center [582, 194] width 176 height 32
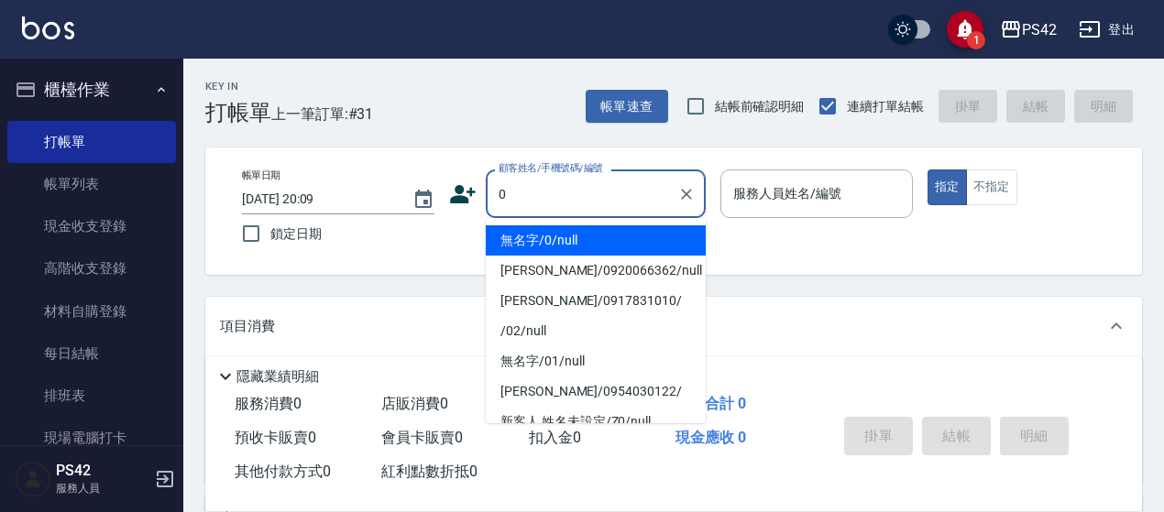
type input "無名字/0/null"
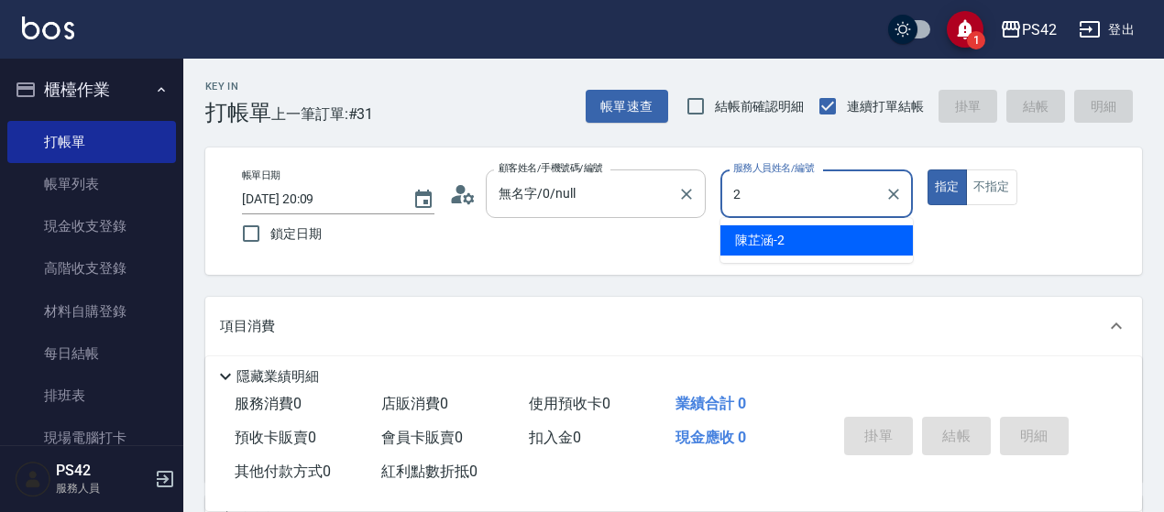
type input "[PERSON_NAME]-2"
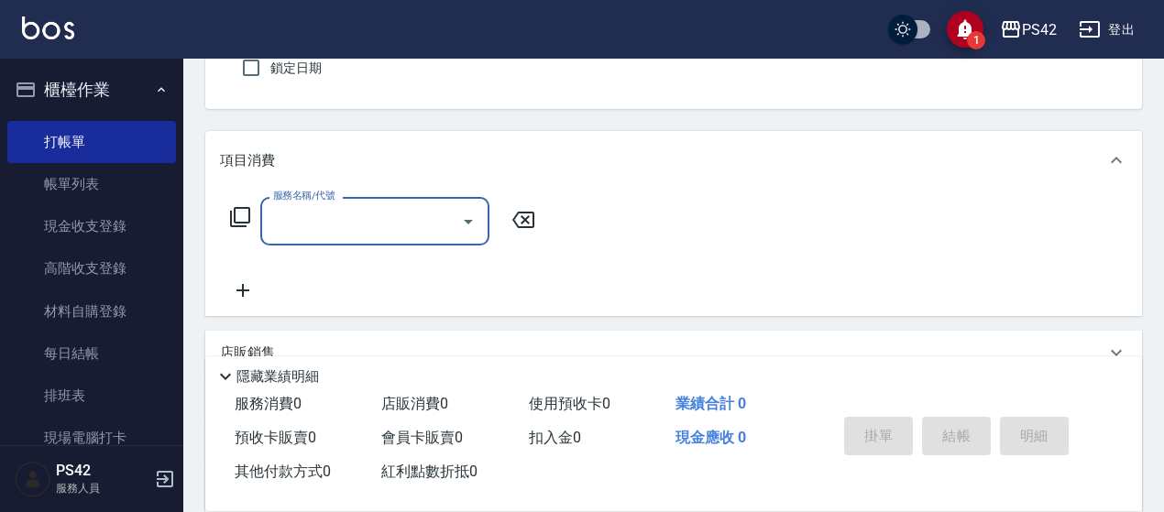
scroll to position [183, 0]
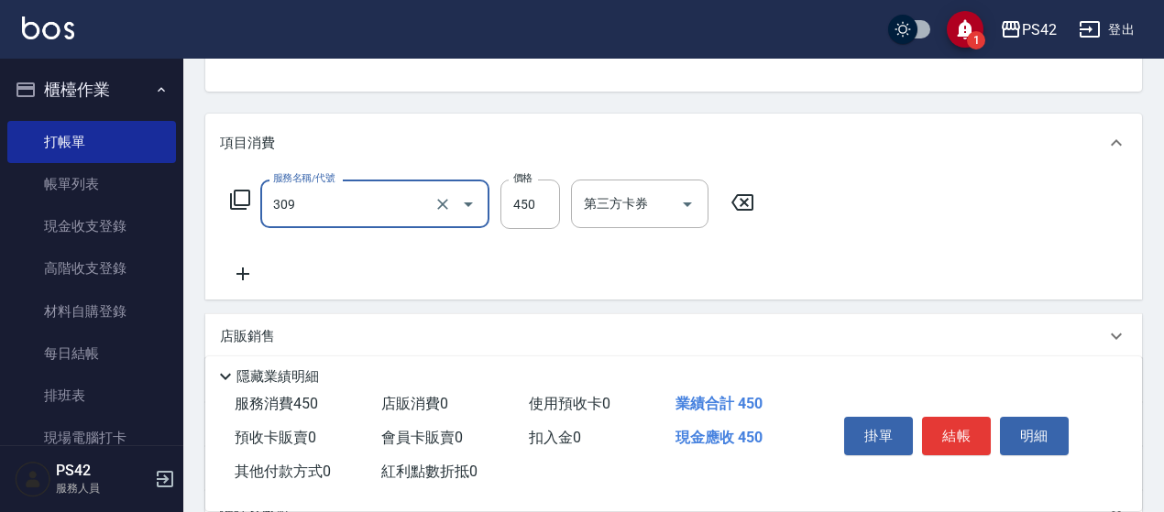
type input "洗+剪(309)"
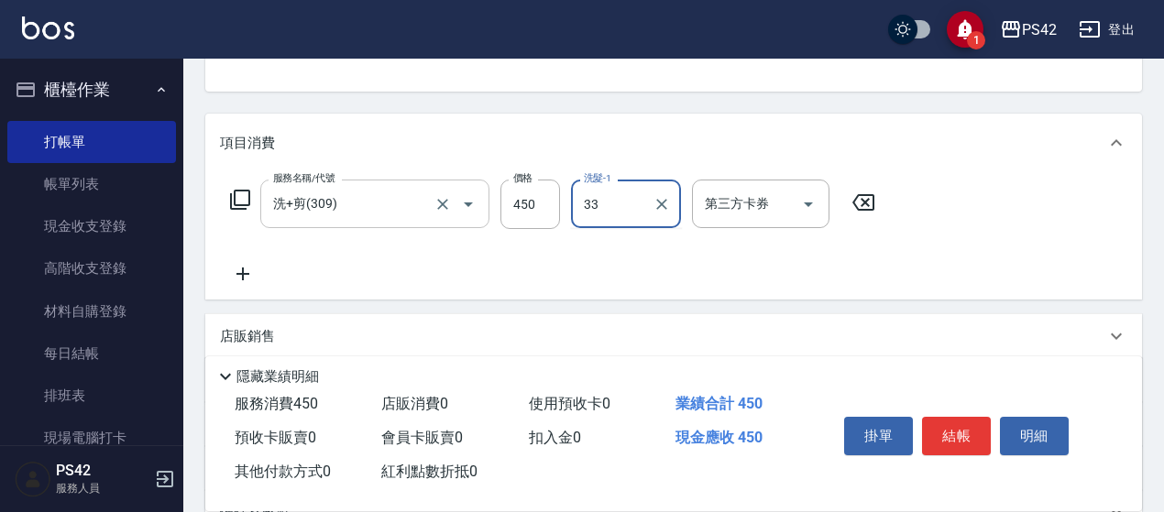
type input "[PERSON_NAME]-33"
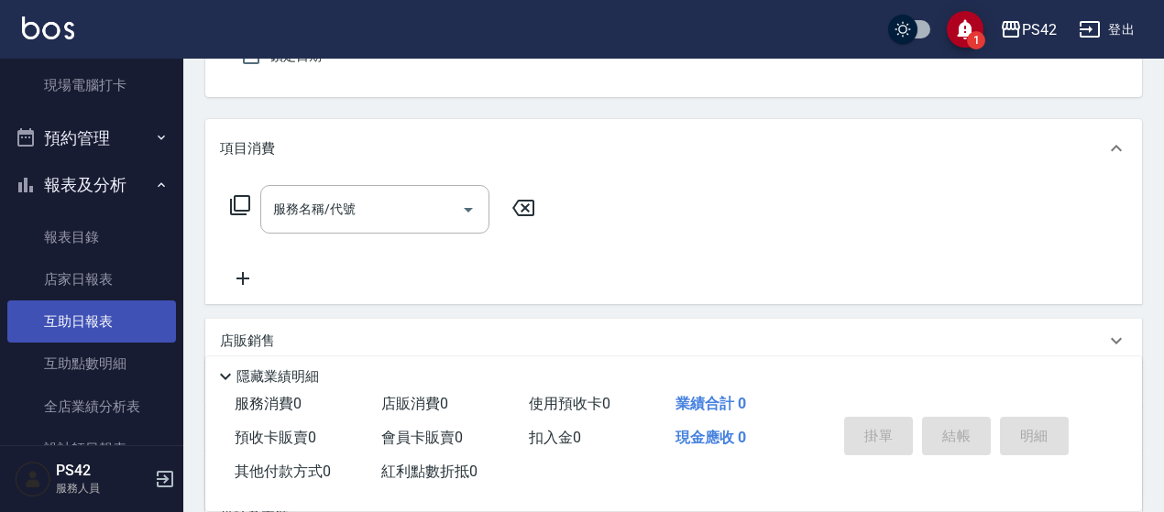
scroll to position [366, 0]
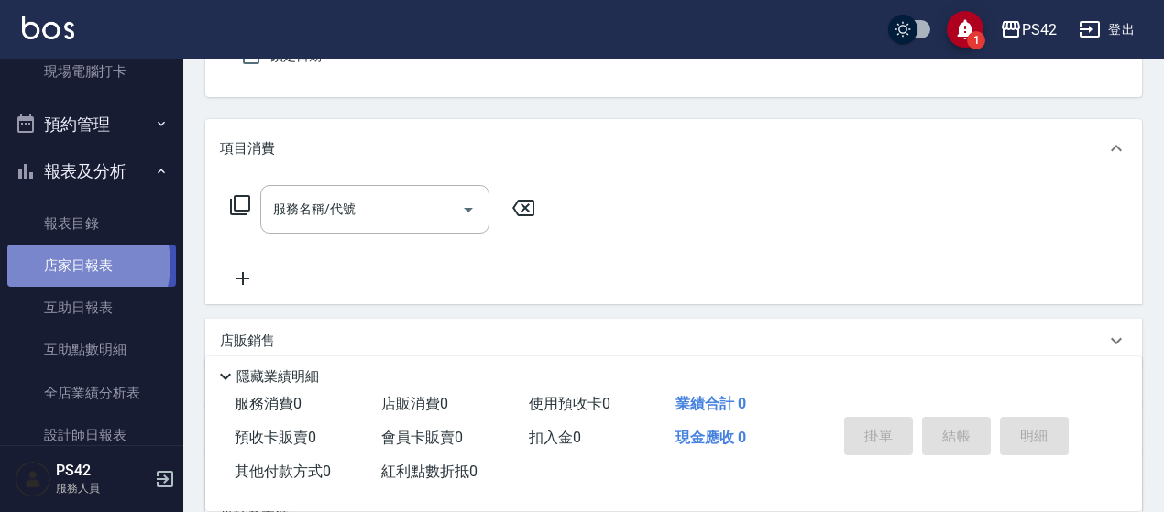
click at [70, 264] on link "店家日報表" at bounding box center [91, 266] width 169 height 42
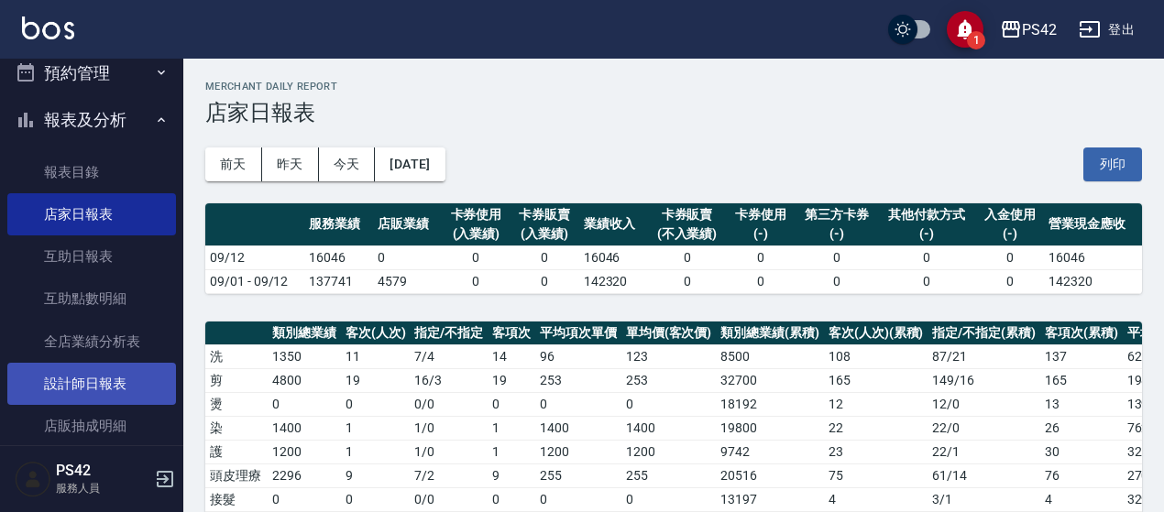
scroll to position [632, 0]
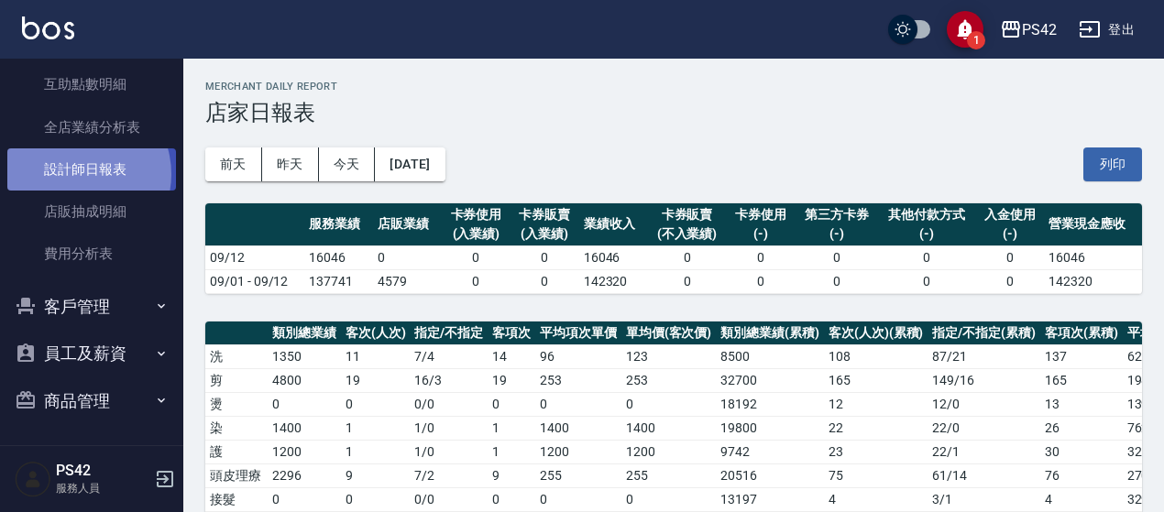
click at [77, 173] on link "設計師日報表" at bounding box center [91, 169] width 169 height 42
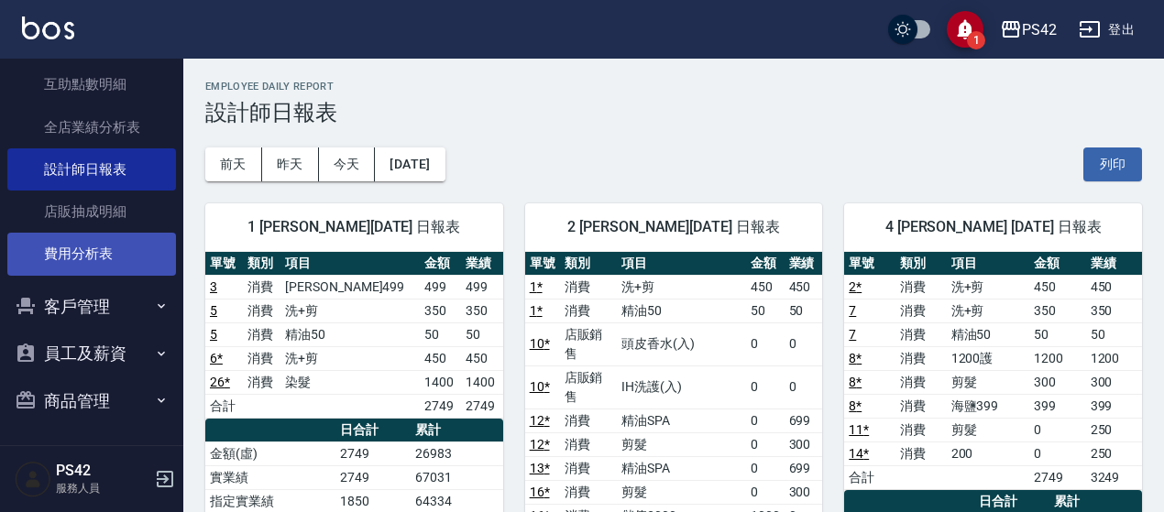
scroll to position [541, 0]
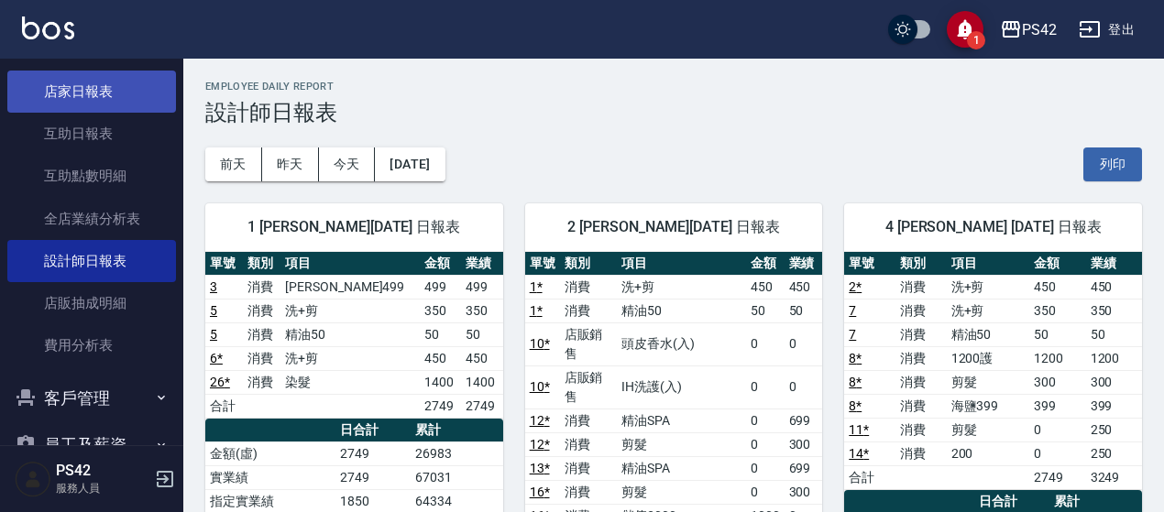
click at [119, 93] on link "店家日報表" at bounding box center [91, 92] width 169 height 42
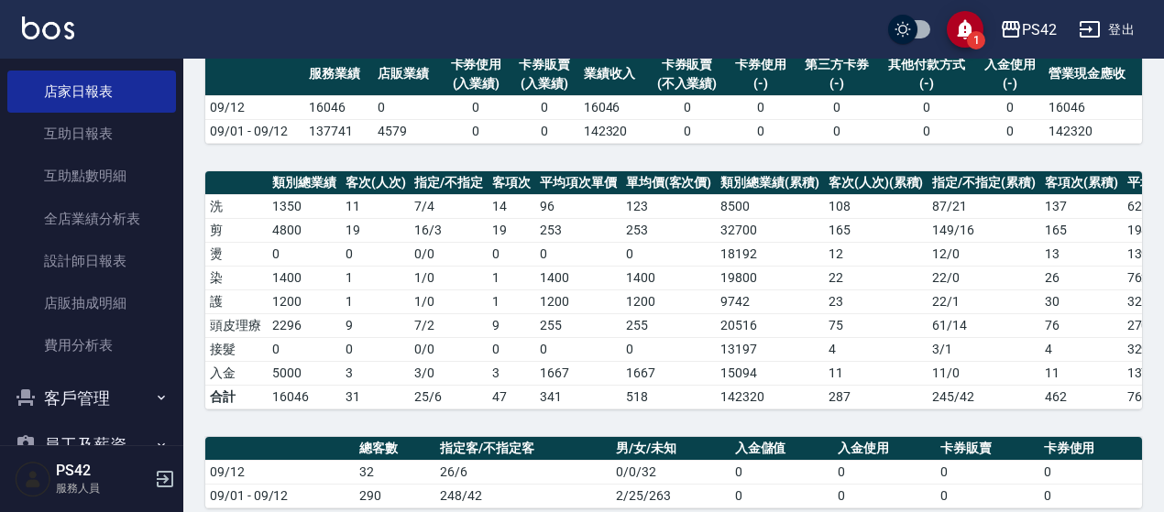
scroll to position [458, 0]
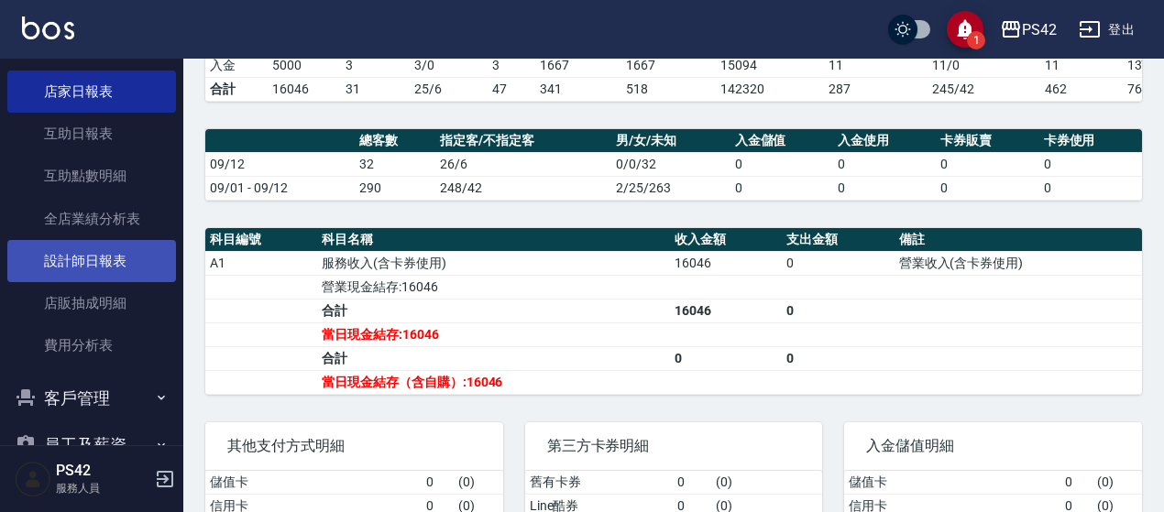
click at [94, 250] on link "設計師日報表" at bounding box center [91, 261] width 169 height 42
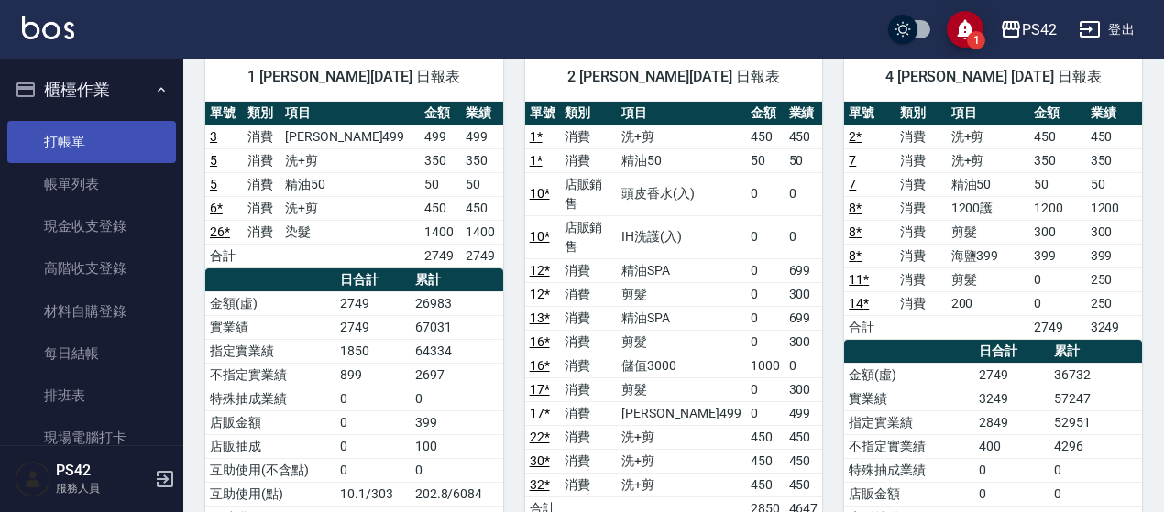
click at [117, 154] on link "打帳單" at bounding box center [91, 142] width 169 height 42
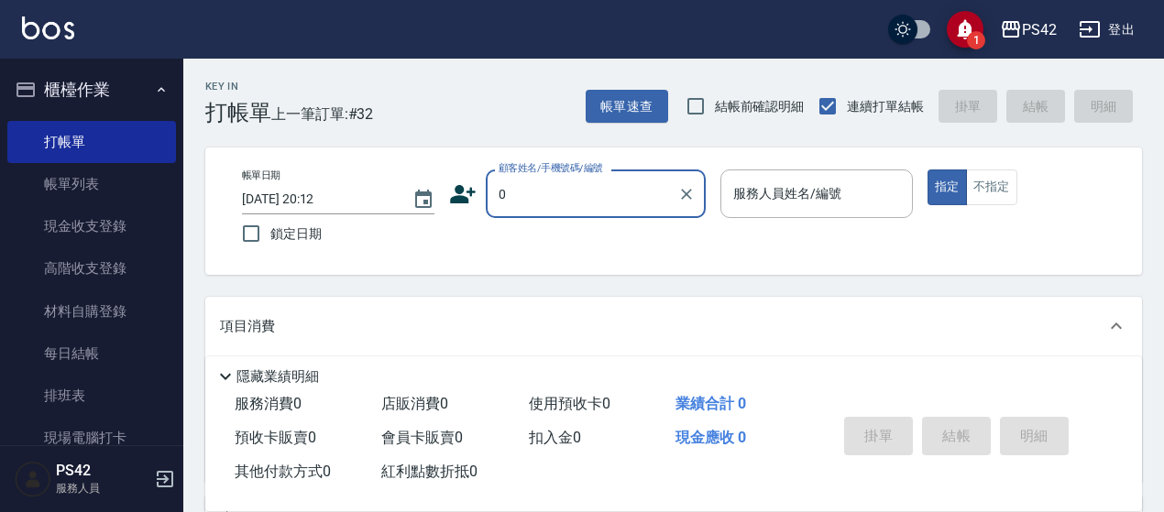
type input "無名字/0/null"
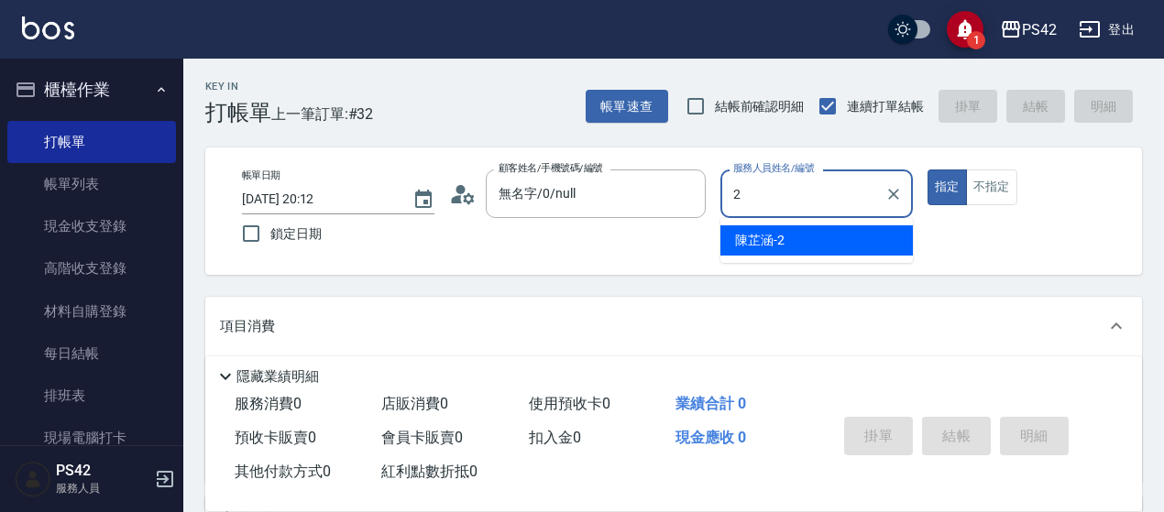
type input "[PERSON_NAME]-2"
type button "true"
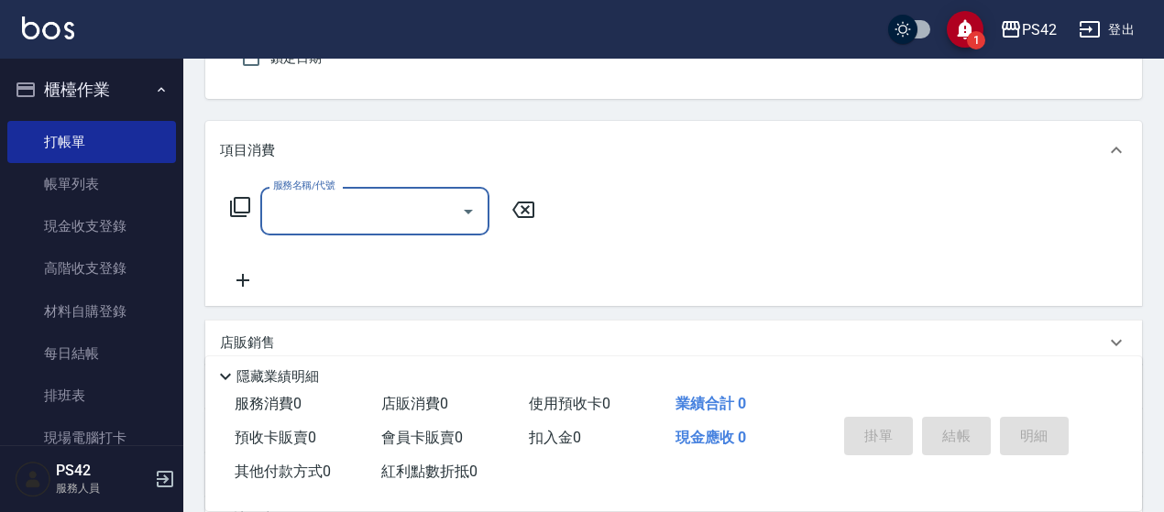
scroll to position [183, 0]
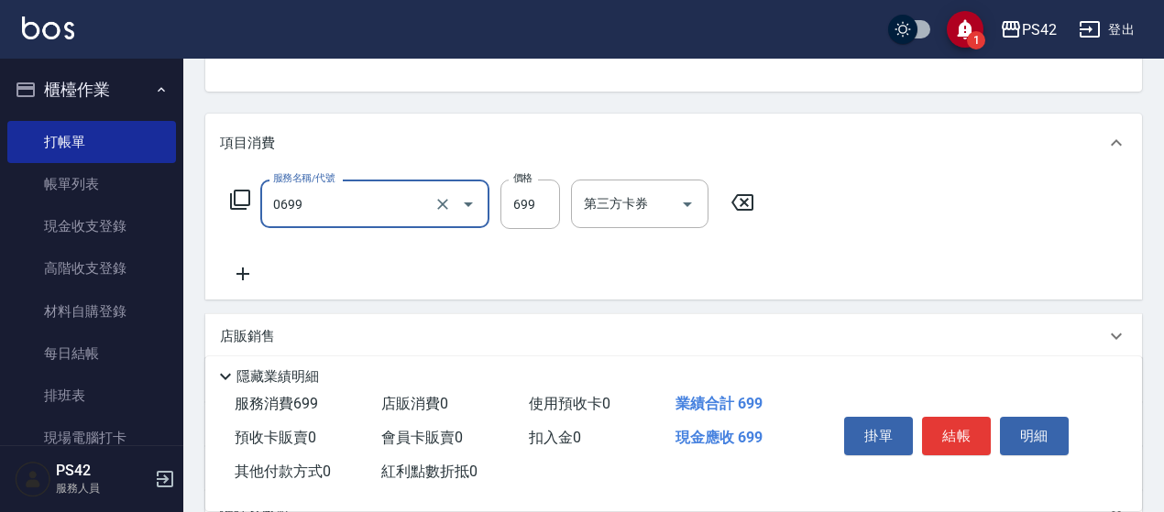
type input "精油SPA(0699)"
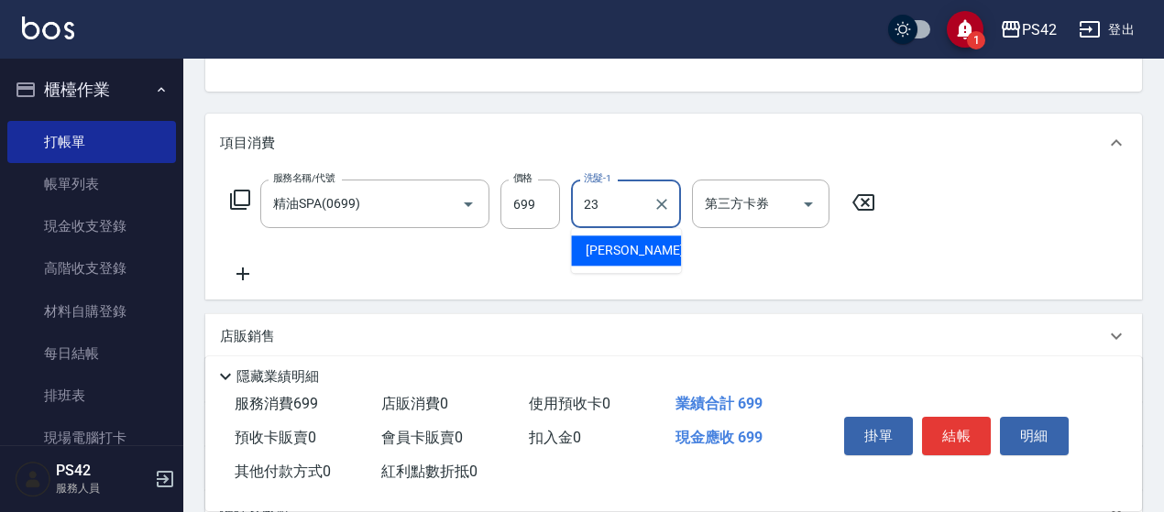
type input "[PERSON_NAME]-23"
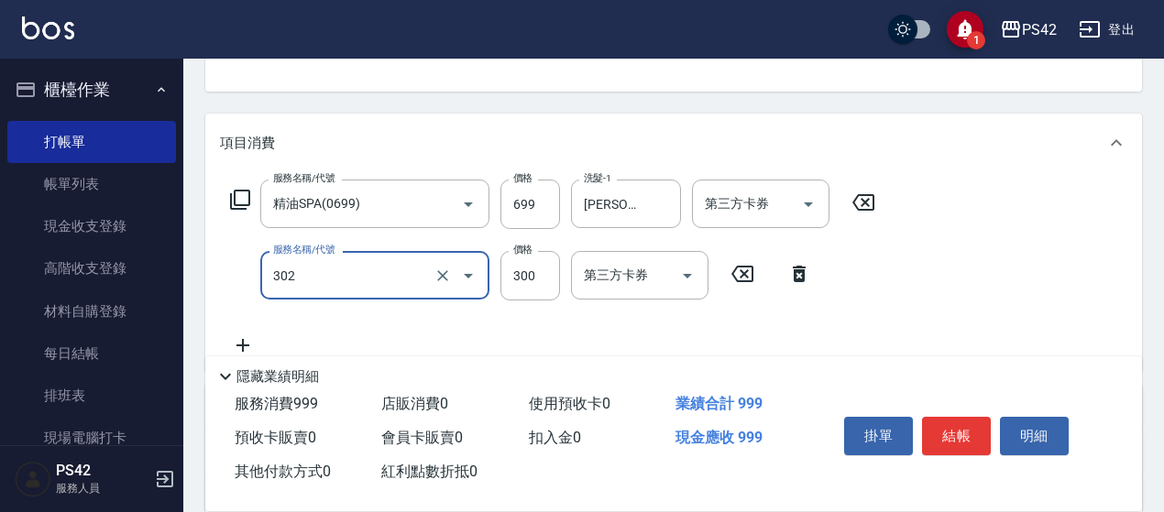
type input "剪髮(302)"
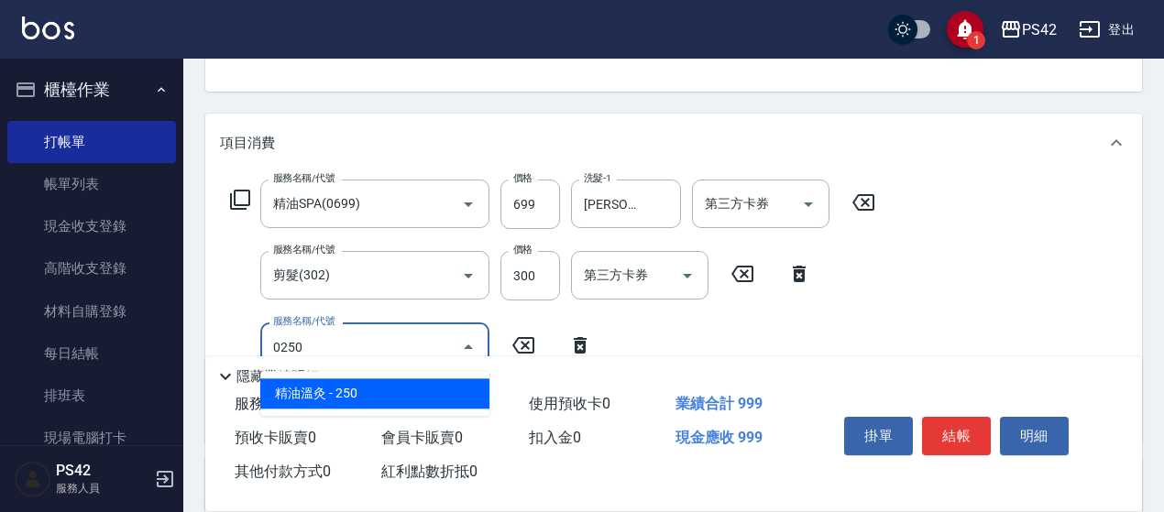
type input "精油溫灸(0250)"
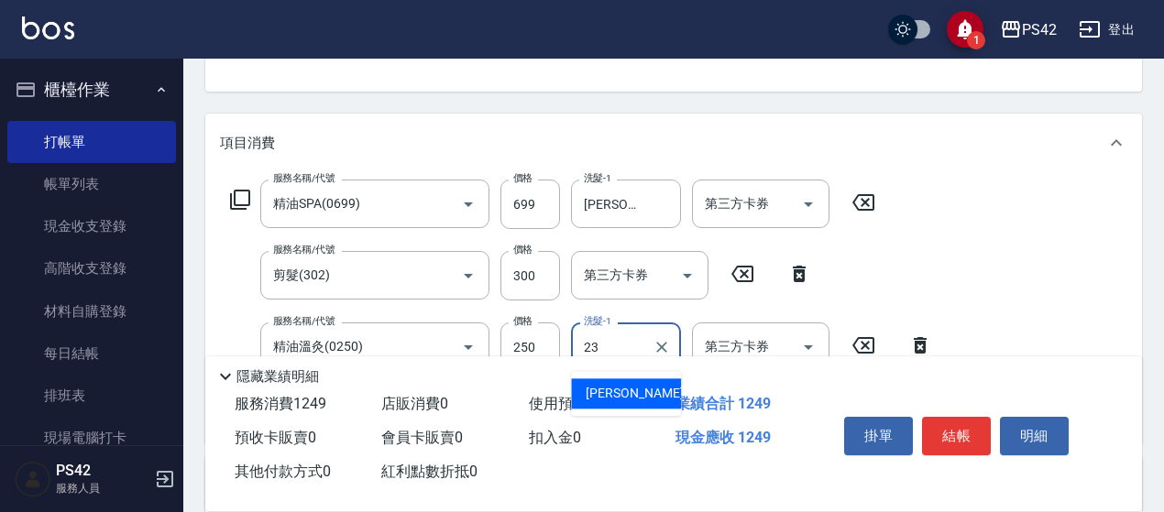
type input "[PERSON_NAME]-23"
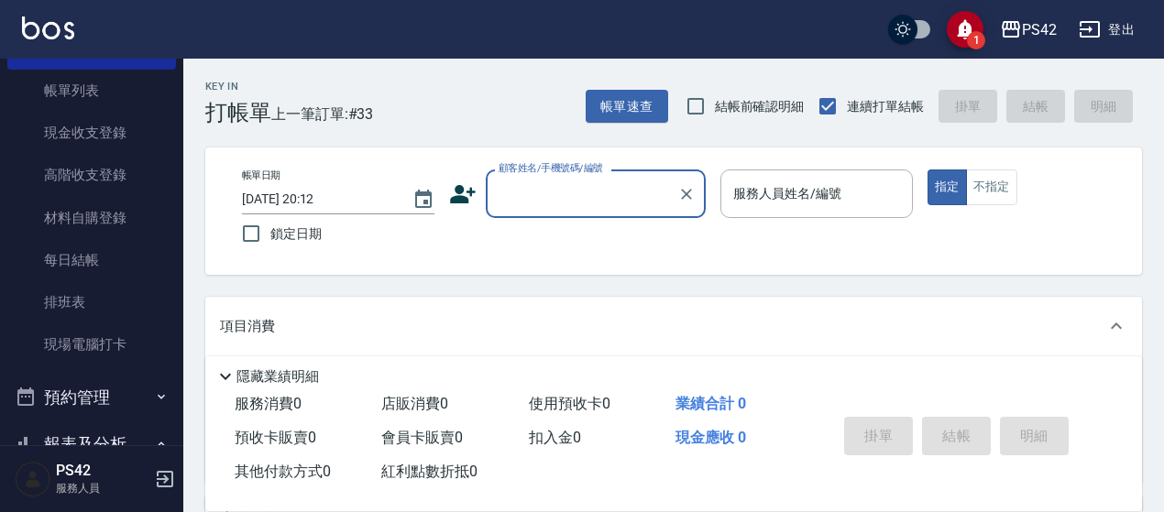
scroll to position [275, 0]
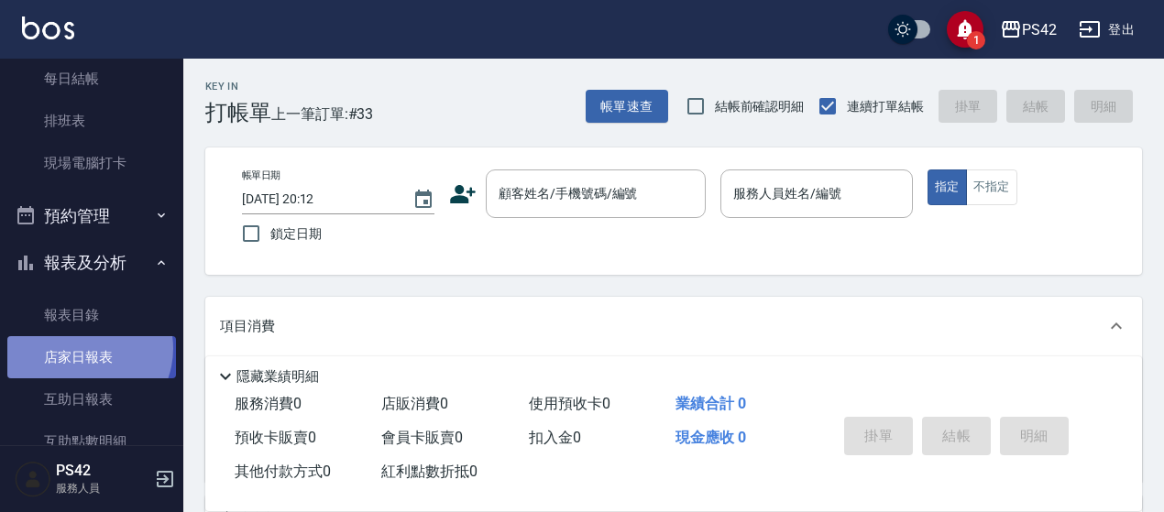
click at [82, 349] on link "店家日報表" at bounding box center [91, 357] width 169 height 42
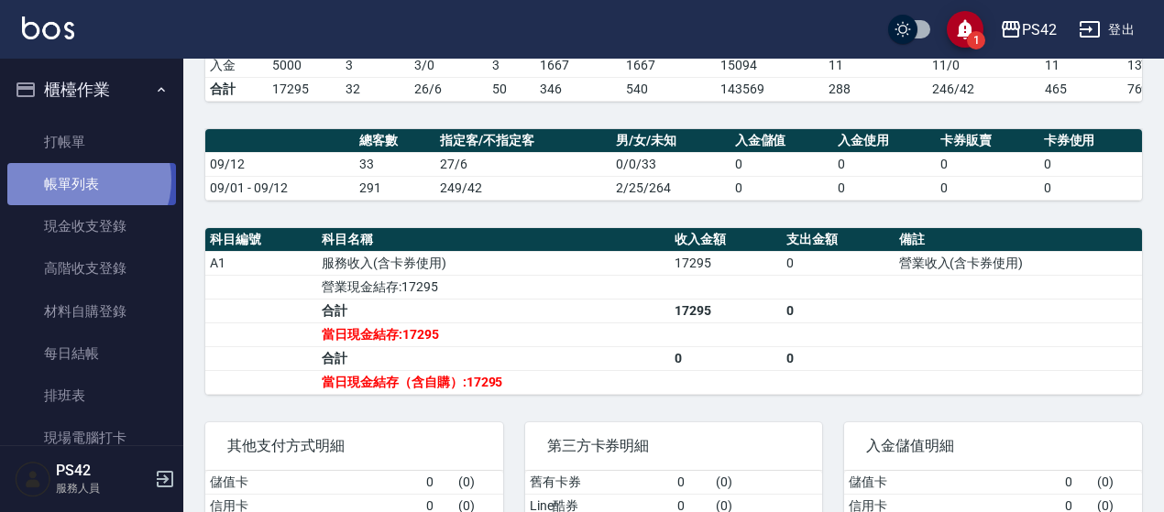
click at [86, 180] on link "帳單列表" at bounding box center [91, 184] width 169 height 42
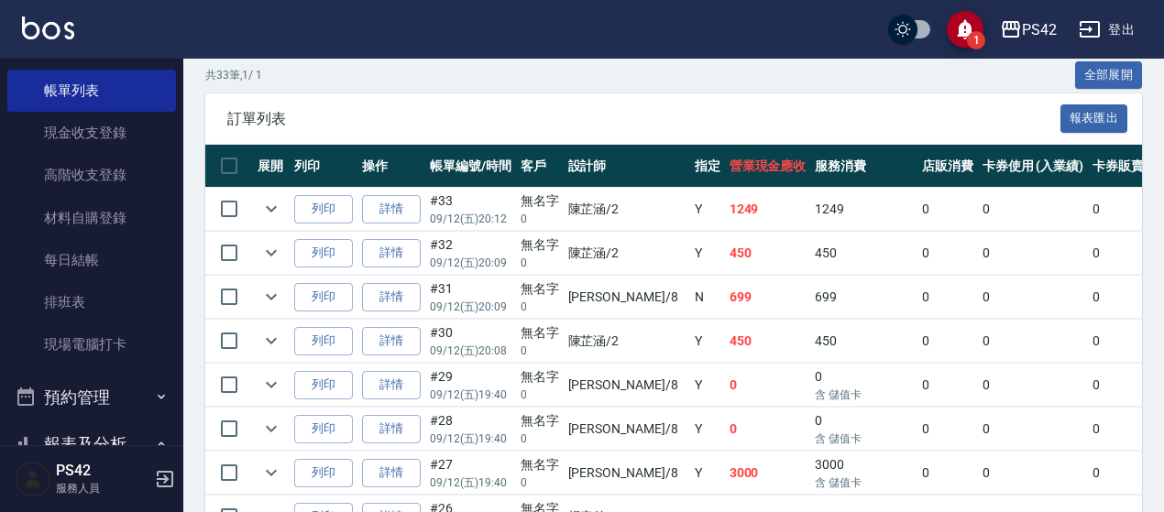
scroll to position [275, 0]
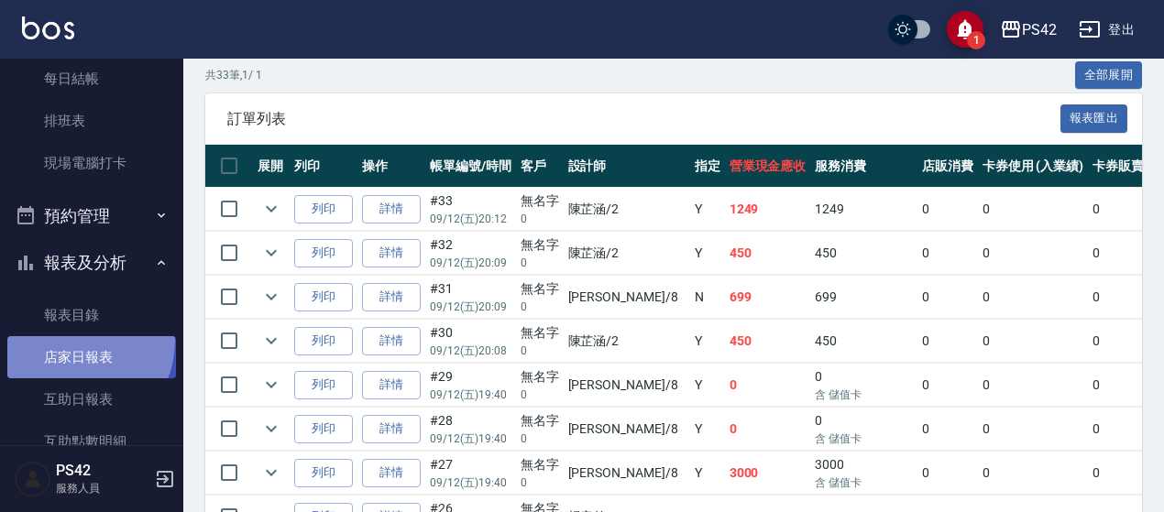
click at [71, 343] on link "店家日報表" at bounding box center [91, 357] width 169 height 42
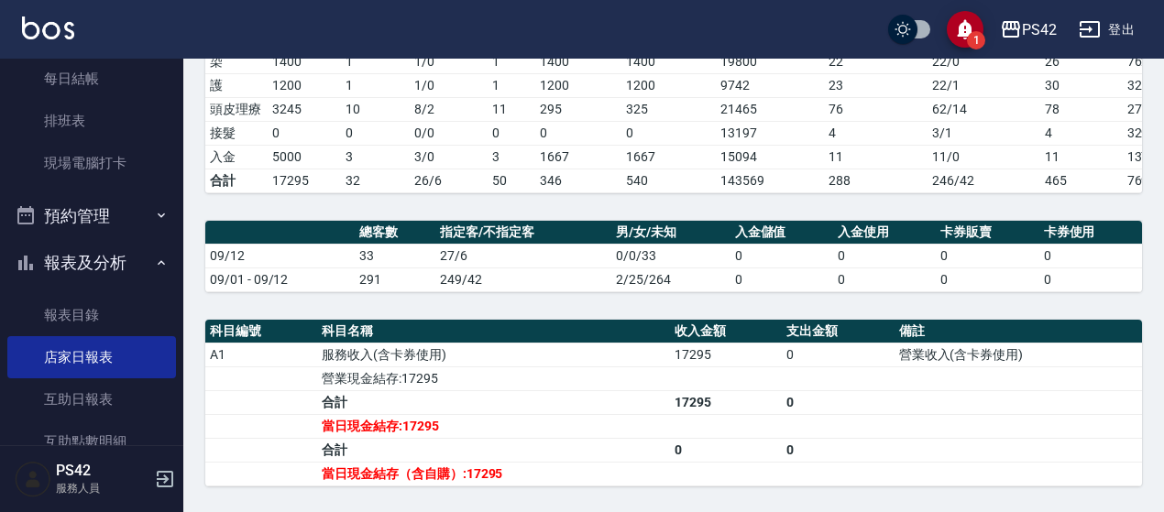
scroll to position [458, 0]
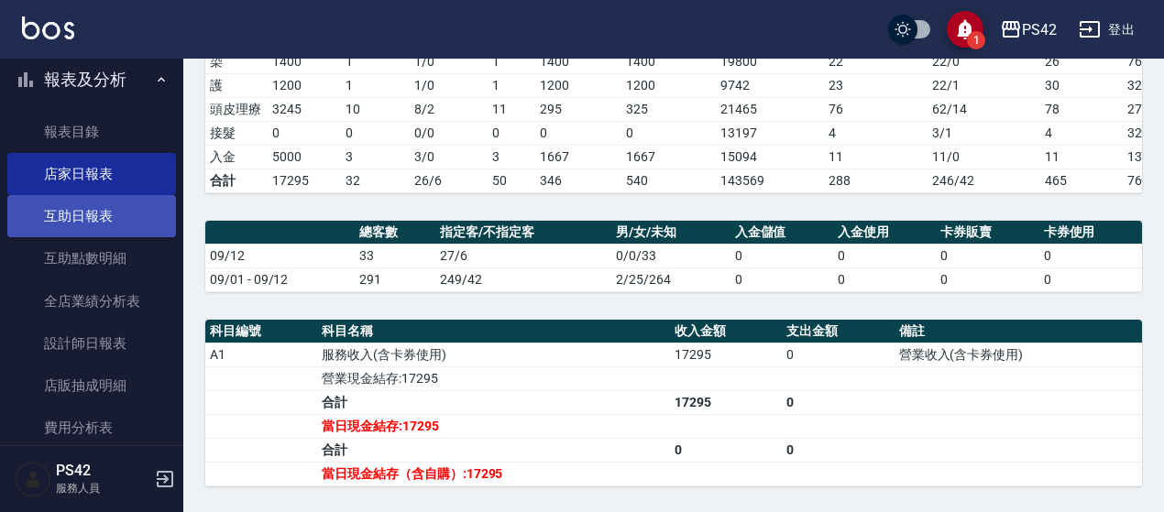
click at [108, 233] on link "互助日報表" at bounding box center [91, 216] width 169 height 42
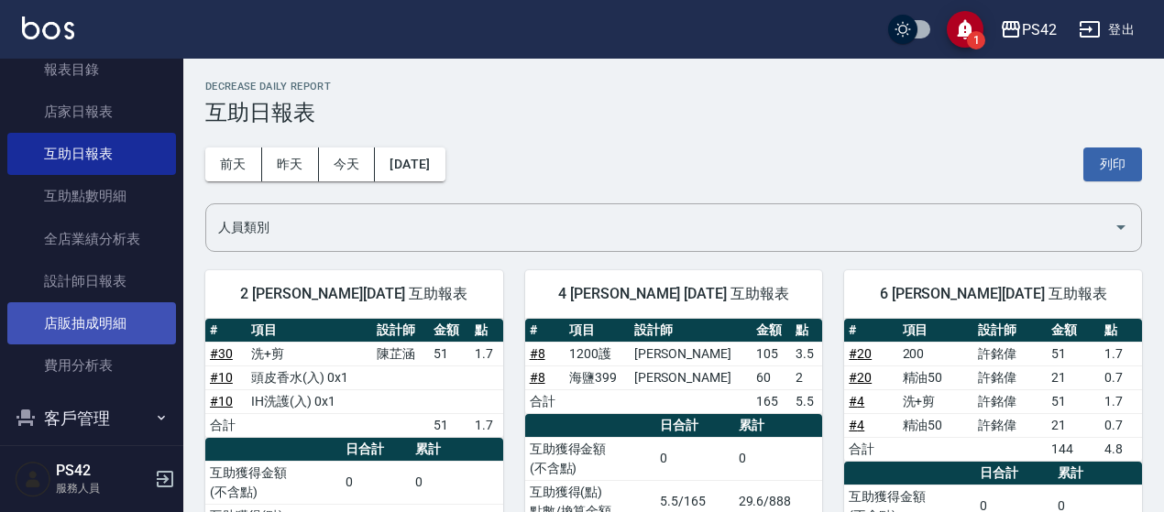
scroll to position [550, 0]
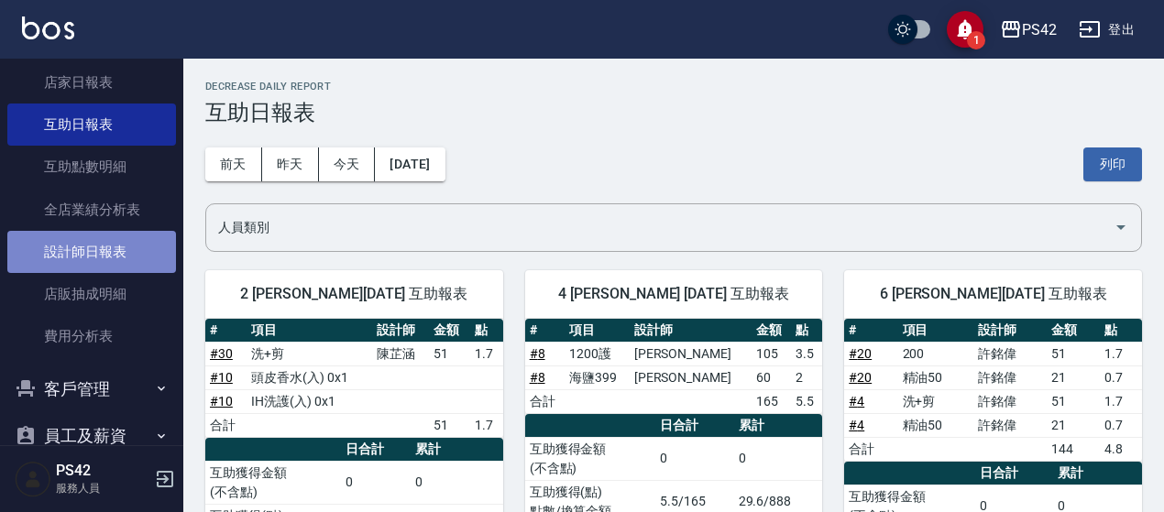
click at [145, 259] on link "設計師日報表" at bounding box center [91, 252] width 169 height 42
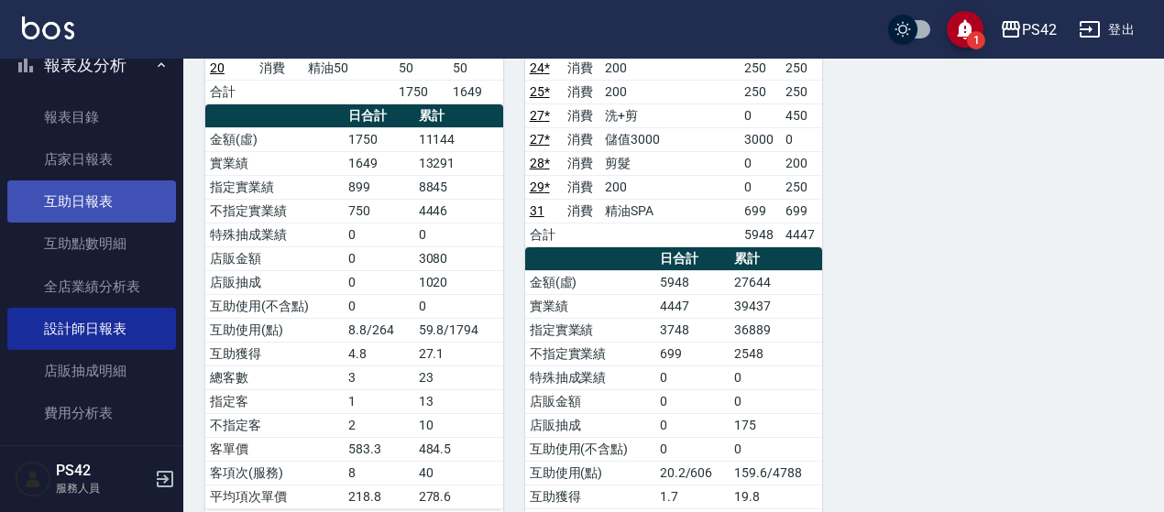
scroll to position [366, 0]
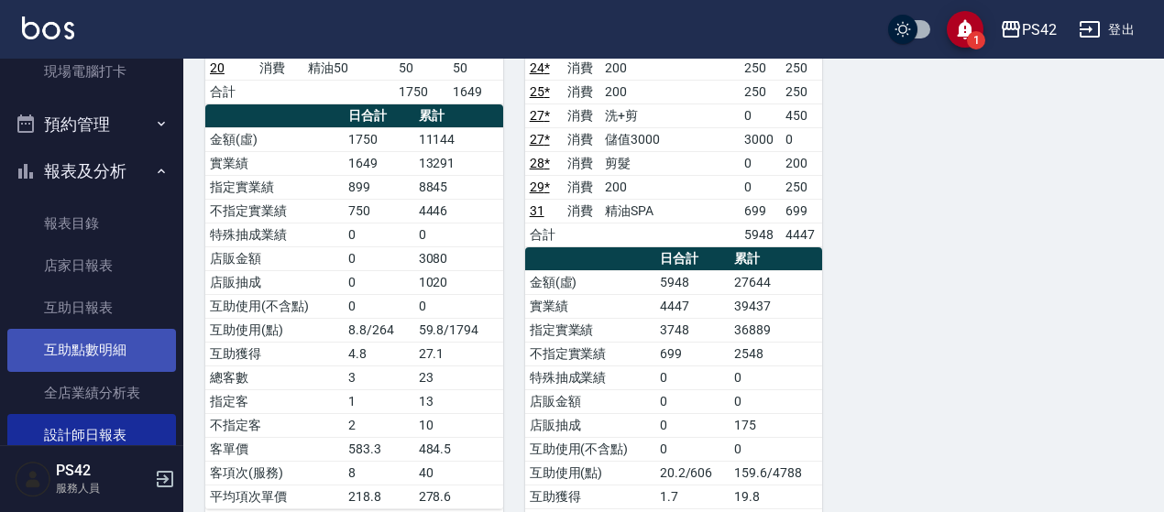
click at [123, 329] on link "互助點數明細" at bounding box center [91, 350] width 169 height 42
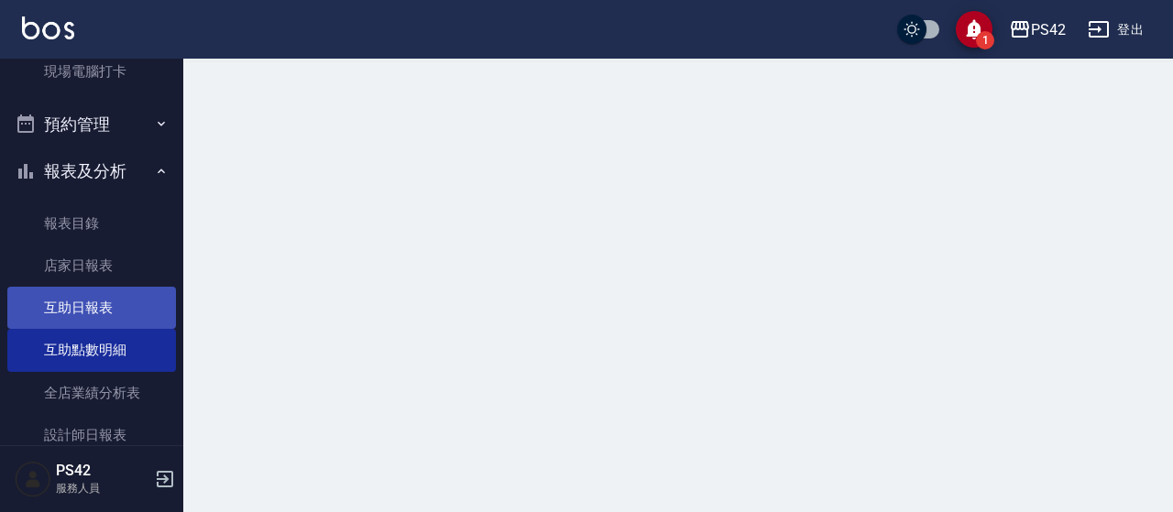
click at [121, 314] on link "互助日報表" at bounding box center [91, 308] width 169 height 42
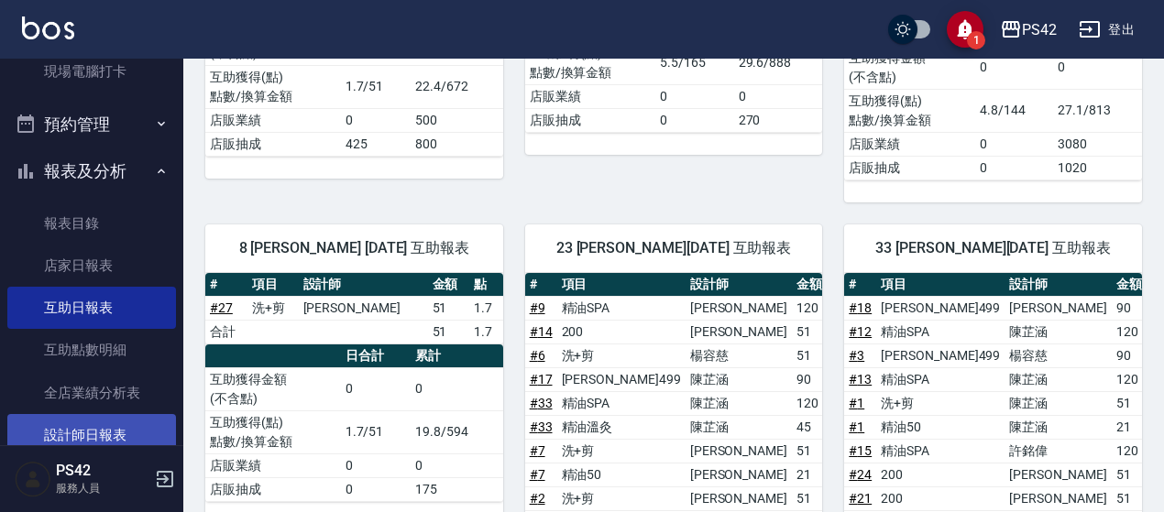
scroll to position [550, 0]
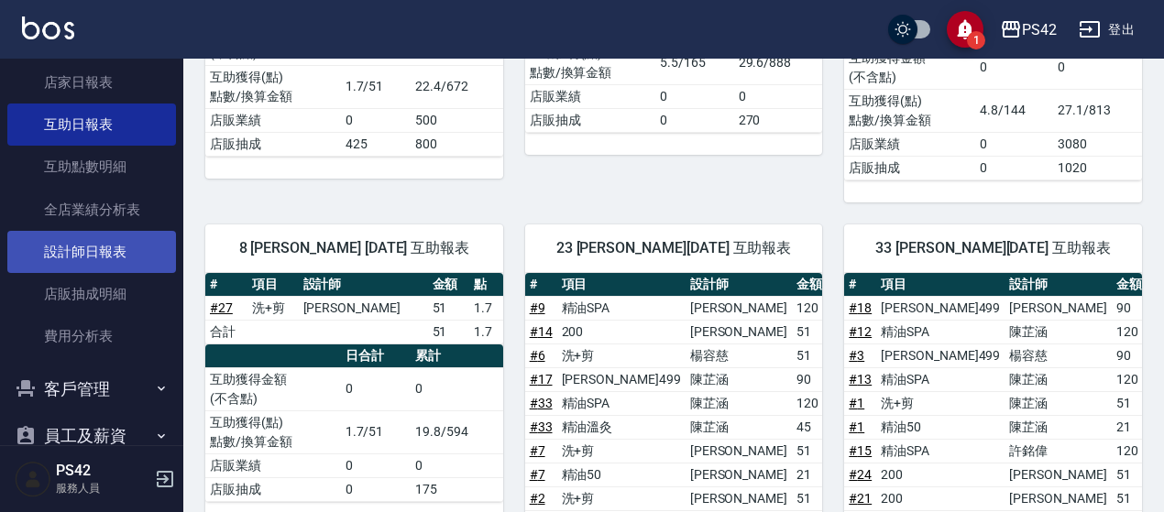
click at [119, 245] on link "設計師日報表" at bounding box center [91, 252] width 169 height 42
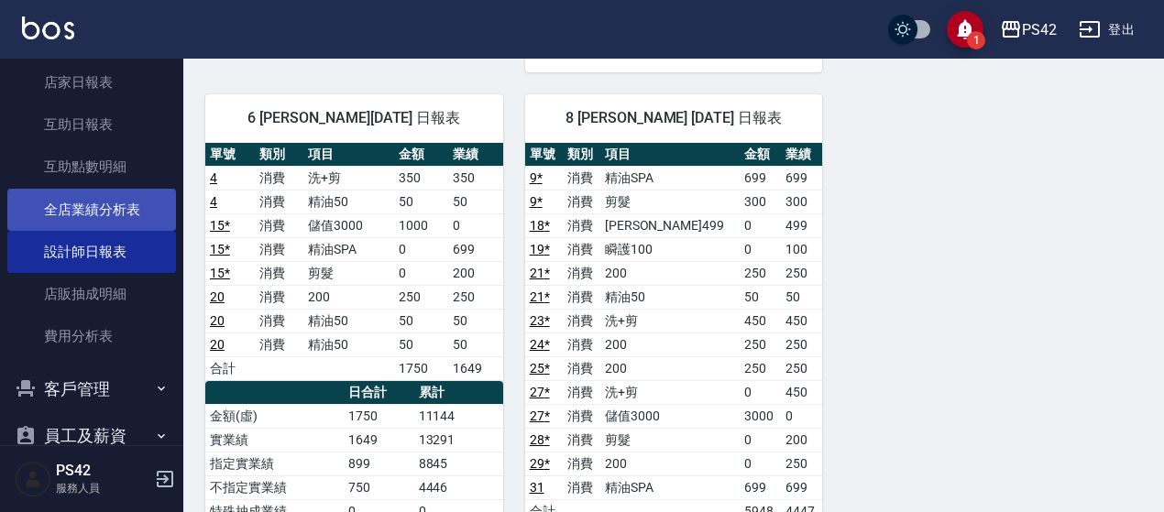
scroll to position [458, 0]
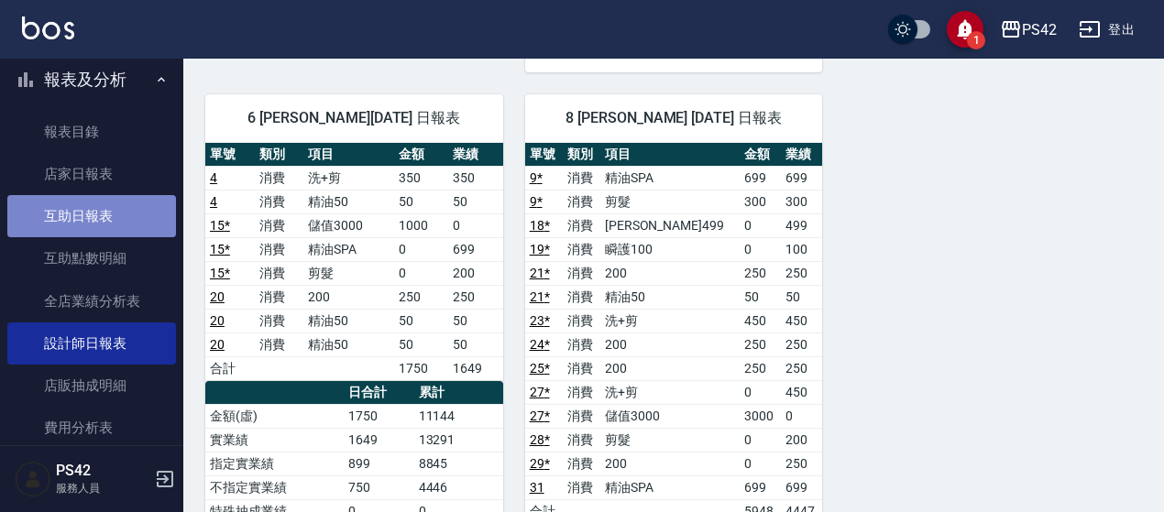
click at [115, 208] on link "互助日報表" at bounding box center [91, 216] width 169 height 42
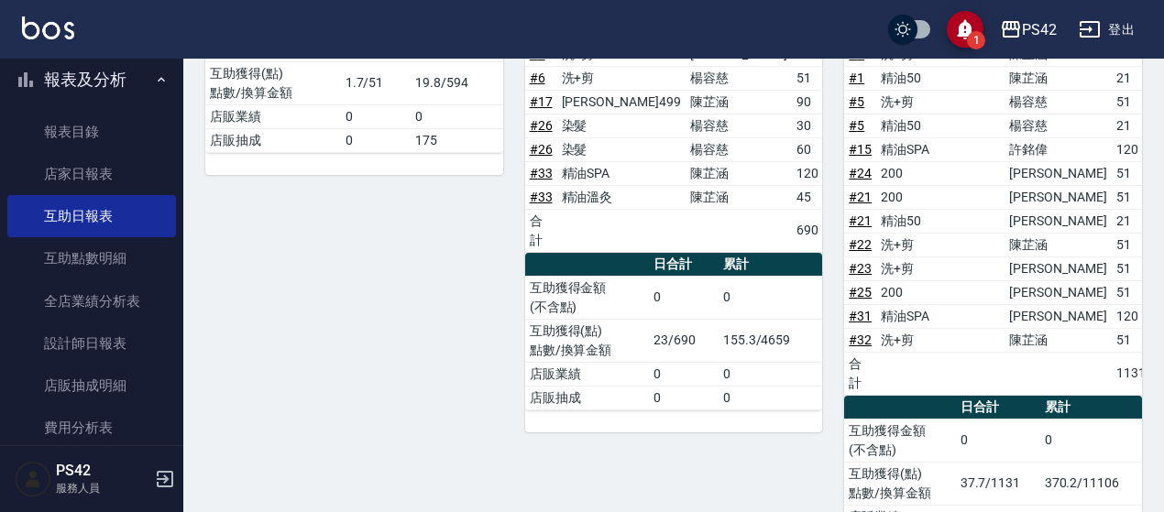
scroll to position [841, 0]
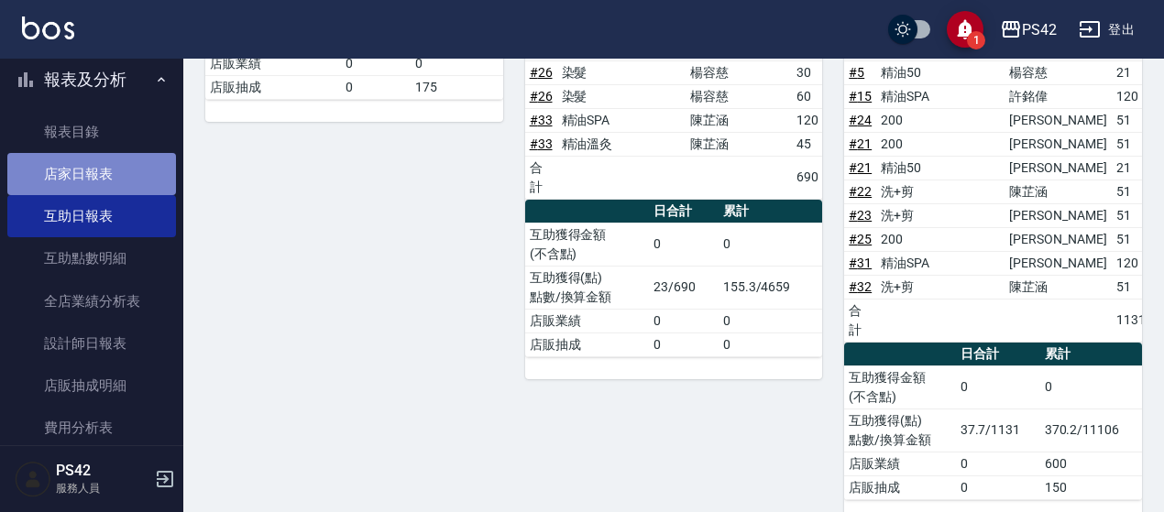
click at [109, 173] on link "店家日報表" at bounding box center [91, 174] width 169 height 42
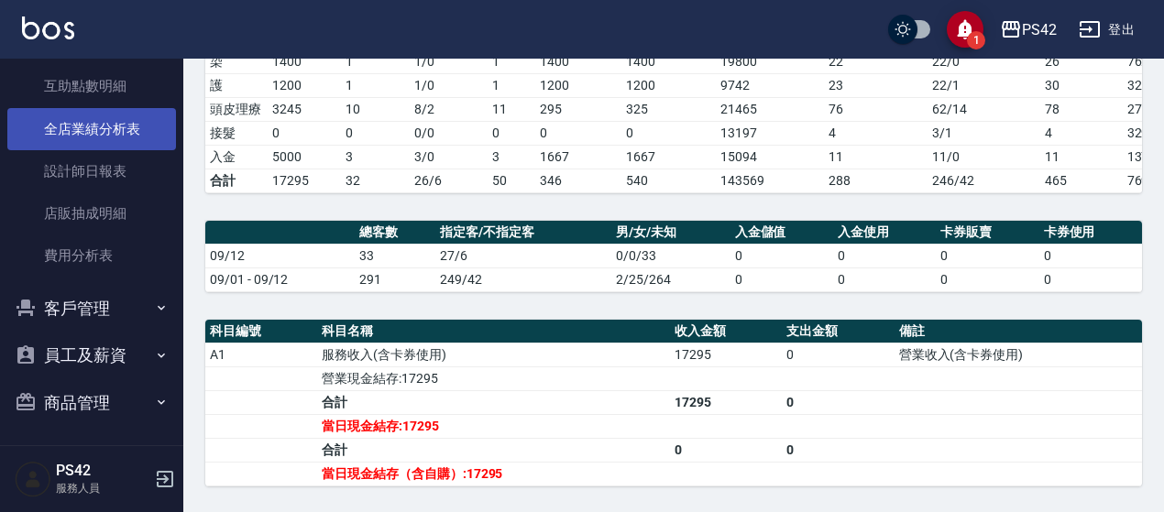
scroll to position [632, 0]
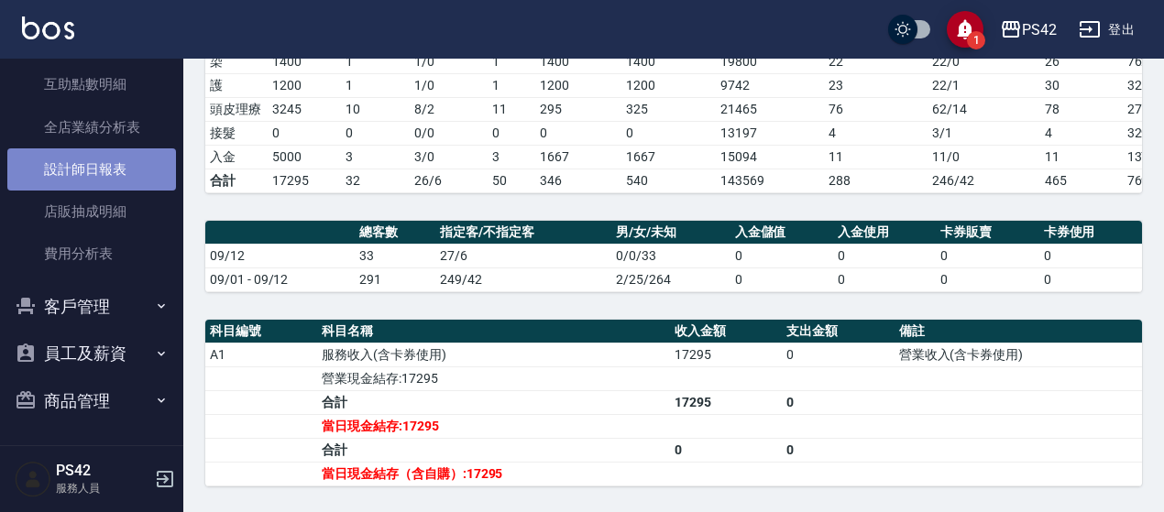
click at [123, 173] on link "設計師日報表" at bounding box center [91, 169] width 169 height 42
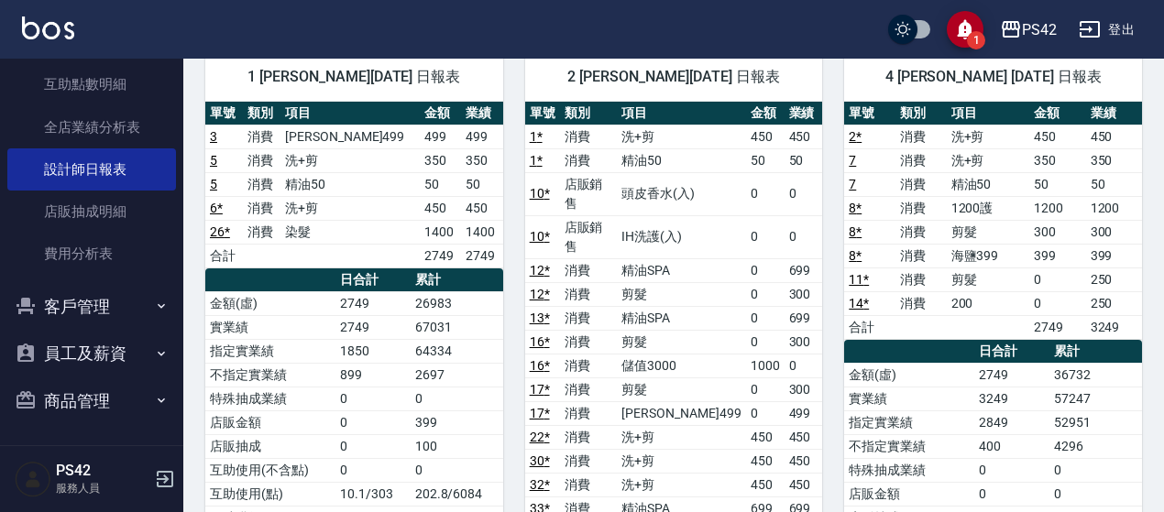
scroll to position [147, 0]
